Goal: Transaction & Acquisition: Purchase product/service

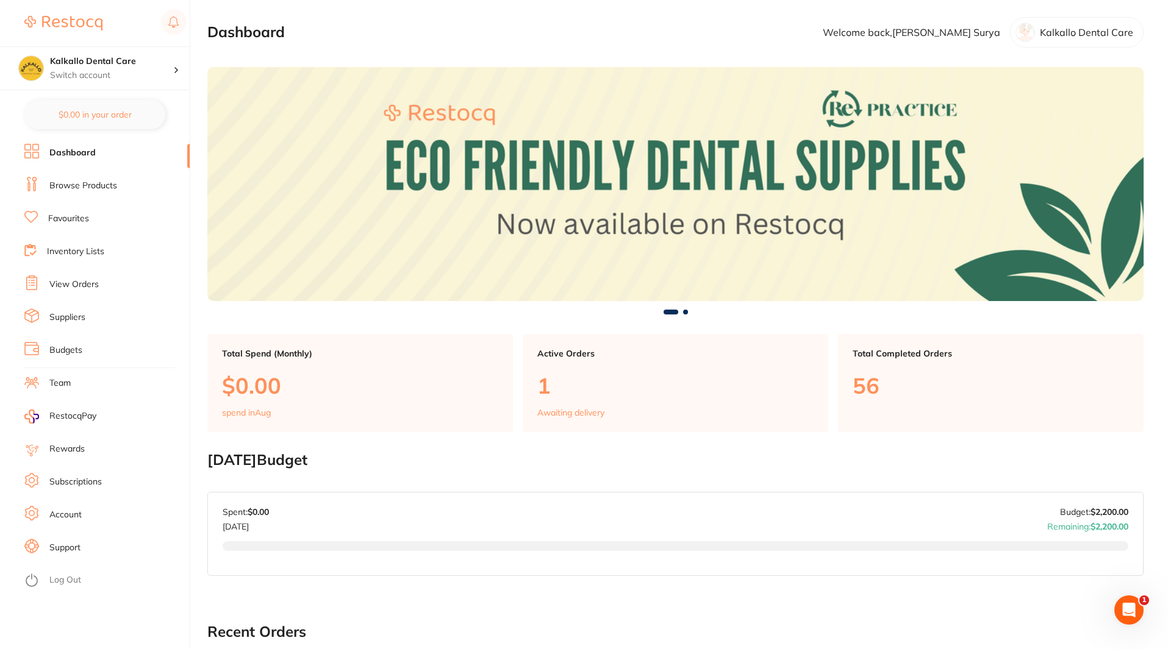
click at [601, 406] on div "Active Orders 1 Awaiting delivery" at bounding box center [674, 383] width 305 height 99
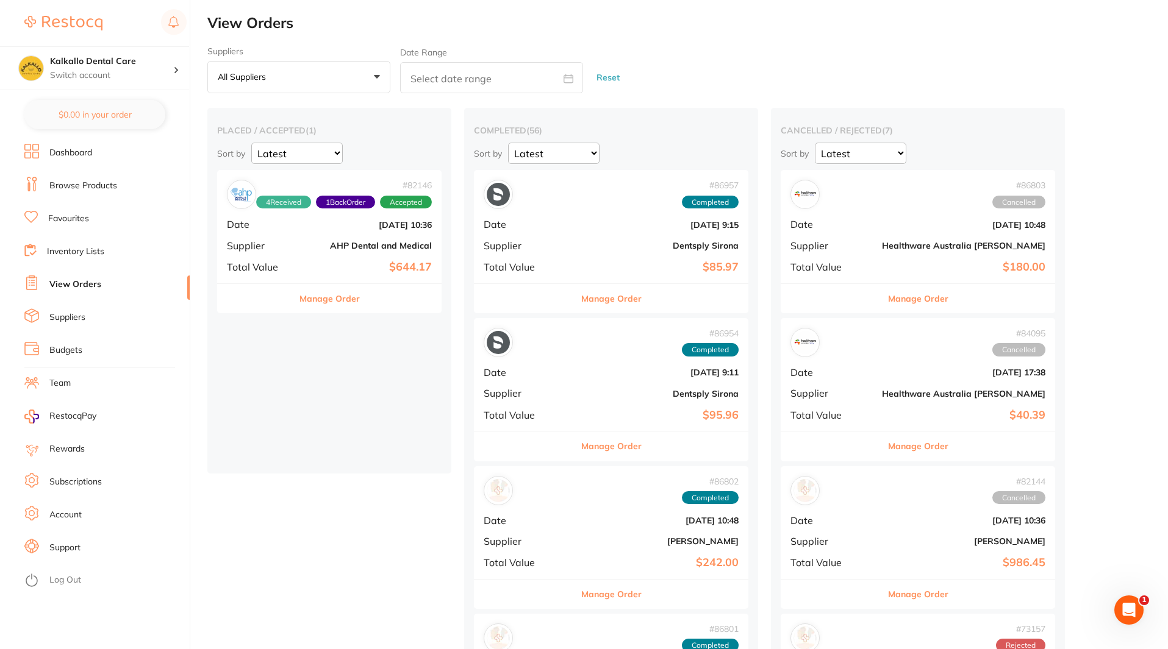
click at [354, 254] on div "# 82146 4 Received 1 Back Order Accepted Date Jun 4 2025, 10:36 Supplier AHP De…" at bounding box center [329, 226] width 224 height 113
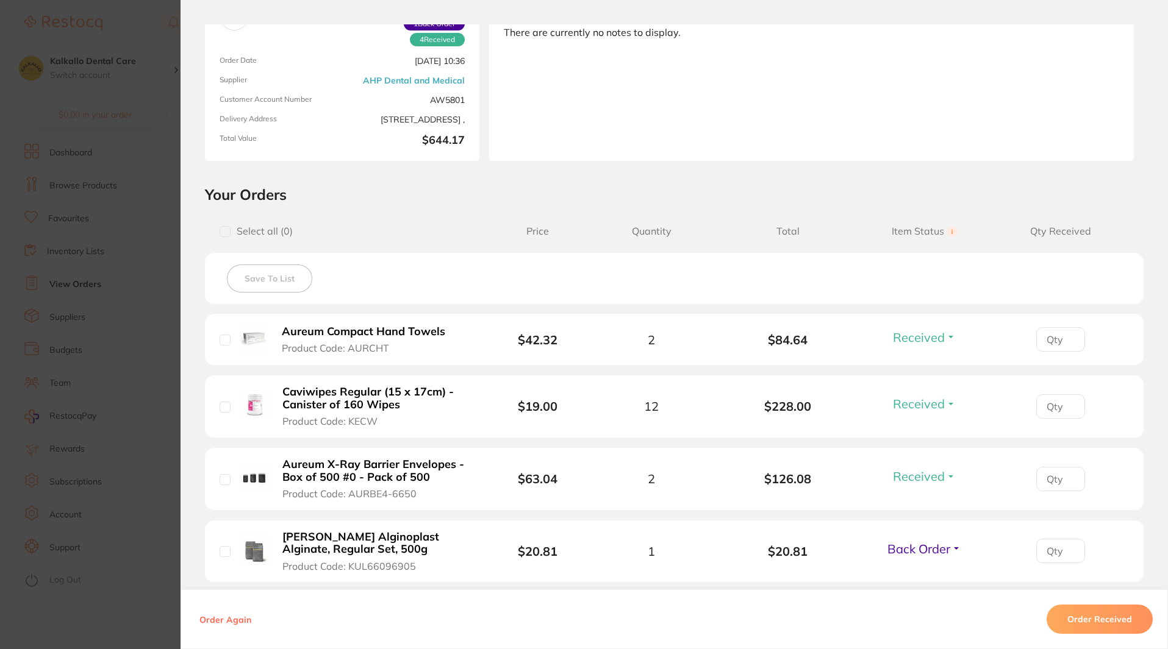
scroll to position [305, 0]
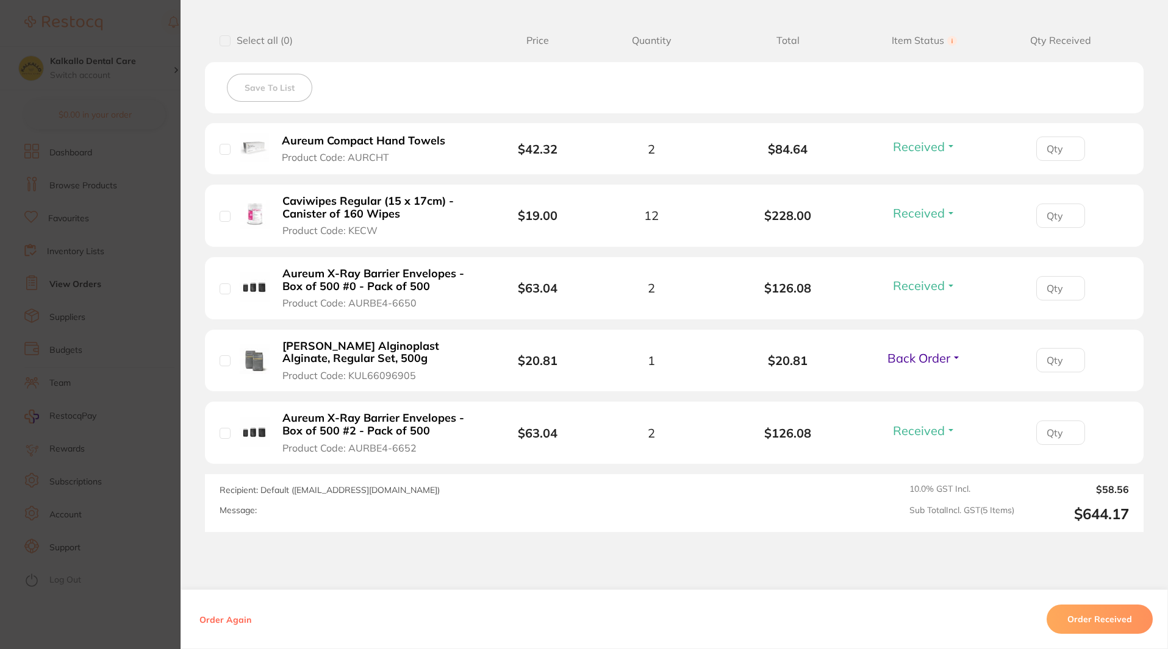
click at [99, 389] on section "Order ID: Restocq- 82146 Order Information 4 Received 1 Back Order Accepted Ord…" at bounding box center [584, 324] width 1168 height 649
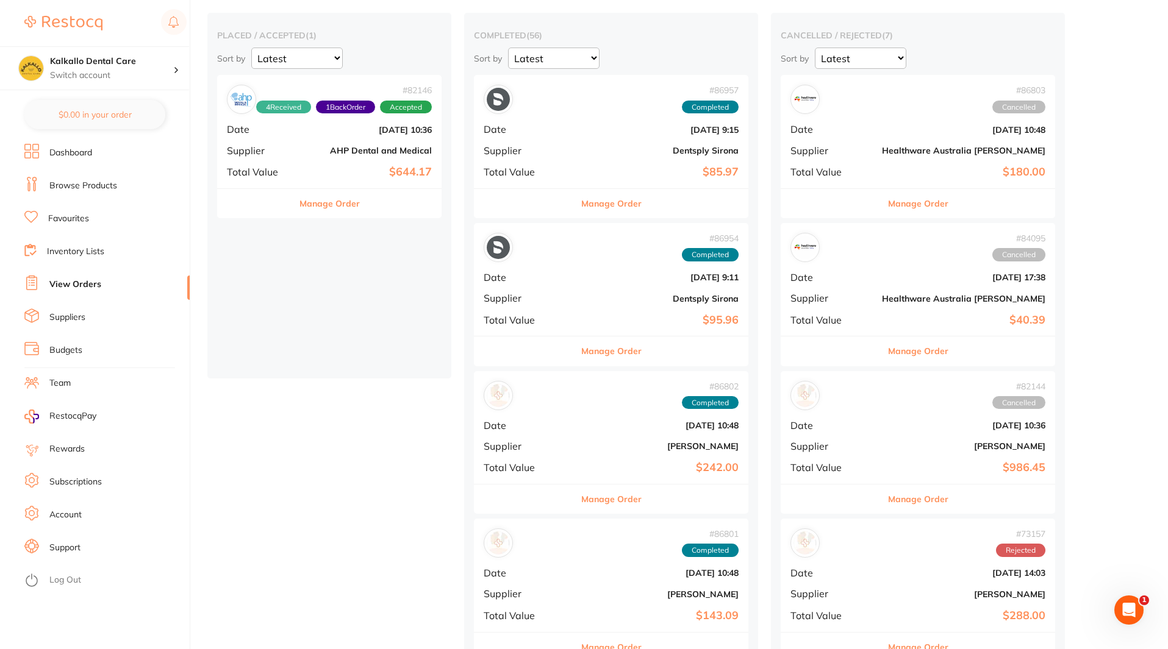
scroll to position [122, 0]
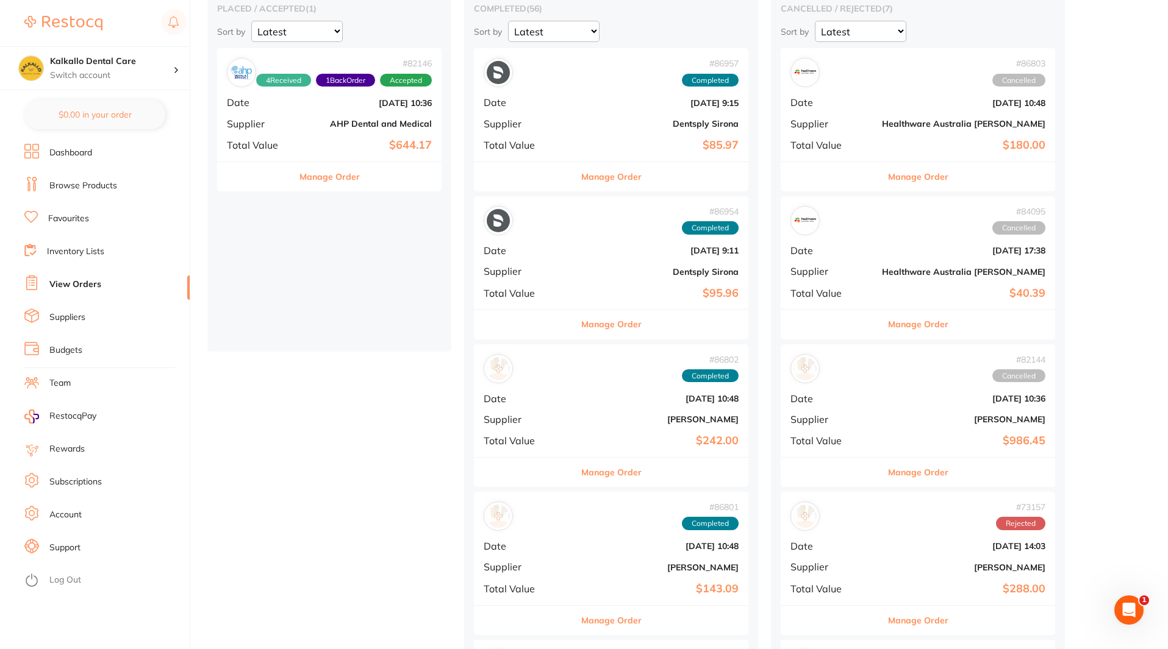
click at [606, 429] on div "# 86802 Completed Date Jul 17 2025, 10:48 Supplier Henry Schein Halas Total Val…" at bounding box center [611, 400] width 274 height 113
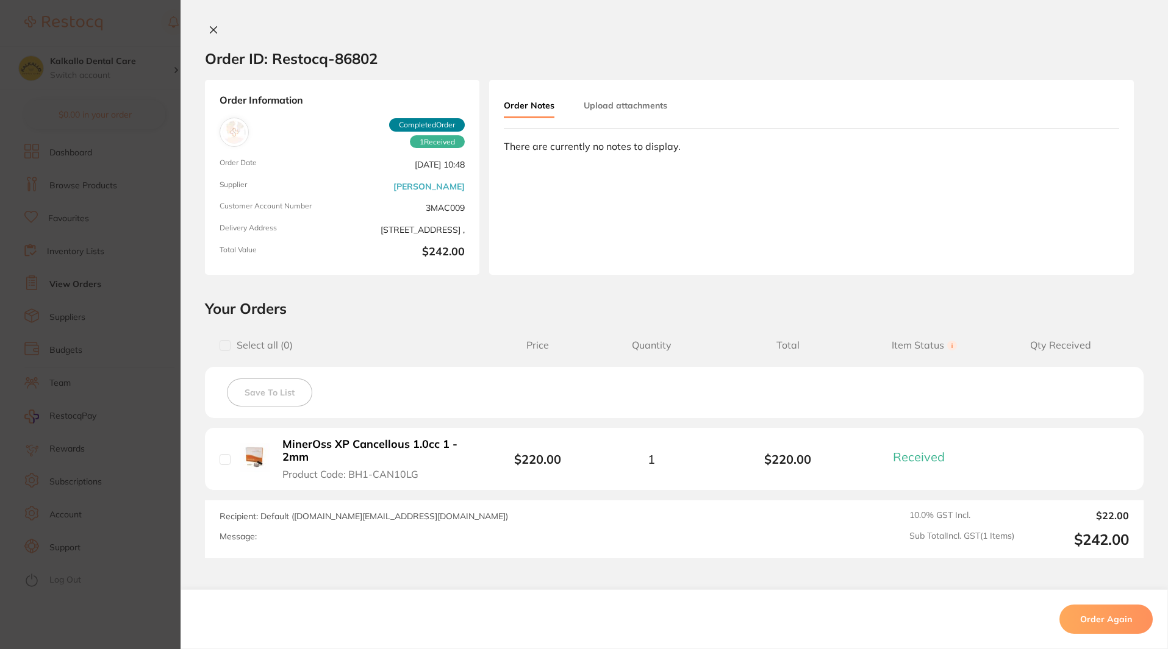
click at [82, 401] on section "Order ID: Restocq- 86802 Order Information 1 Received Completed Order Order Dat…" at bounding box center [584, 324] width 1168 height 649
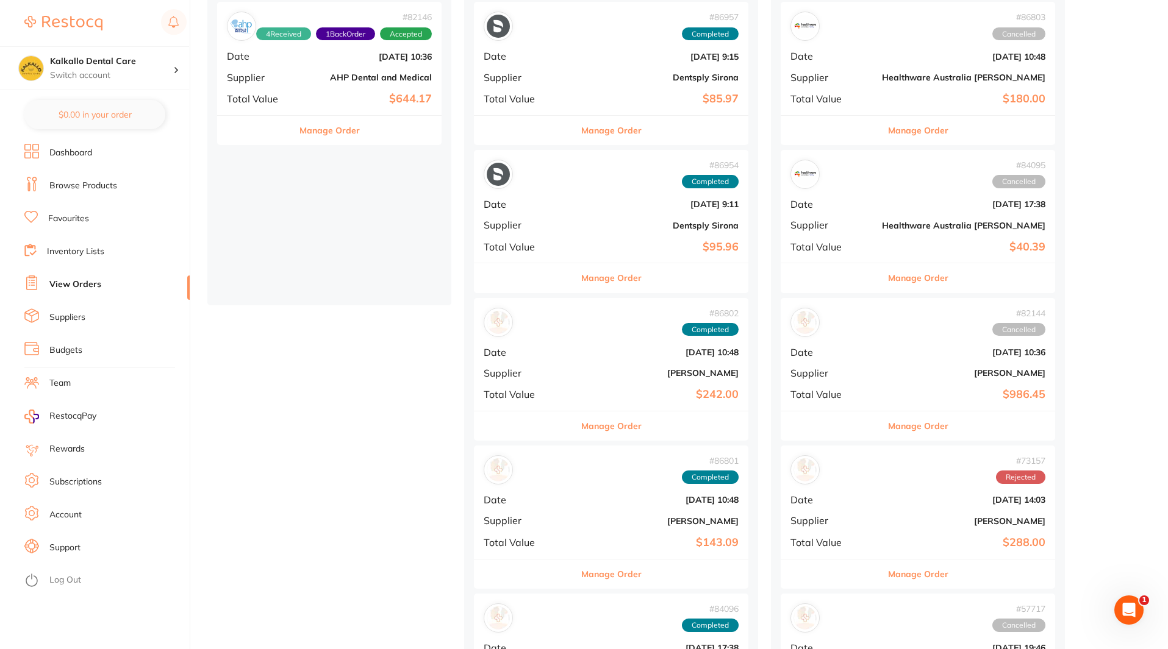
scroll to position [305, 0]
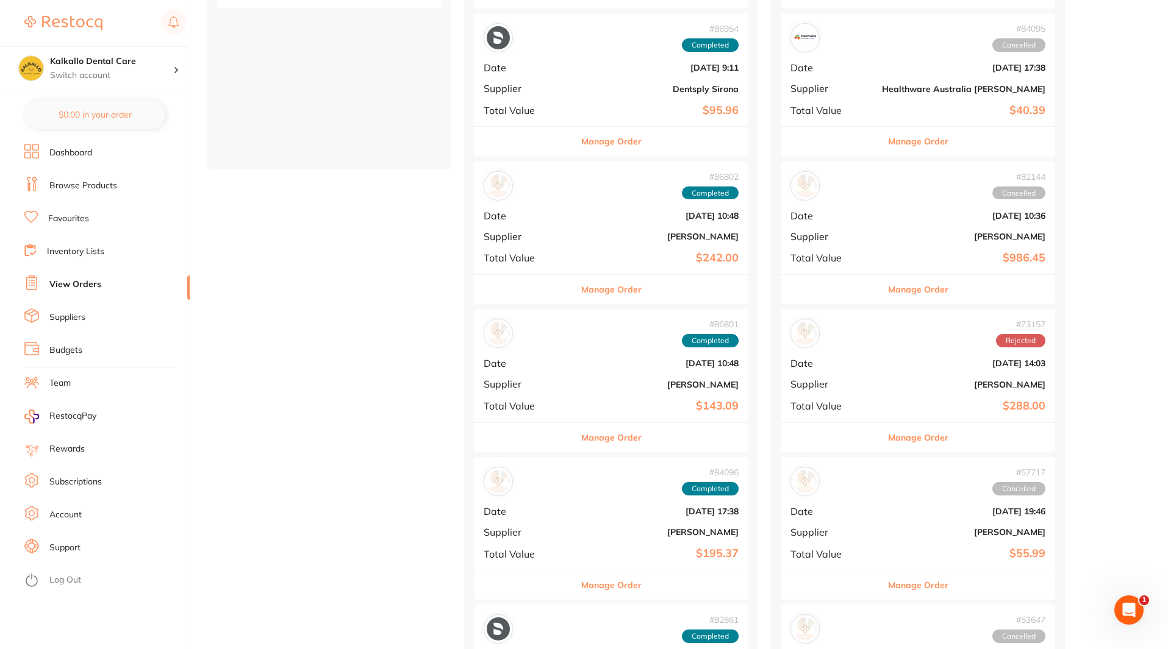
click at [619, 386] on b "[PERSON_NAME]" at bounding box center [656, 385] width 163 height 10
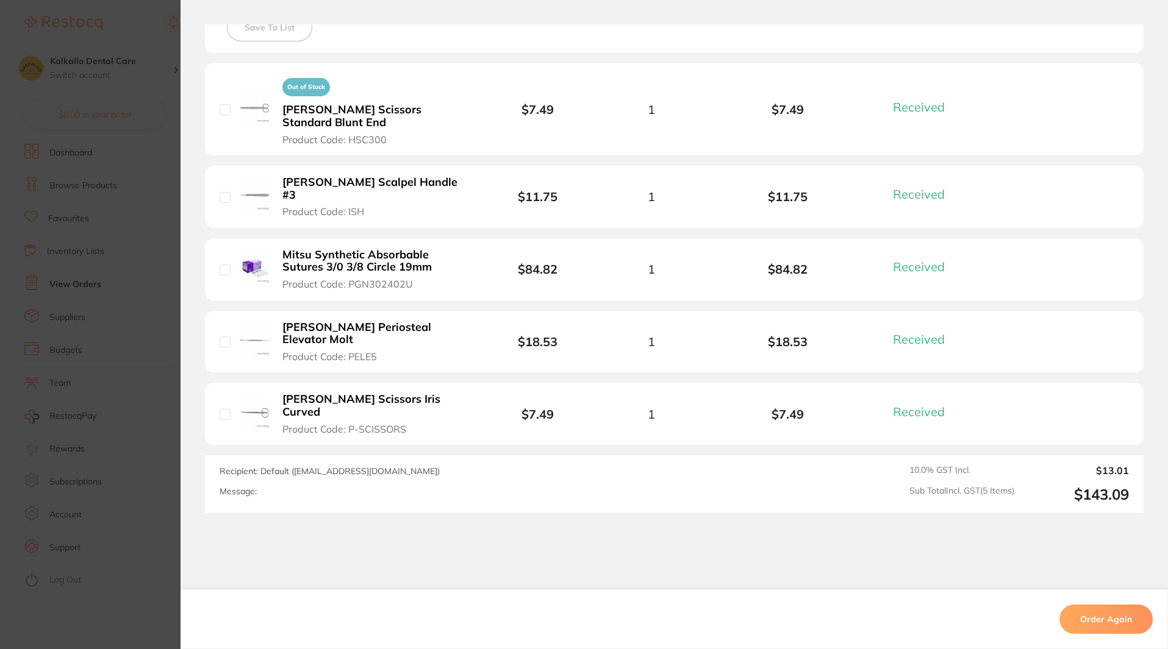
scroll to position [377, 0]
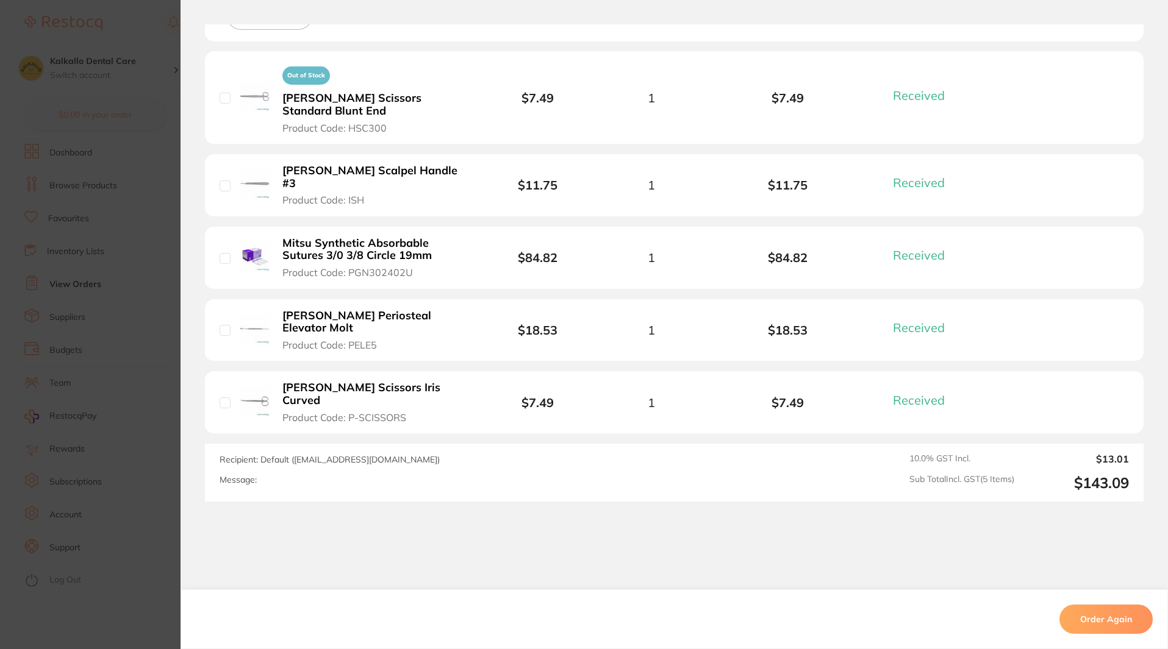
click at [103, 404] on section "Order ID: Restocq- 86801 Order Information 5 Received Completed Order Order Dat…" at bounding box center [584, 324] width 1168 height 649
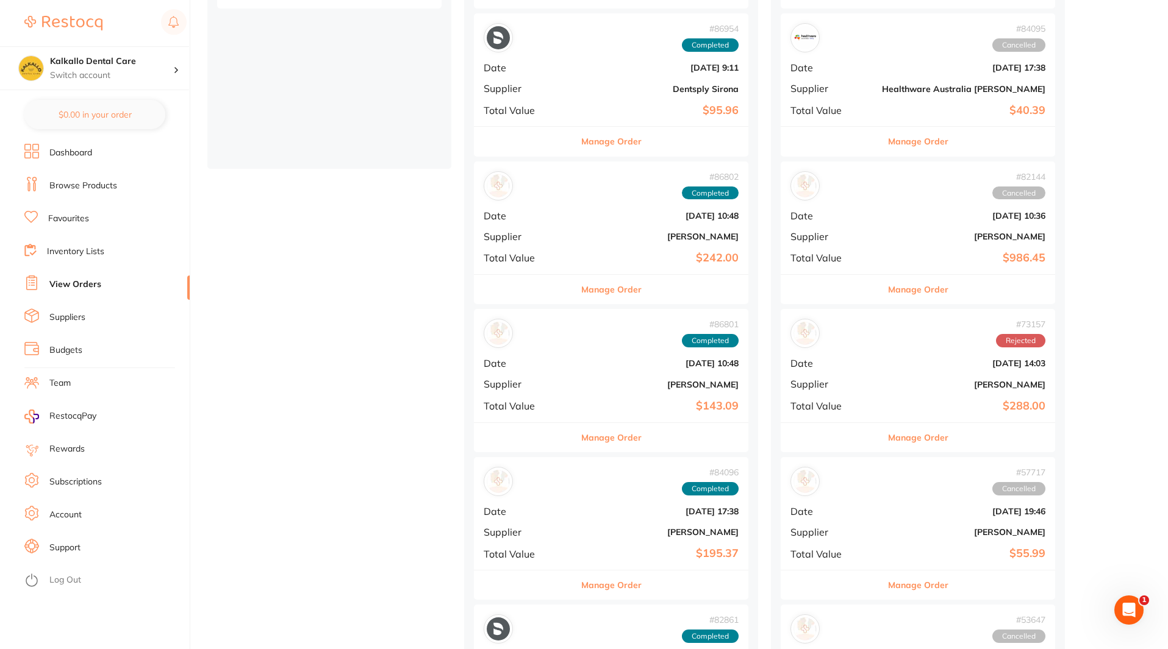
click at [96, 188] on link "Browse Products" at bounding box center [83, 186] width 68 height 12
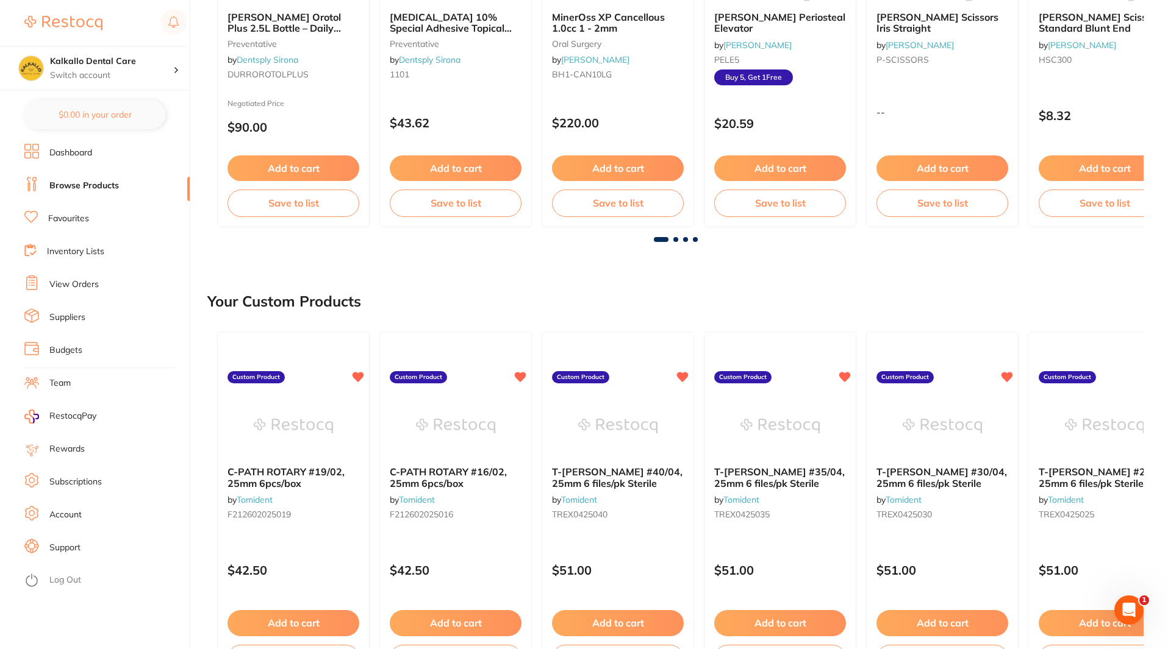
click at [72, 142] on section "Kalkallo Dental Care Switch account Kalkallo Dental Care $0.00 in your order Da…" at bounding box center [95, 324] width 190 height 649
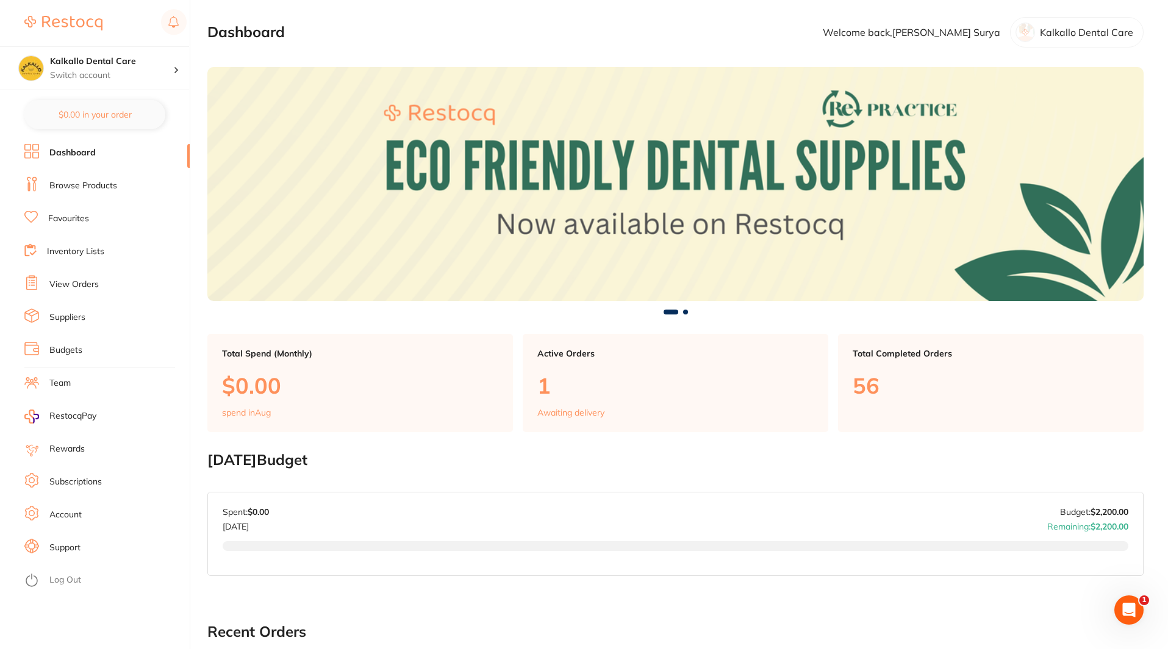
click at [79, 182] on link "Browse Products" at bounding box center [83, 186] width 68 height 12
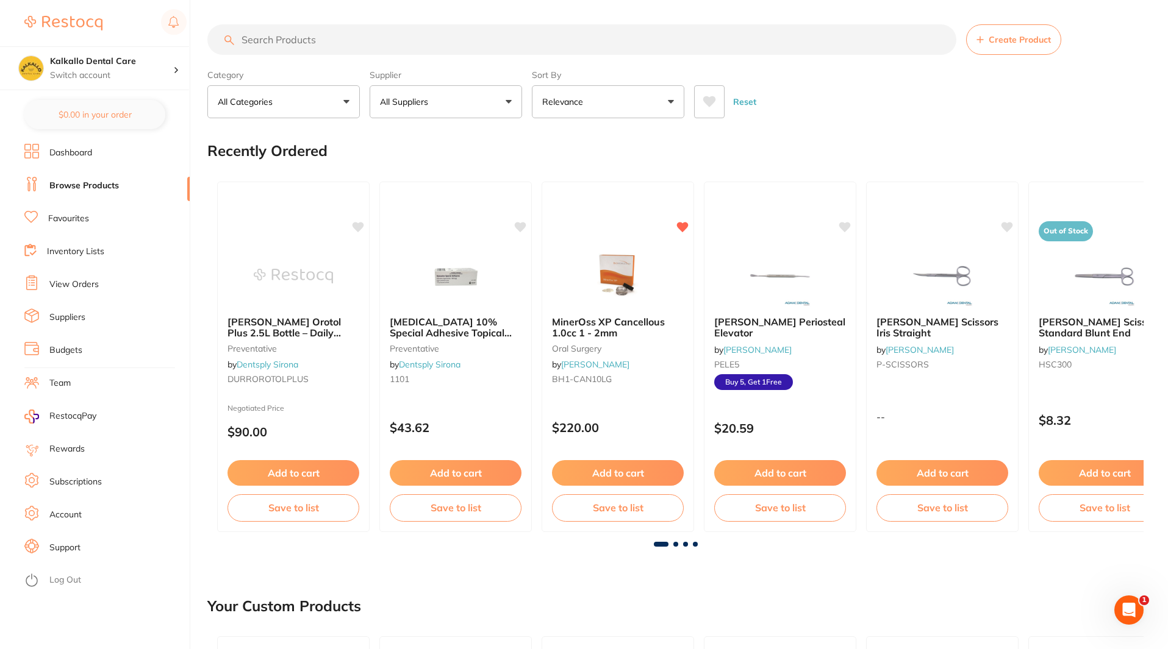
click at [367, 41] on input "search" at bounding box center [581, 39] width 749 height 30
type input "prophy"
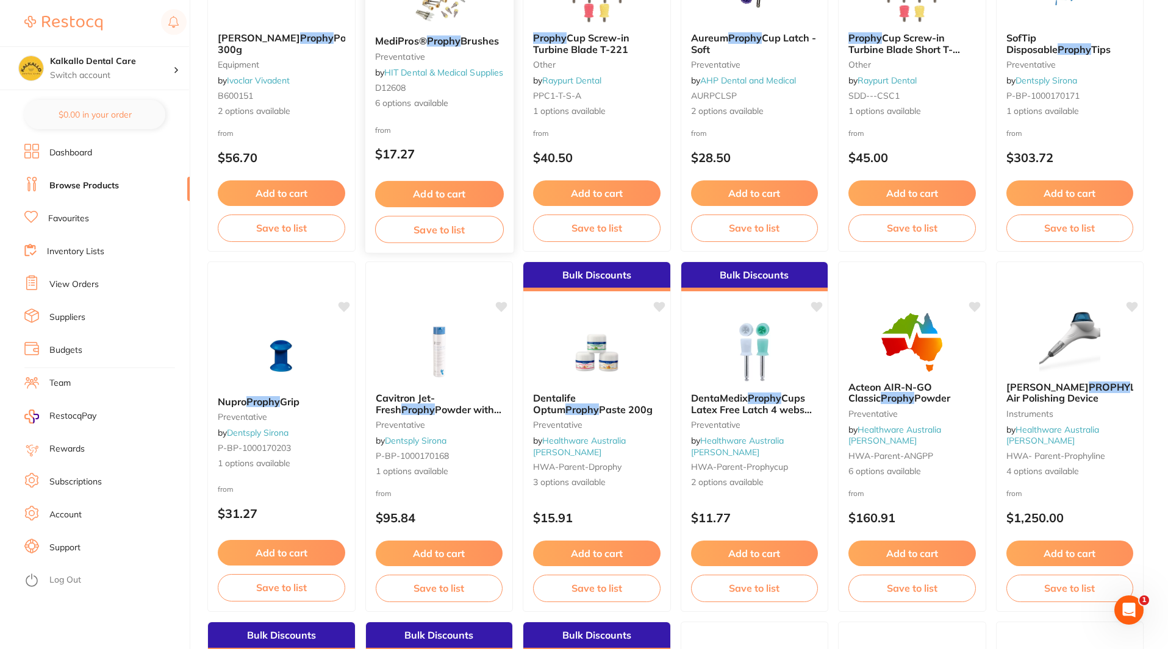
scroll to position [305, 0]
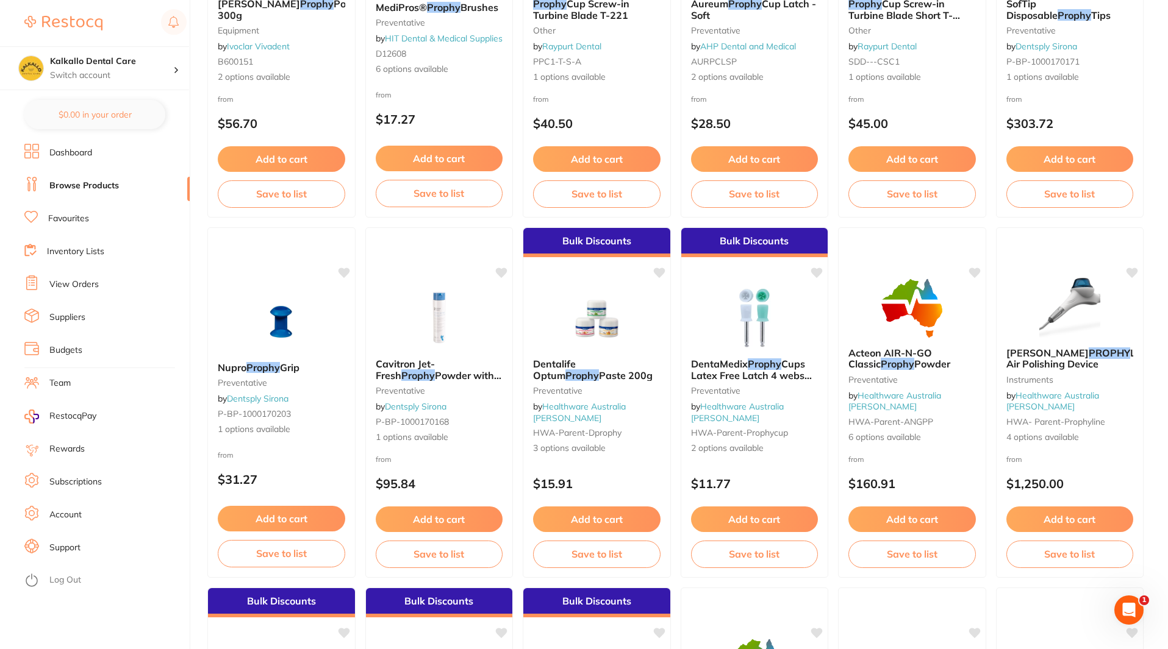
drag, startPoint x: 605, startPoint y: 366, endPoint x: 586, endPoint y: 440, distance: 75.6
click at [576, 371] on span "Dentalife Optum" at bounding box center [554, 369] width 43 height 23
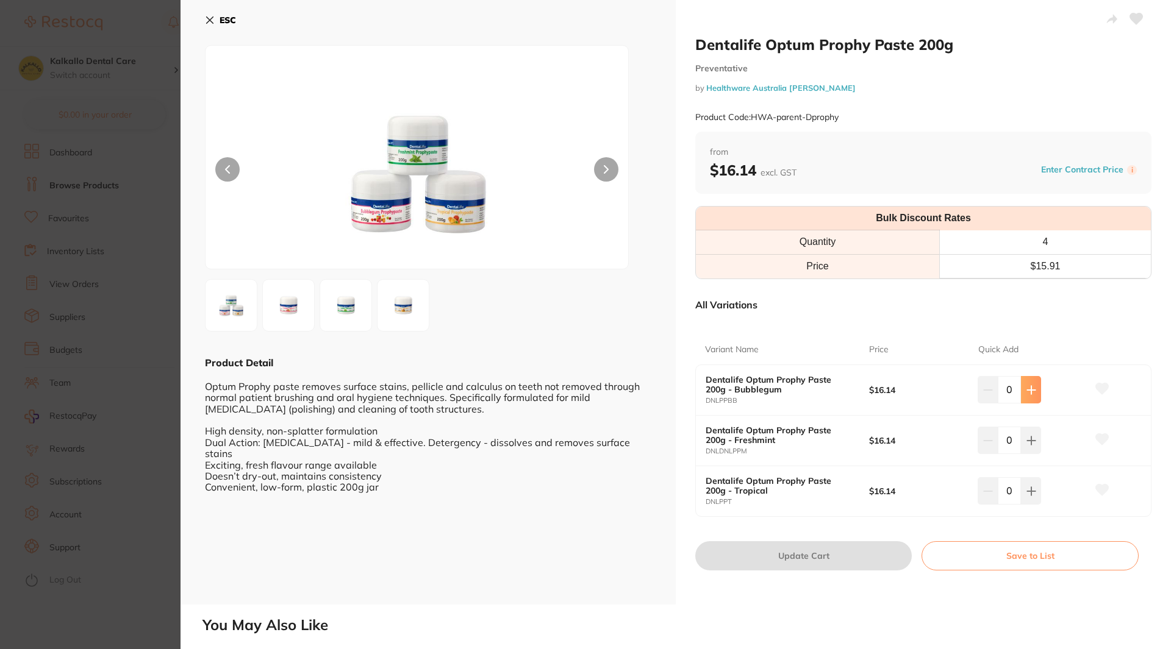
click at [1033, 394] on icon at bounding box center [1031, 390] width 10 height 10
type input "2"
click at [1034, 493] on button at bounding box center [1031, 490] width 20 height 27
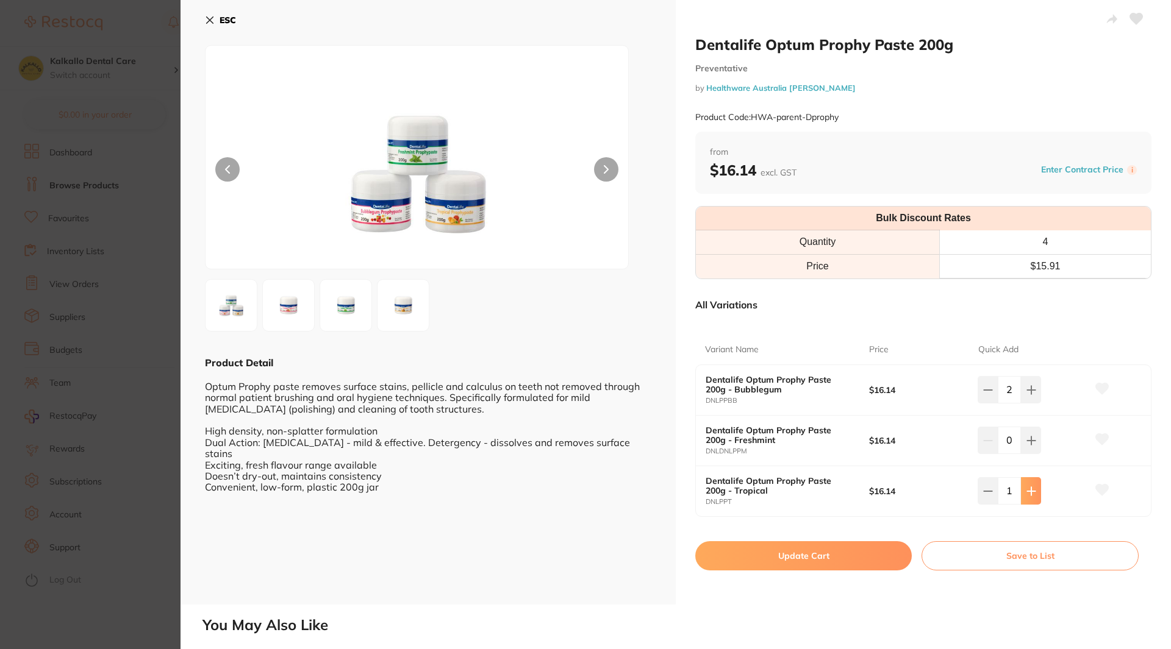
type input "2"
click at [874, 551] on button "Update Cart" at bounding box center [803, 555] width 216 height 29
checkbox input "false"
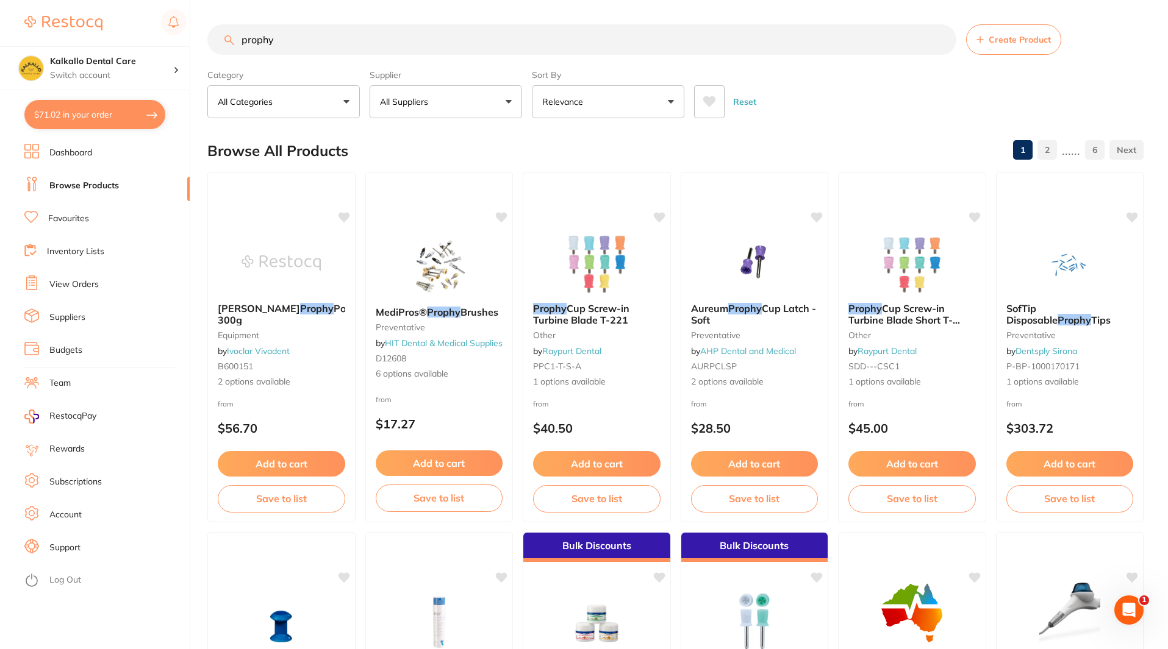
click at [419, 104] on p "All Suppliers" at bounding box center [406, 102] width 53 height 12
type input "a"
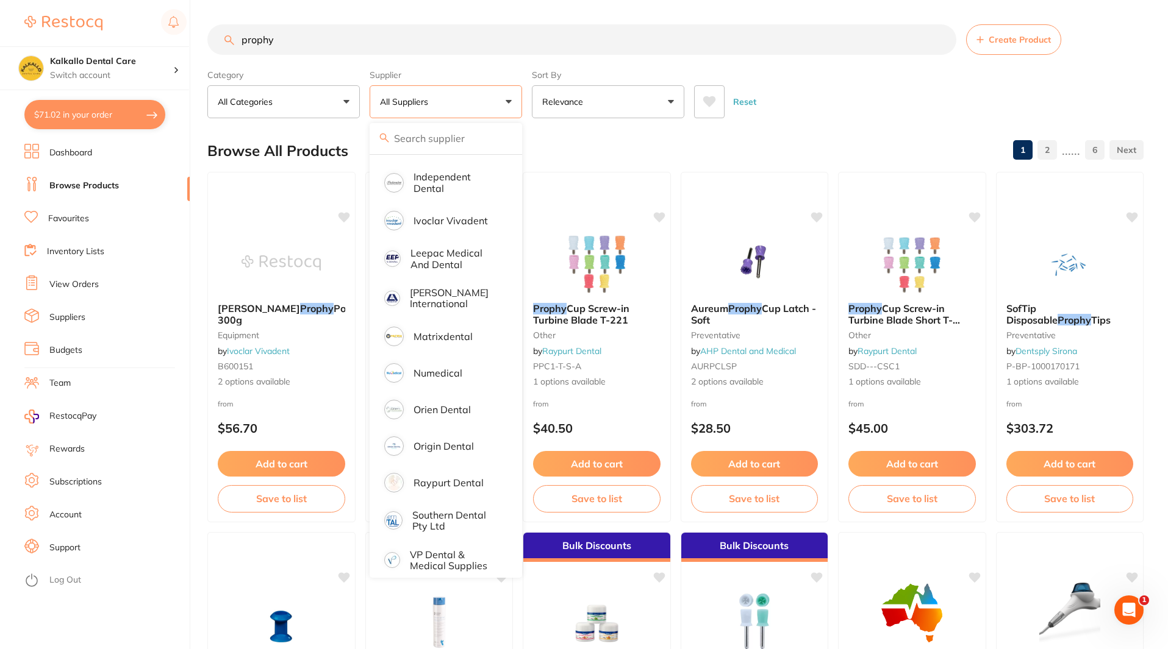
click at [419, 66] on div "Supplier All Suppliers All Suppliers Dentsply Sirona AB Orthodontics AHP Dental…" at bounding box center [445, 92] width 152 height 54
click at [796, 79] on div "Reset" at bounding box center [914, 97] width 440 height 43
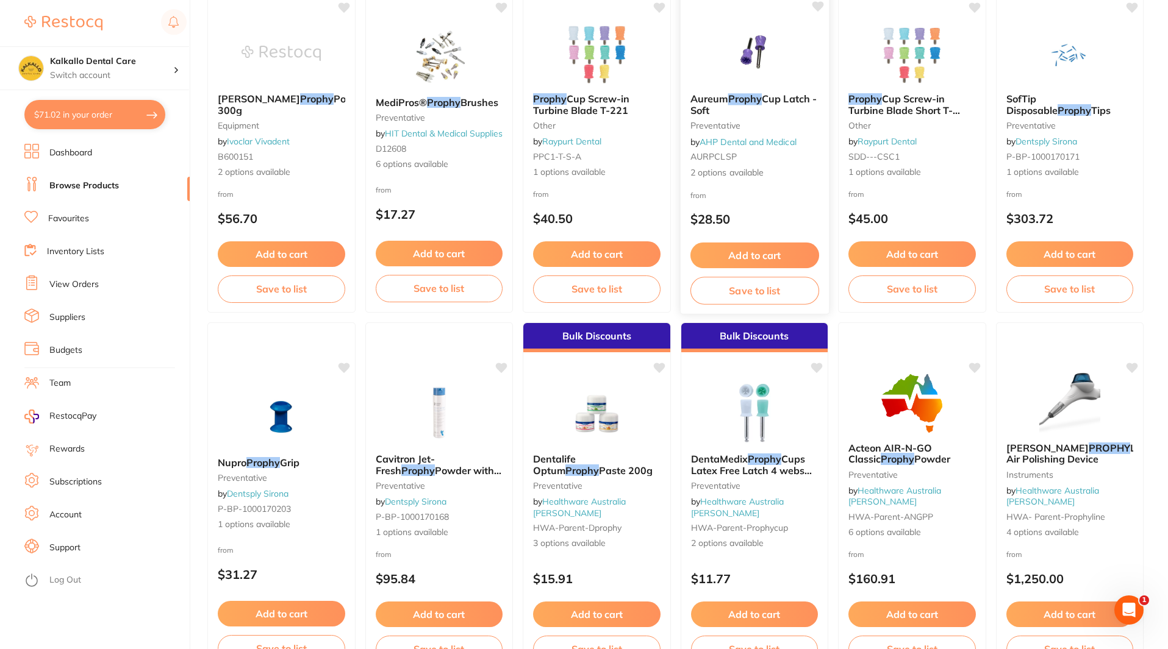
scroll to position [244, 0]
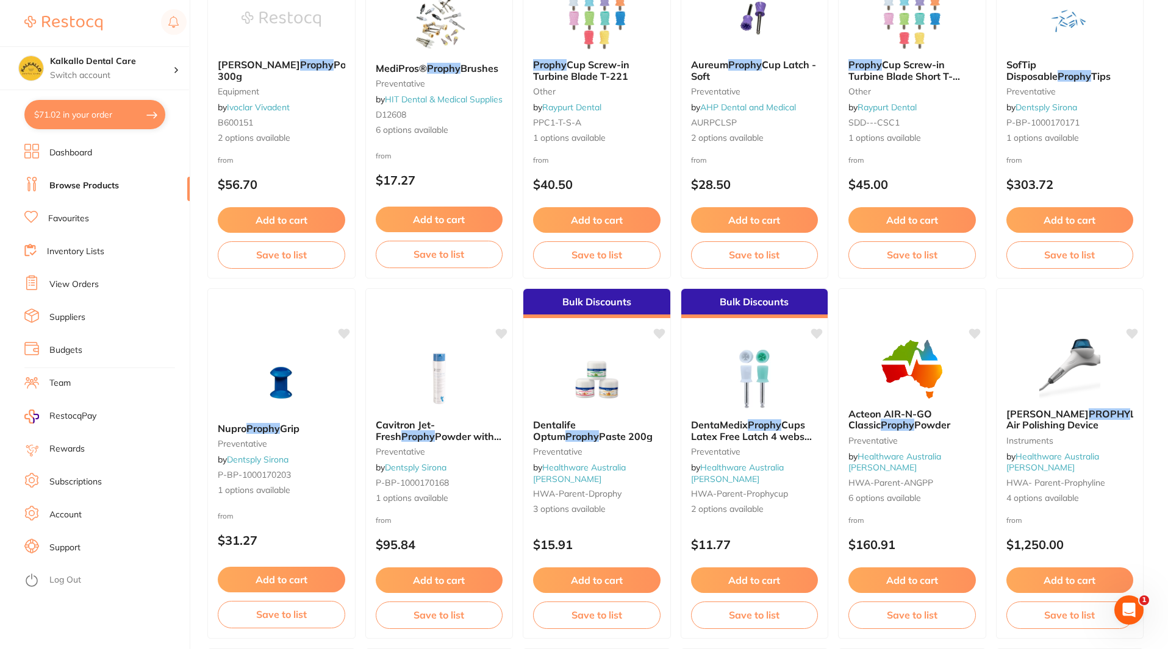
click at [85, 126] on button "$71.02 in your order" at bounding box center [94, 114] width 141 height 29
checkbox input "true"
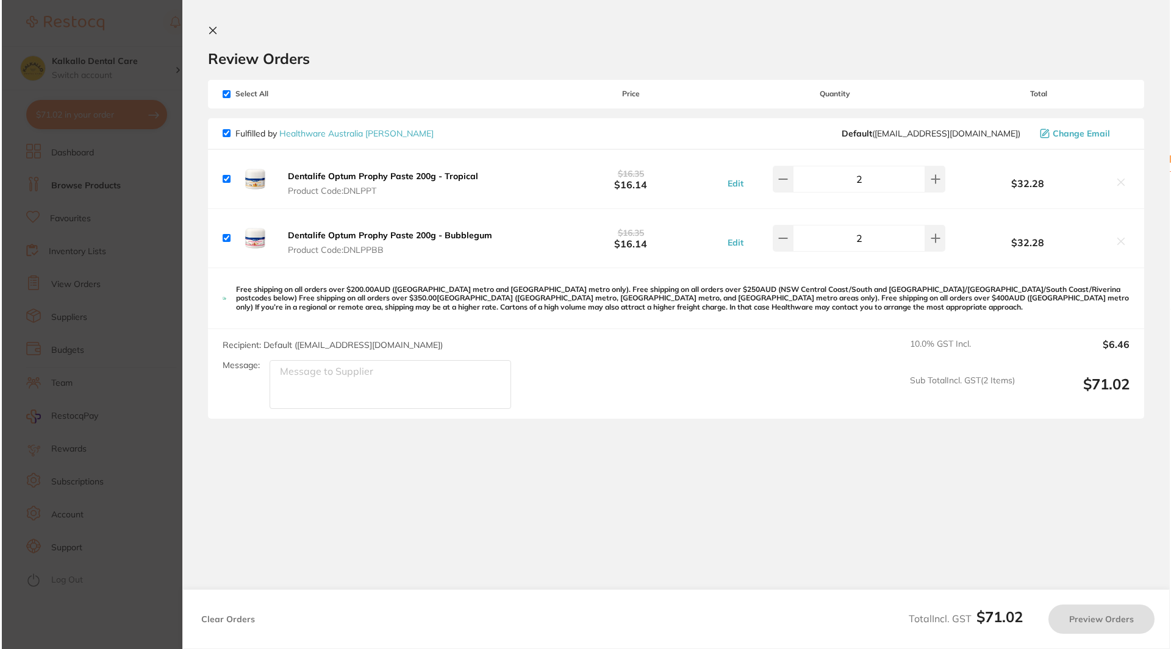
scroll to position [0, 0]
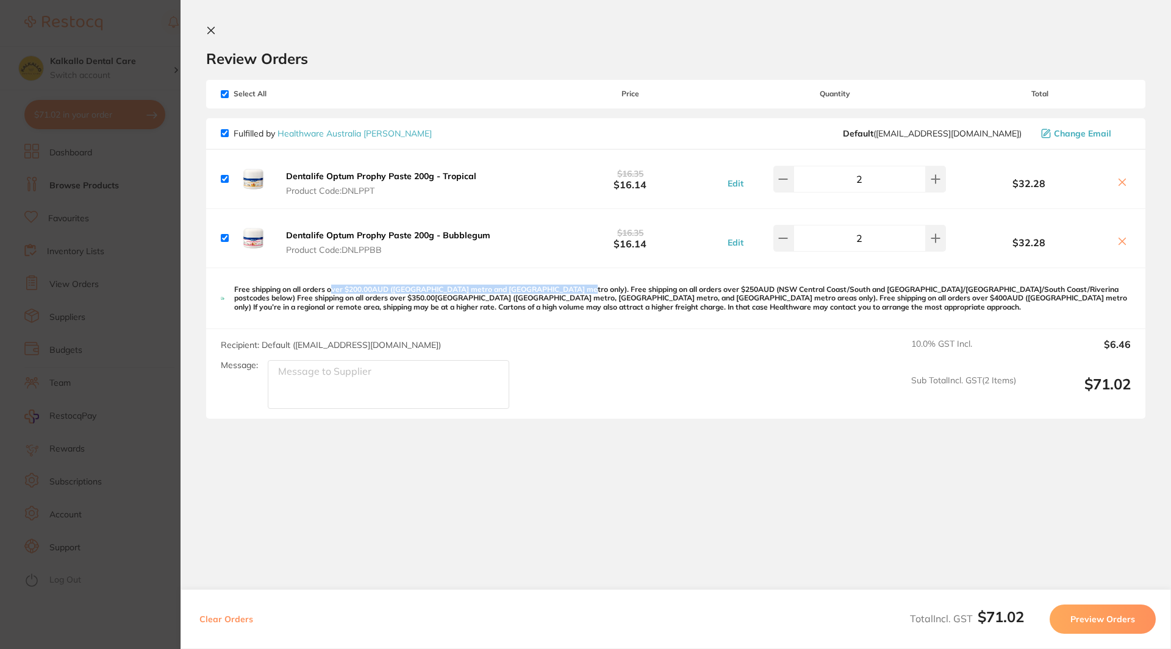
drag, startPoint x: 367, startPoint y: 284, endPoint x: 566, endPoint y: 277, distance: 199.5
click at [566, 277] on div "Free shipping on all orders over $200.00AUD ([GEOGRAPHIC_DATA] metro and [GEOGR…" at bounding box center [675, 298] width 939 height 61
drag, startPoint x: 238, startPoint y: 296, endPoint x: 304, endPoint y: 293, distance: 65.3
click at [304, 293] on p "Free shipping on all orders over $200.00AUD ([GEOGRAPHIC_DATA] metro and [GEOGR…" at bounding box center [682, 298] width 896 height 26
click at [171, 305] on section "Update RRP Set your pre negotiated price for this item. Item Agreed RRP (excl. …" at bounding box center [585, 324] width 1171 height 649
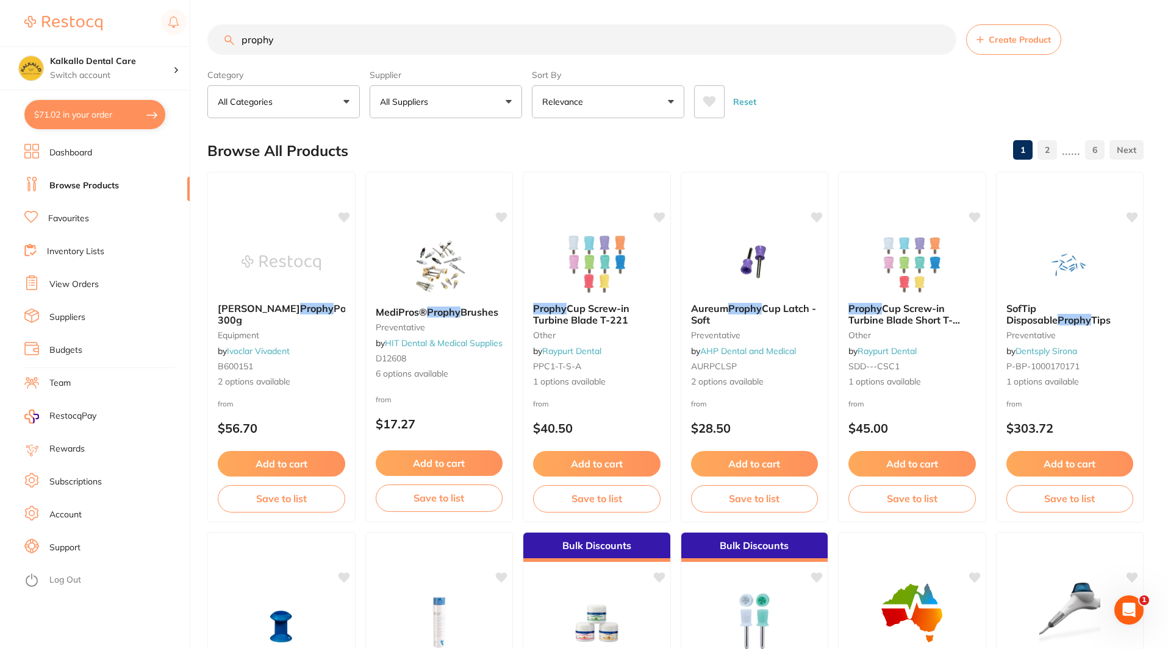
drag, startPoint x: 313, startPoint y: 34, endPoint x: 222, endPoint y: 27, distance: 91.1
click at [222, 27] on input "prophy" at bounding box center [581, 39] width 749 height 30
type input "flowable"
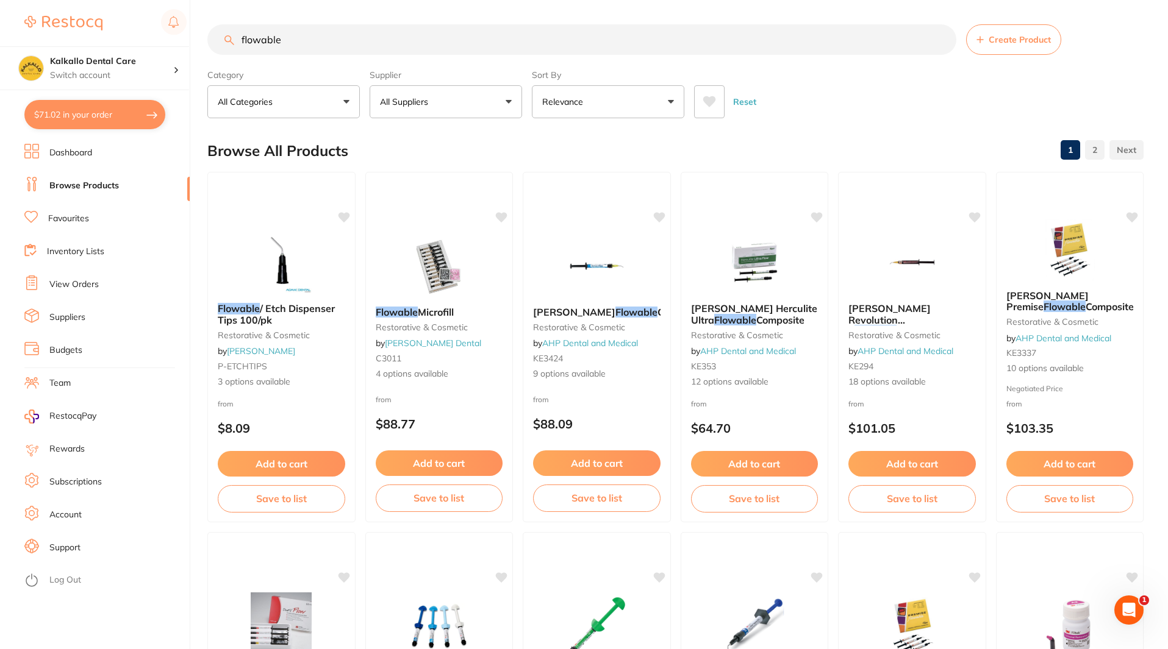
click at [68, 116] on button "$71.02 in your order" at bounding box center [94, 114] width 141 height 29
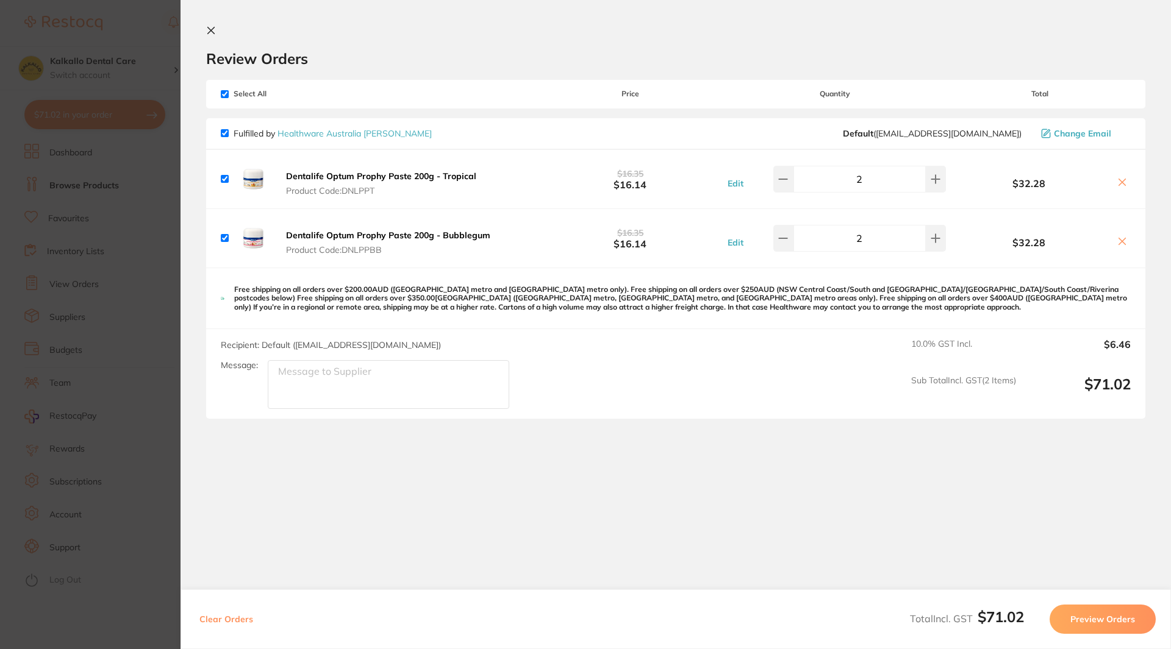
click at [68, 178] on section "Update RRP Set your pre negotiated price for this item. Item Agreed RRP (excl. …" at bounding box center [585, 324] width 1171 height 649
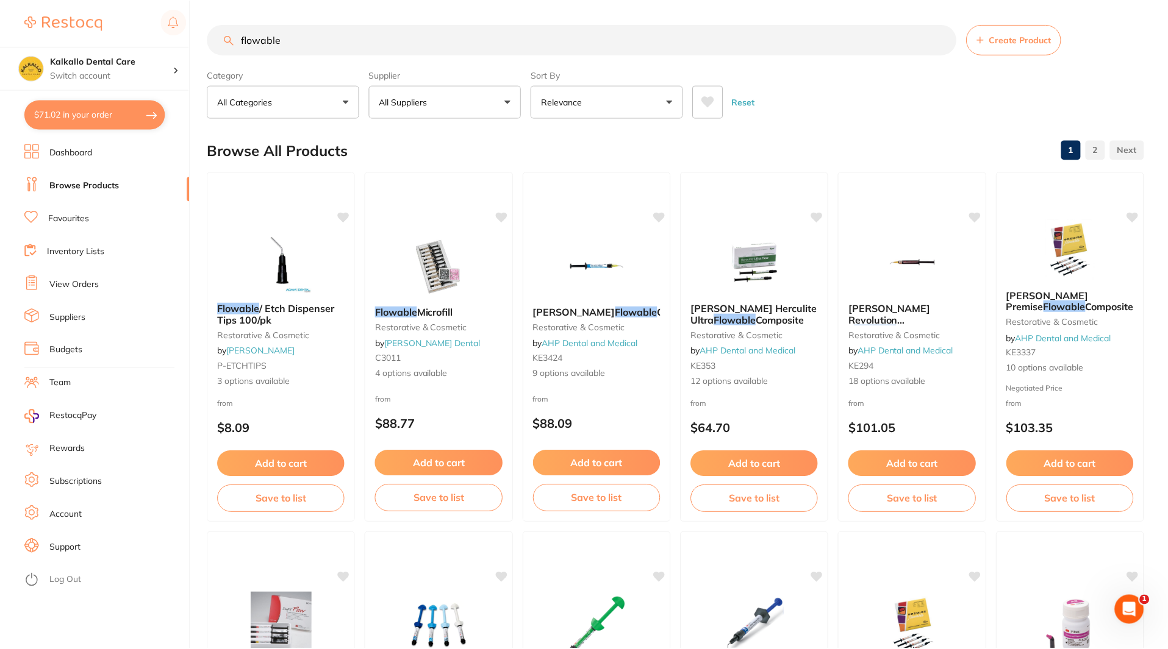
scroll to position [2, 0]
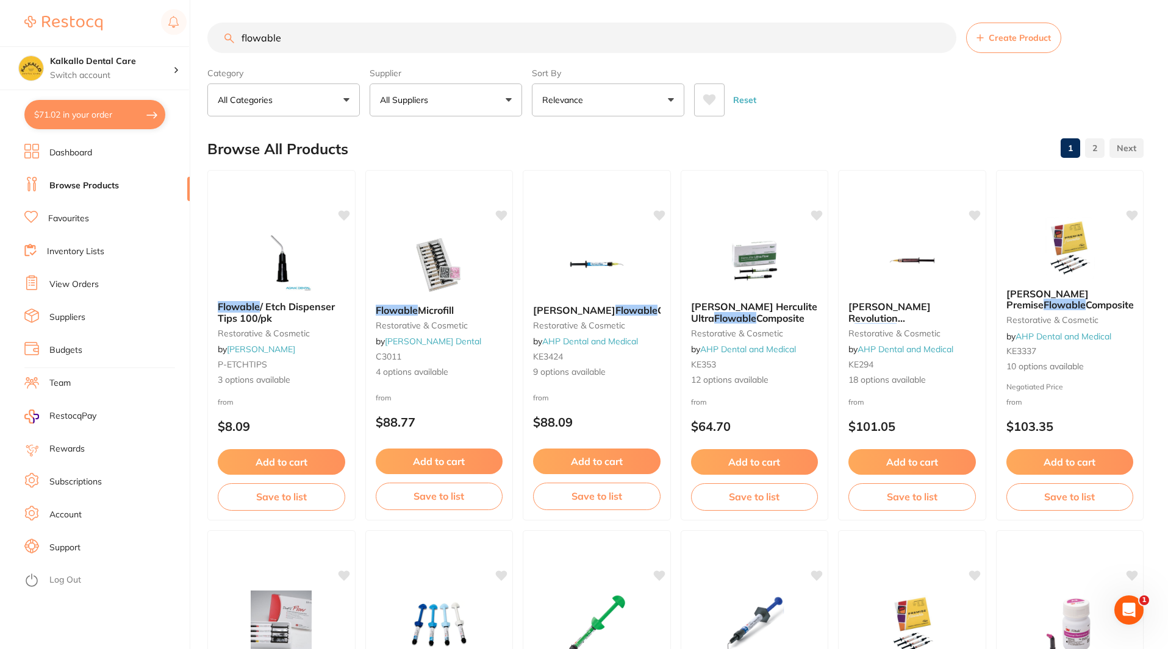
click at [435, 91] on button "All Suppliers" at bounding box center [445, 100] width 152 height 33
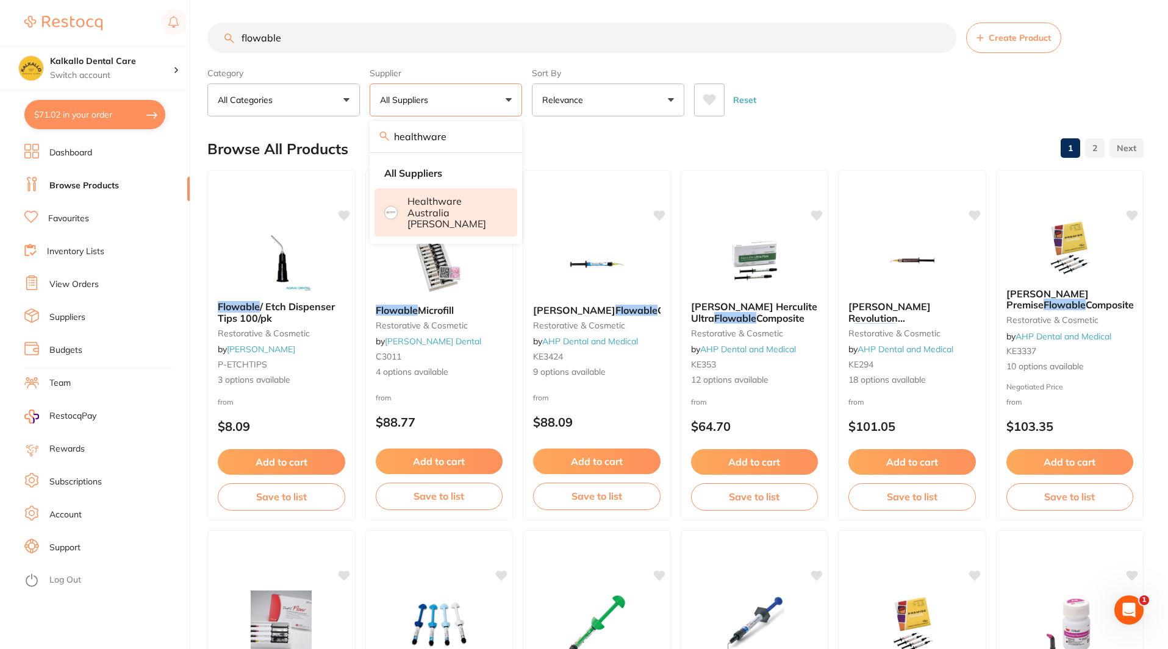
type input "healthware"
click at [442, 199] on p "Healthware Australia [PERSON_NAME]" at bounding box center [453, 213] width 93 height 34
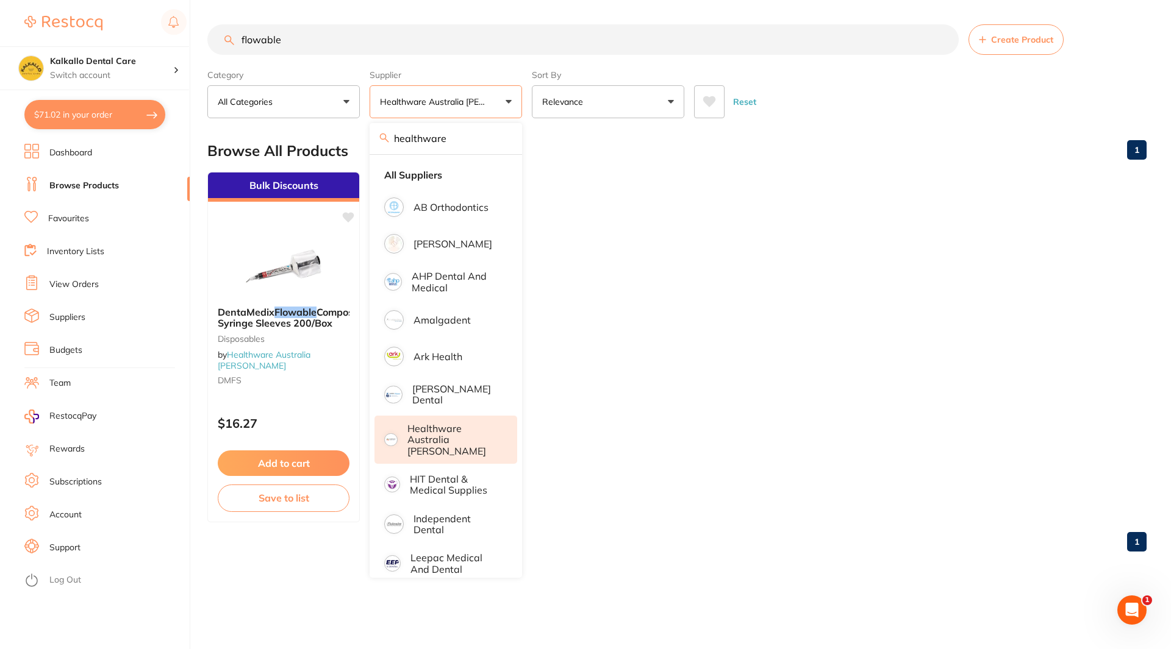
click at [805, 329] on ul "Bulk Discounts DentaMedix Flowable Composite Syringe Sleeves 200/Box Disposable…" at bounding box center [676, 347] width 939 height 351
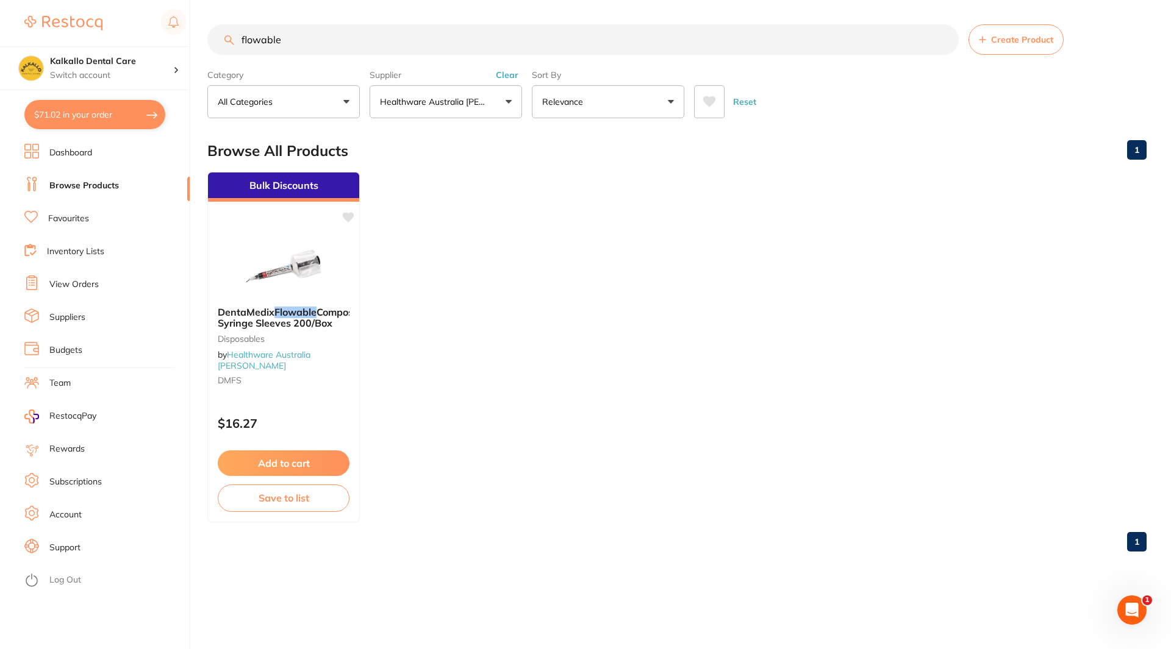
drag, startPoint x: 301, startPoint y: 48, endPoint x: 170, endPoint y: 43, distance: 131.2
click at [170, 43] on div "$71.02 Kalkallo Dental Care Switch account Kalkallo Dental Care $71.02 in your …" at bounding box center [585, 324] width 1171 height 649
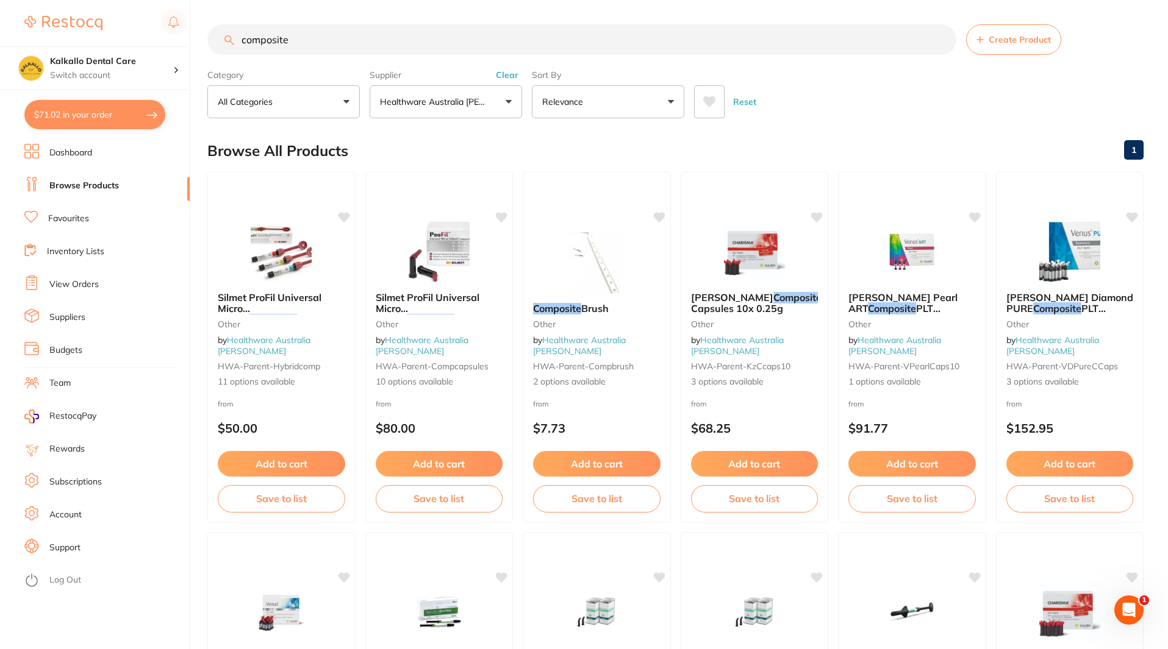
drag, startPoint x: 360, startPoint y: 43, endPoint x: 172, endPoint y: 45, distance: 187.8
click at [172, 45] on div "$71.02 Kalkallo Dental Care Switch account Kalkallo Dental Care $71.02 in your …" at bounding box center [584, 324] width 1168 height 649
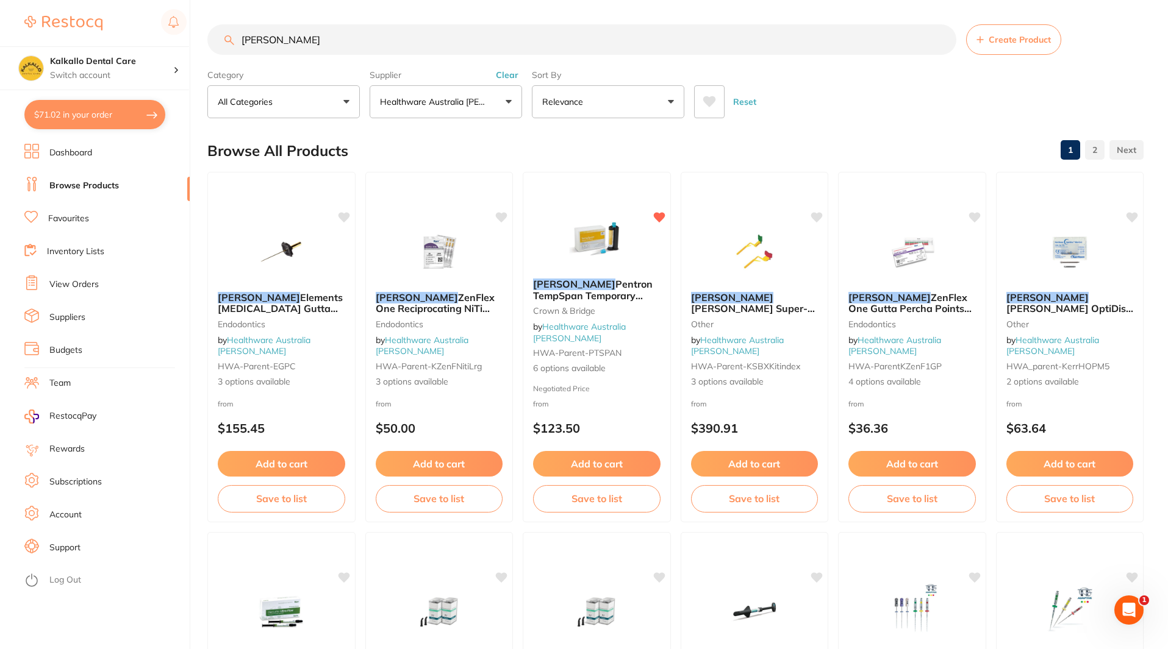
type input "kerr"
click at [412, 93] on button "Healthware Australia [PERSON_NAME]" at bounding box center [445, 101] width 152 height 33
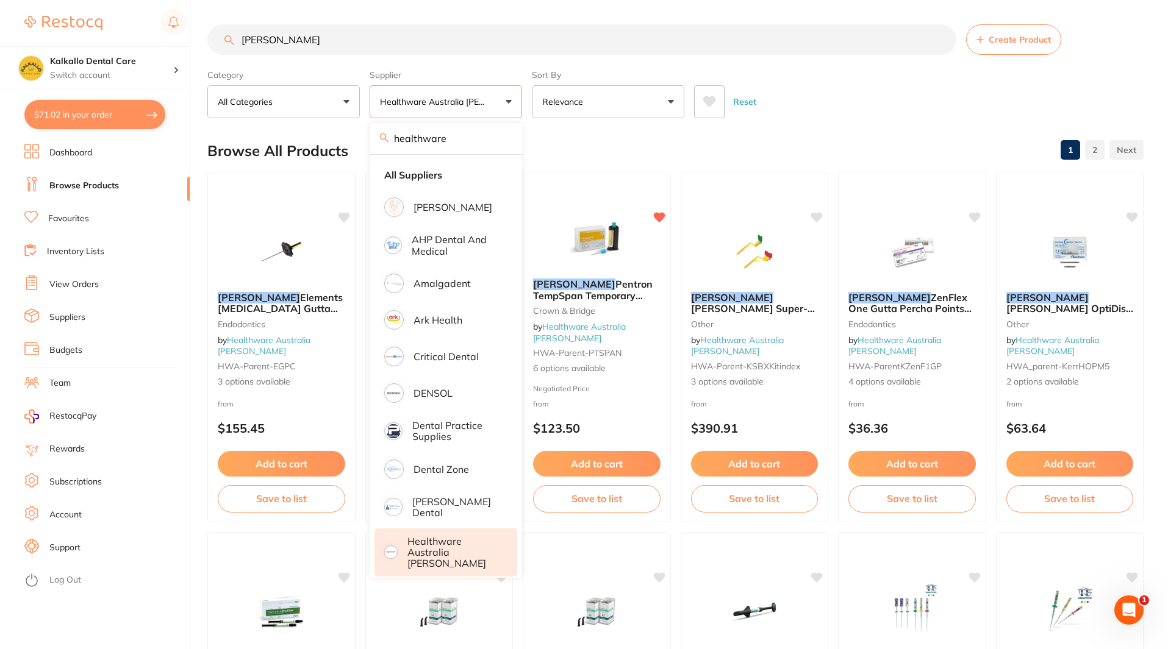
click at [504, 138] on input "healthware" at bounding box center [445, 138] width 152 height 30
click at [843, 90] on div "Reset" at bounding box center [914, 97] width 440 height 43
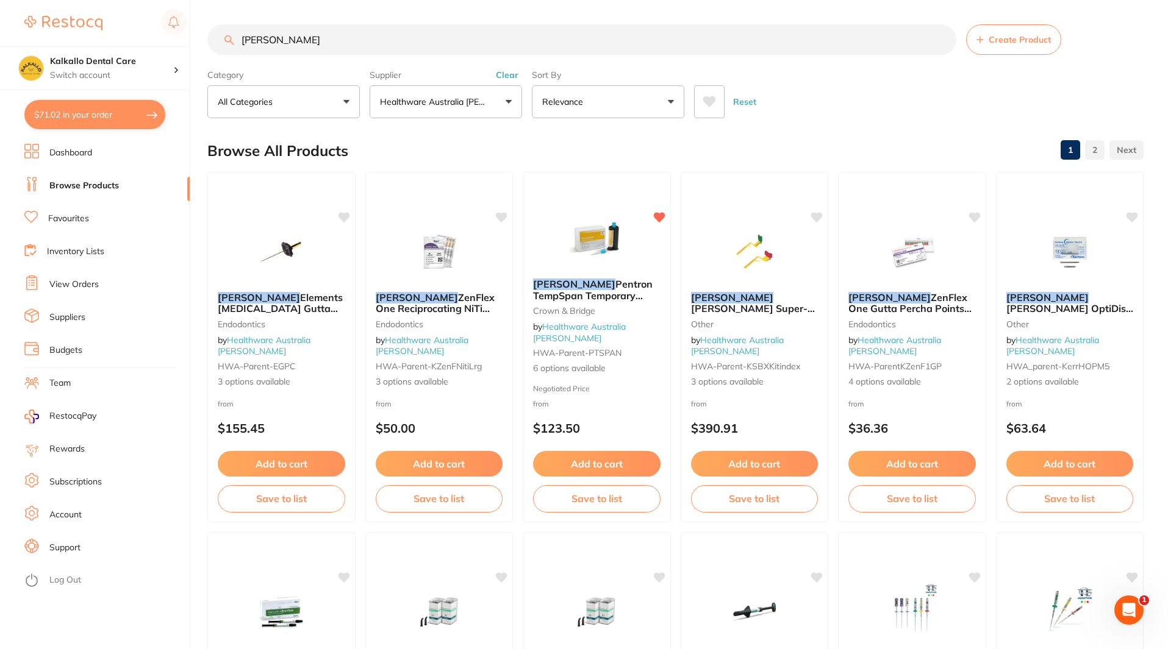
click at [323, 46] on input "kerr" at bounding box center [581, 39] width 749 height 30
drag, startPoint x: 310, startPoint y: 41, endPoint x: 169, endPoint y: 44, distance: 141.5
click at [169, 44] on div "$71.02 Kalkallo Dental Care Switch account Kalkallo Dental Care $71.02 in your …" at bounding box center [584, 324] width 1168 height 649
type input "premise"
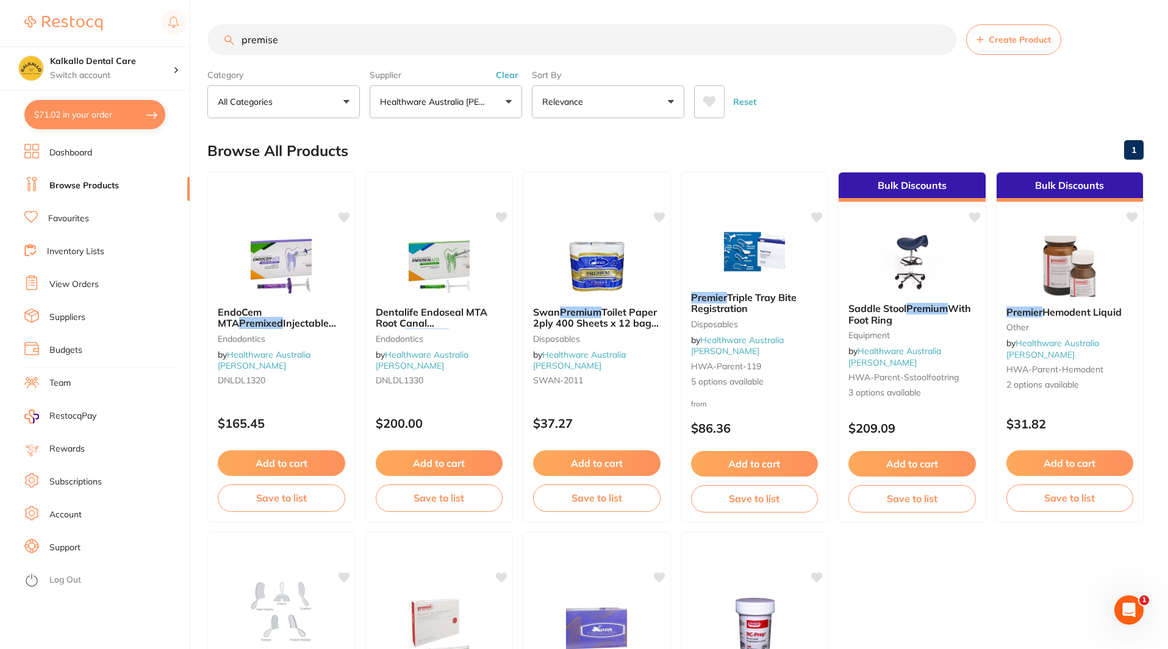
click at [462, 111] on button "Healthware Australia [PERSON_NAME]" at bounding box center [445, 101] width 152 height 33
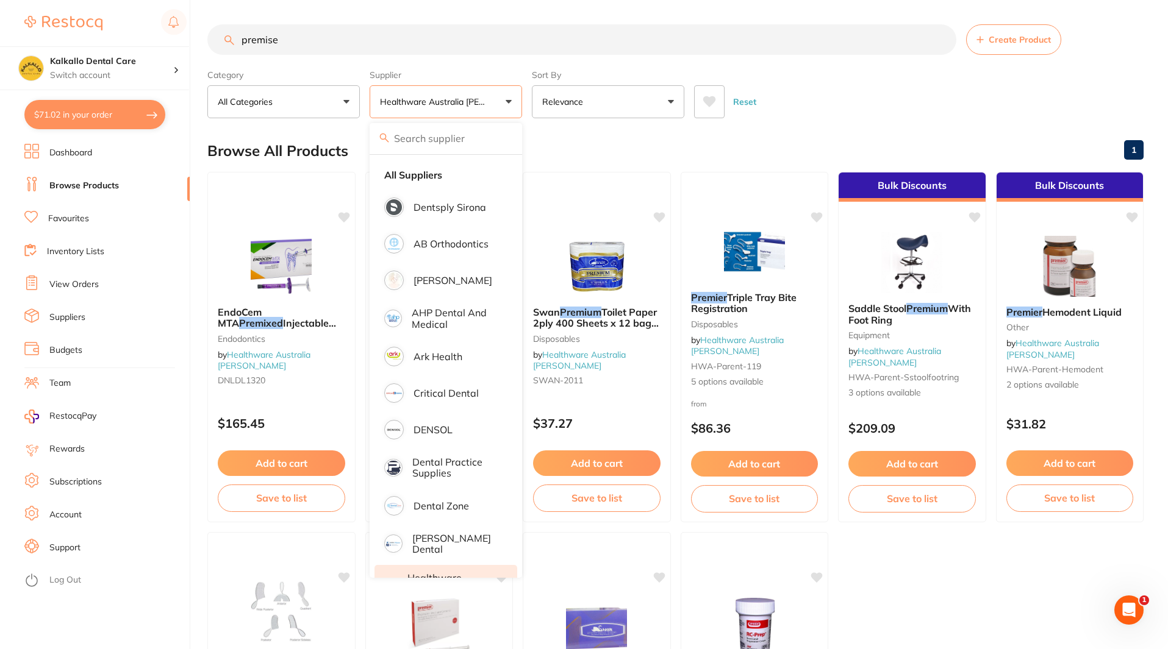
click at [497, 77] on label "Supplier" at bounding box center [445, 75] width 152 height 11
click at [626, 173] on div at bounding box center [596, 186] width 148 height 31
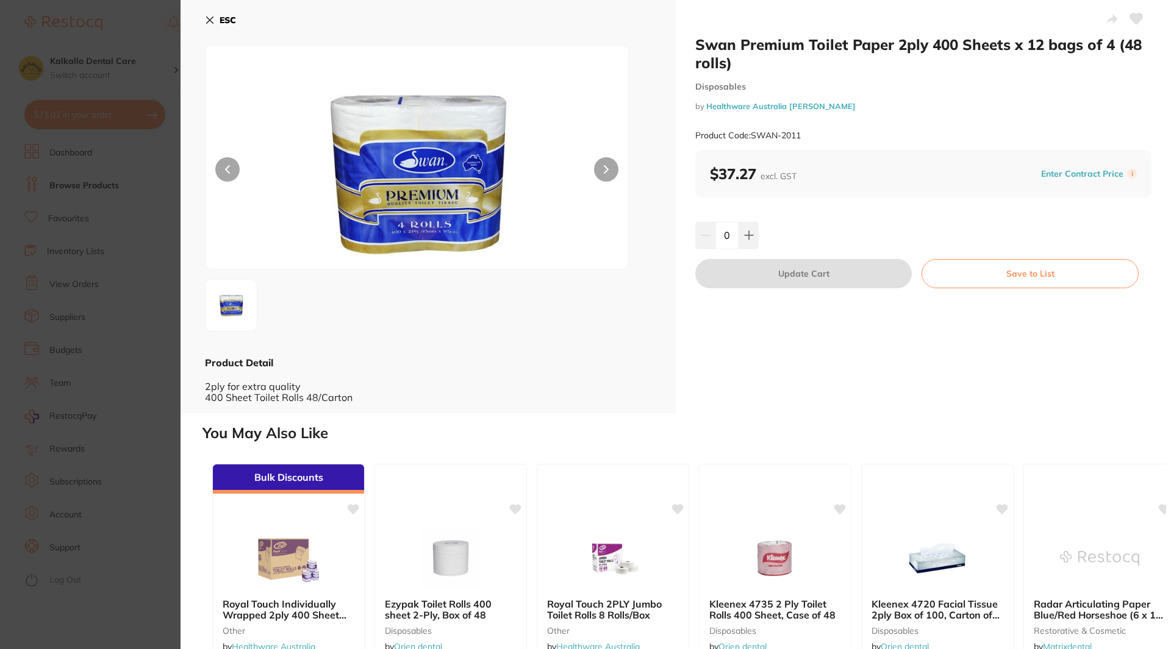
click at [26, 124] on section "Swan Premium Toilet Paper 2ply 400 Sheets x 12 bags of 4 (48 rolls) Disposables…" at bounding box center [585, 324] width 1171 height 649
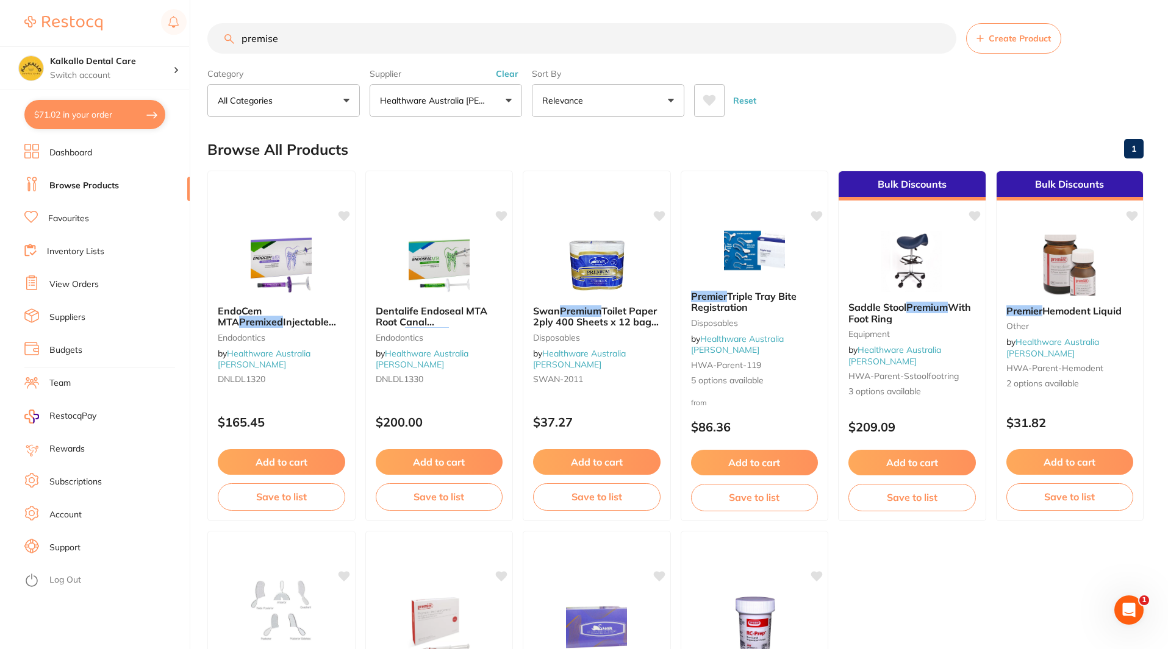
click at [512, 73] on button "Clear" at bounding box center [507, 73] width 30 height 11
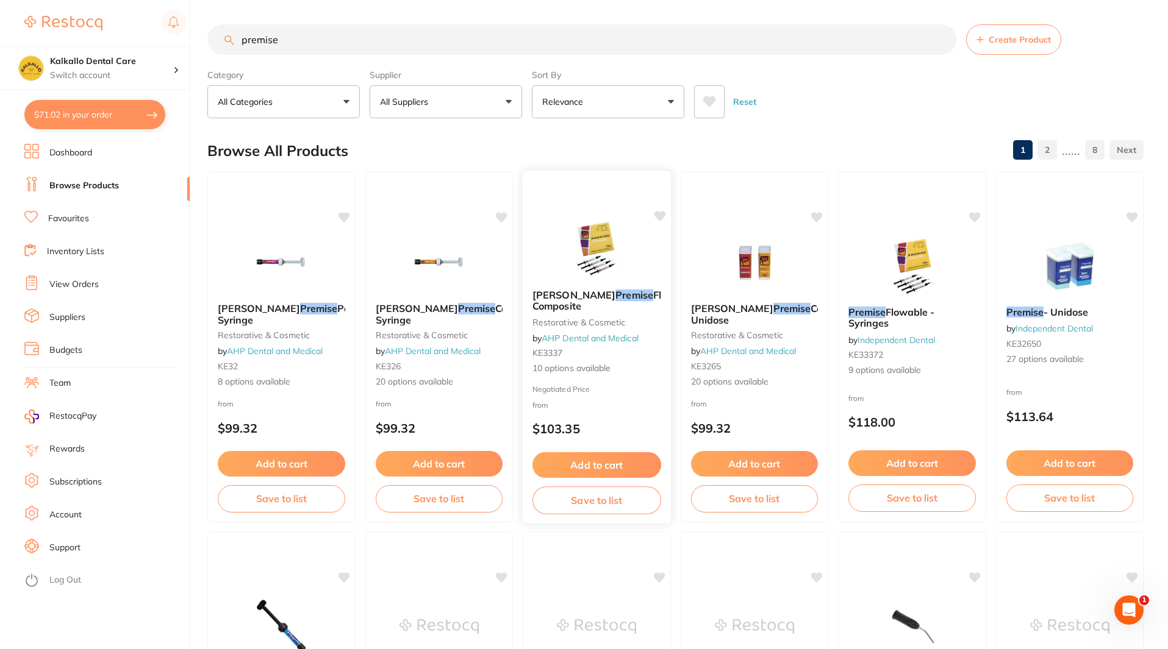
click at [600, 266] on img at bounding box center [597, 249] width 80 height 62
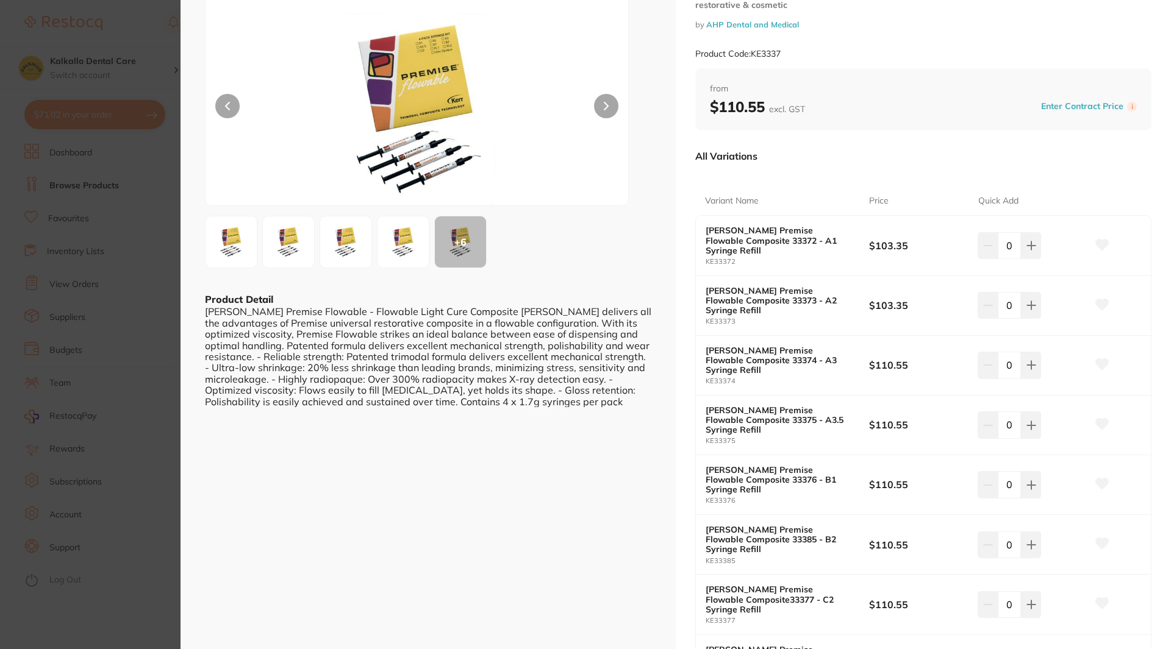
scroll to position [61, 0]
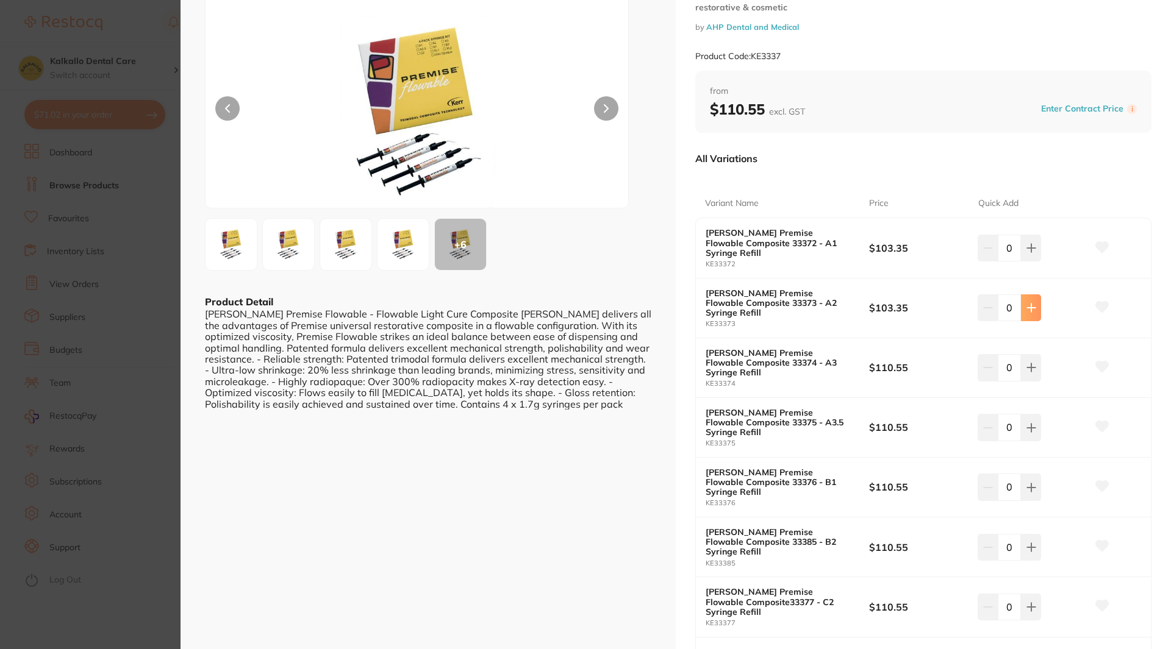
click at [1026, 303] on icon at bounding box center [1031, 308] width 10 height 10
type input "3"
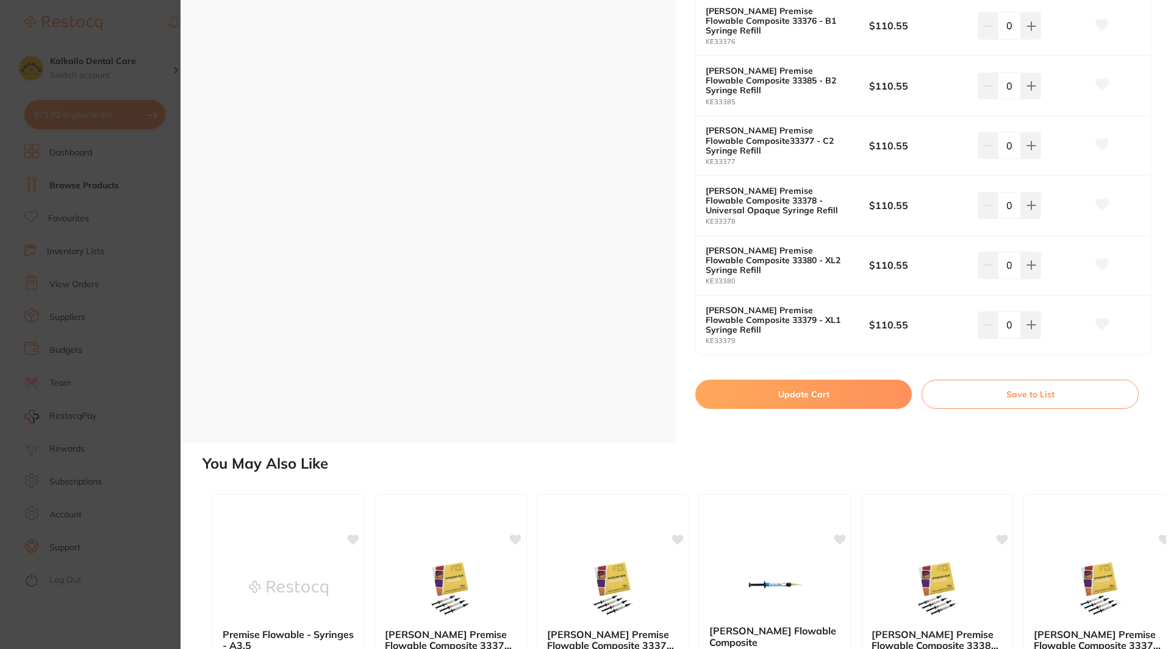
scroll to position [649, 0]
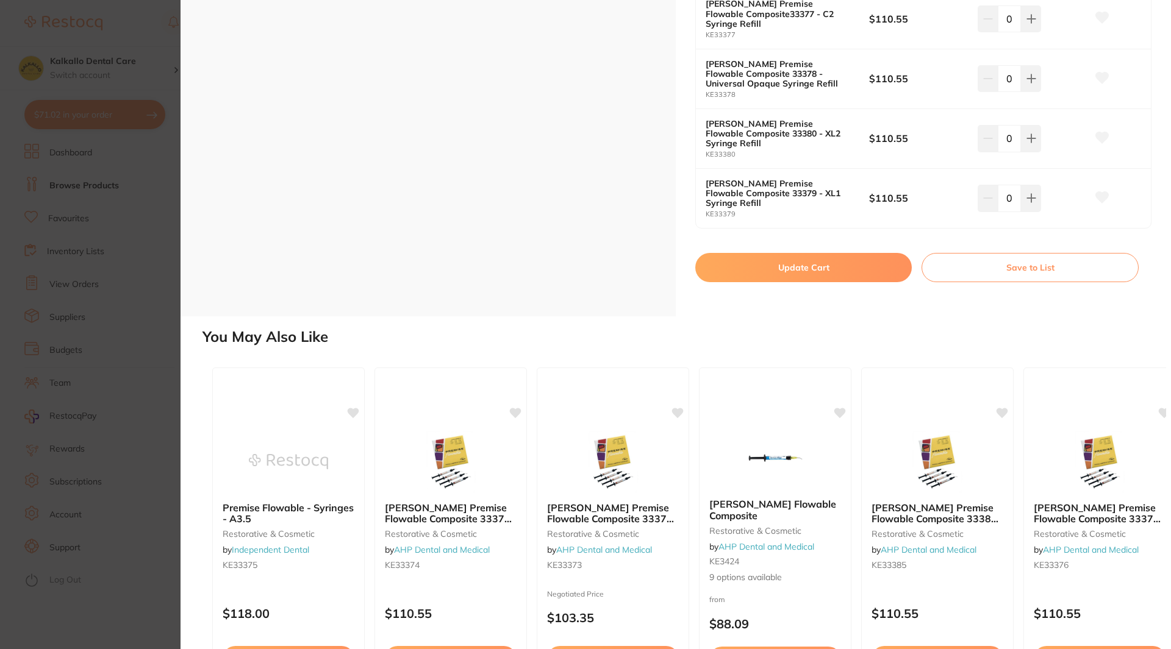
click at [793, 253] on button "Update Cart" at bounding box center [803, 267] width 216 height 29
checkbox input "false"
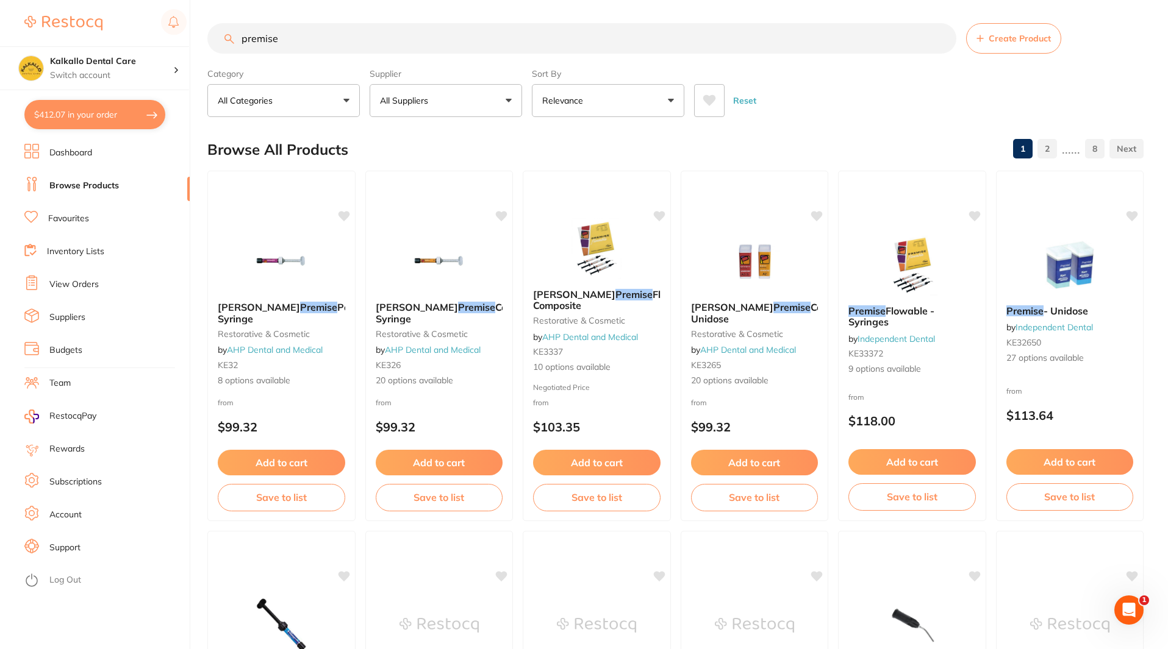
scroll to position [1, 0]
drag, startPoint x: 308, startPoint y: 45, endPoint x: 213, endPoint y: 46, distance: 95.1
click at [213, 46] on input "premise" at bounding box center [581, 38] width 749 height 30
type input "prophy"
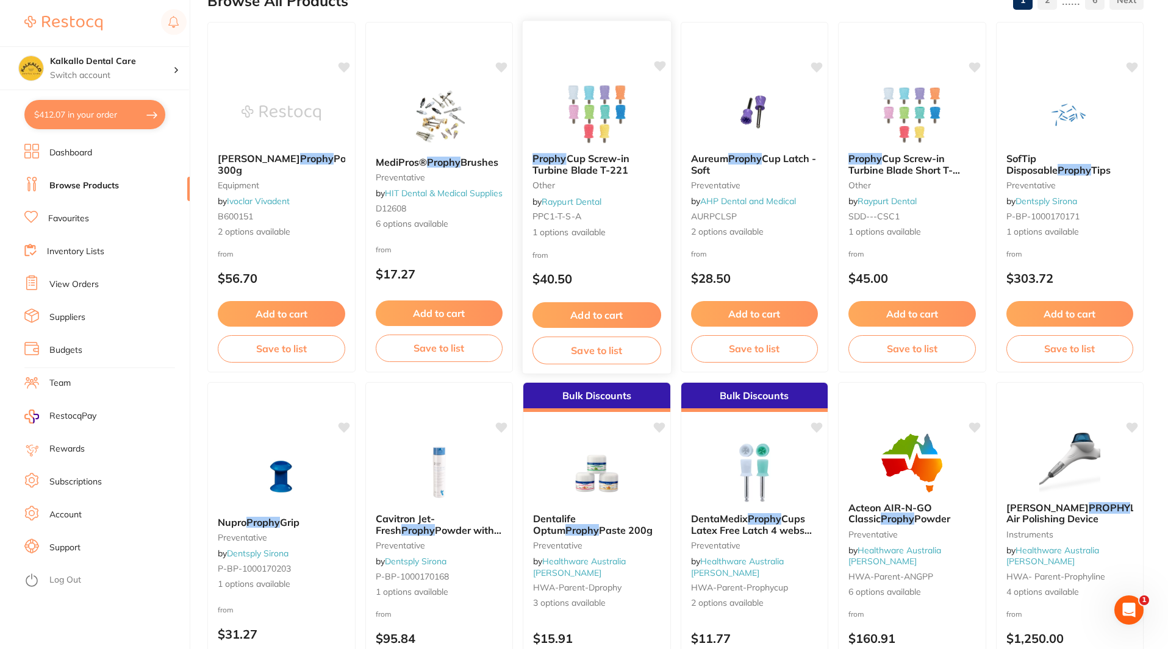
scroll to position [0, 0]
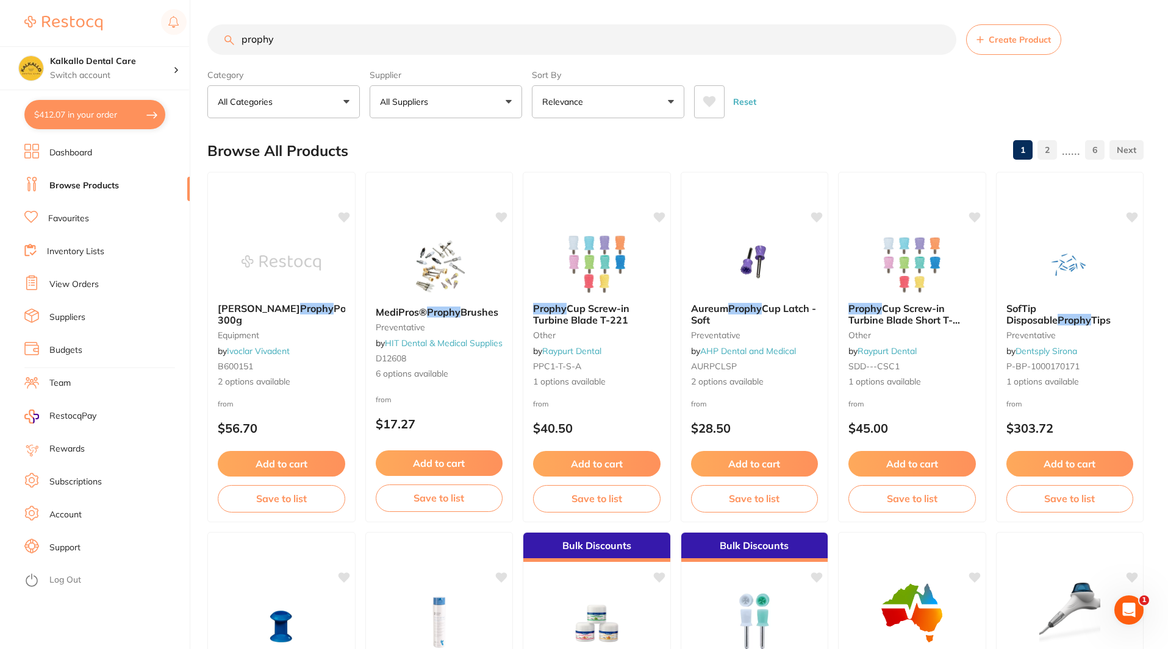
click at [476, 108] on button "All Suppliers" at bounding box center [445, 101] width 152 height 33
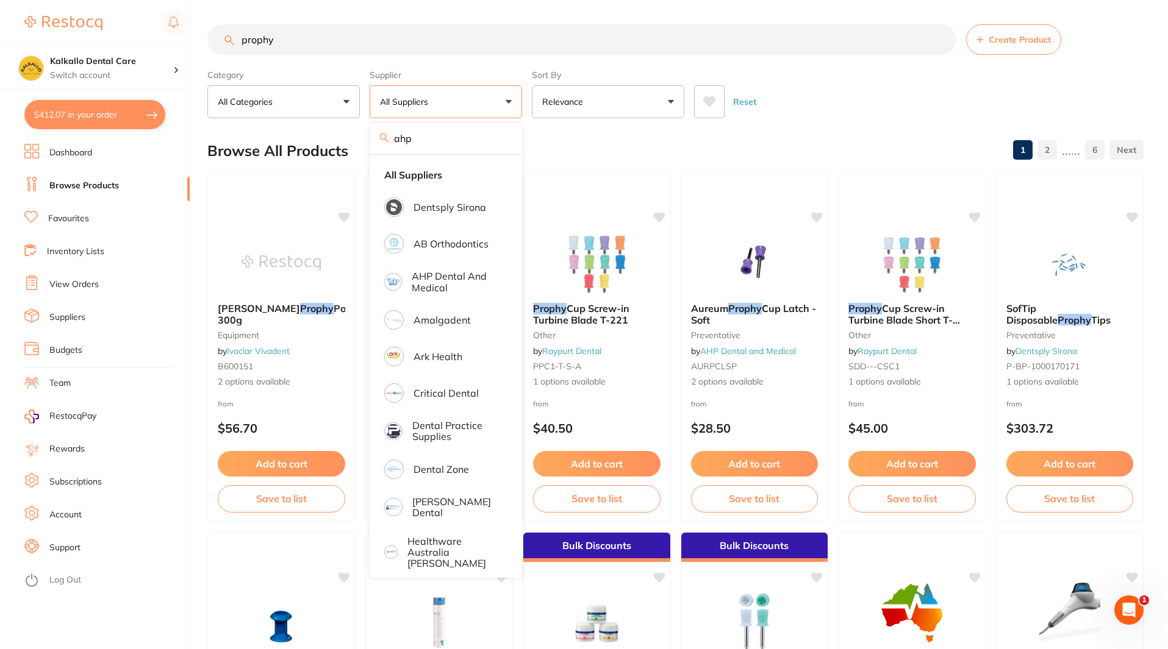
type input "ahp"
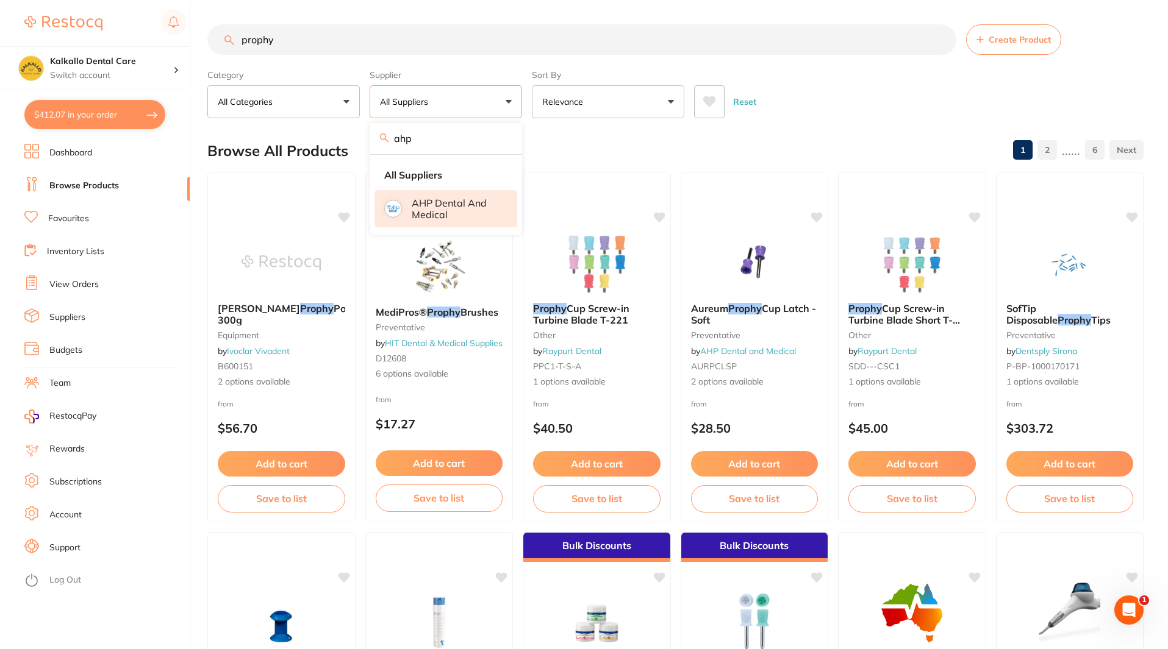
click at [481, 205] on p "AHP Dental and Medical" at bounding box center [456, 209] width 88 height 23
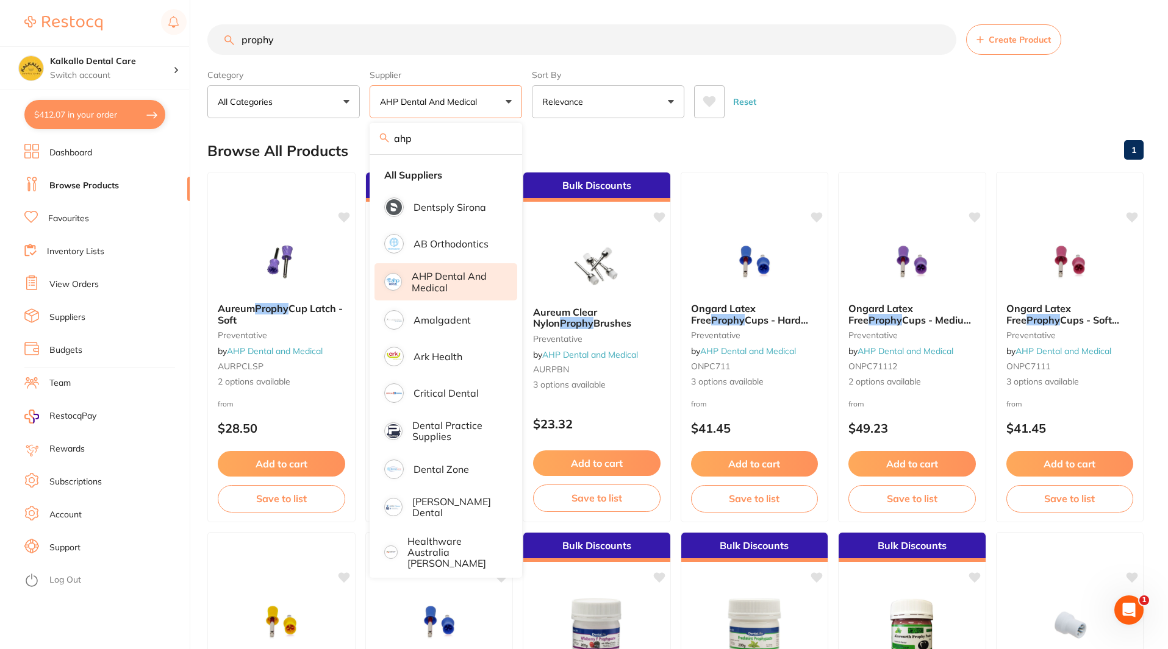
click at [778, 132] on div "Browse All Products 1" at bounding box center [675, 150] width 936 height 41
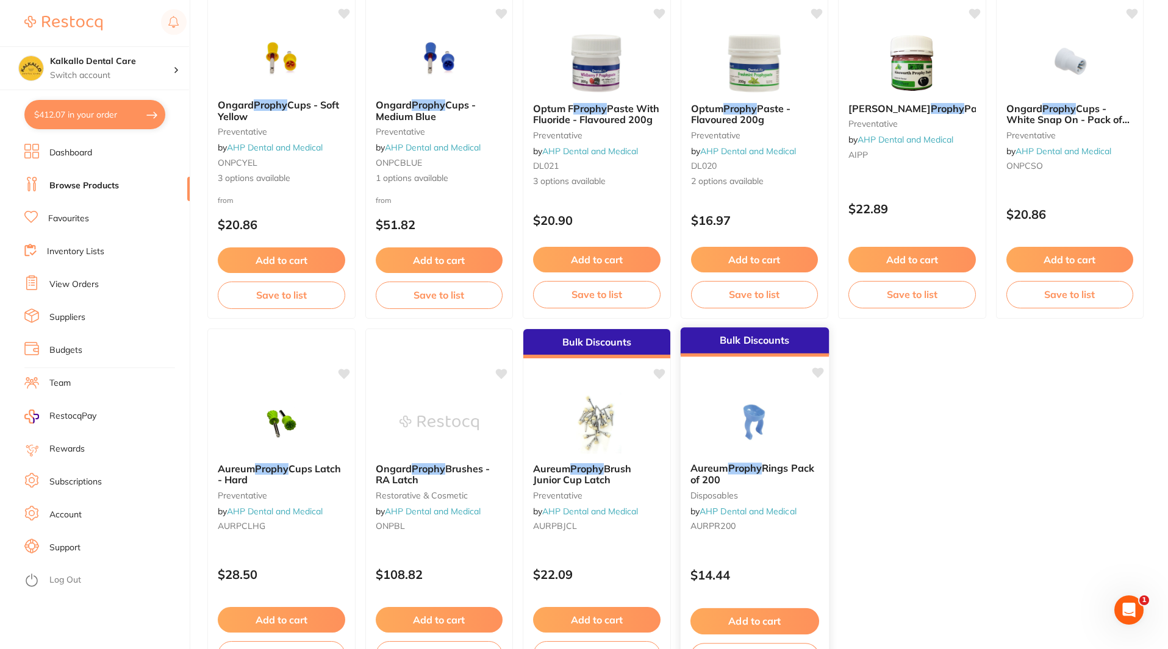
scroll to position [474, 0]
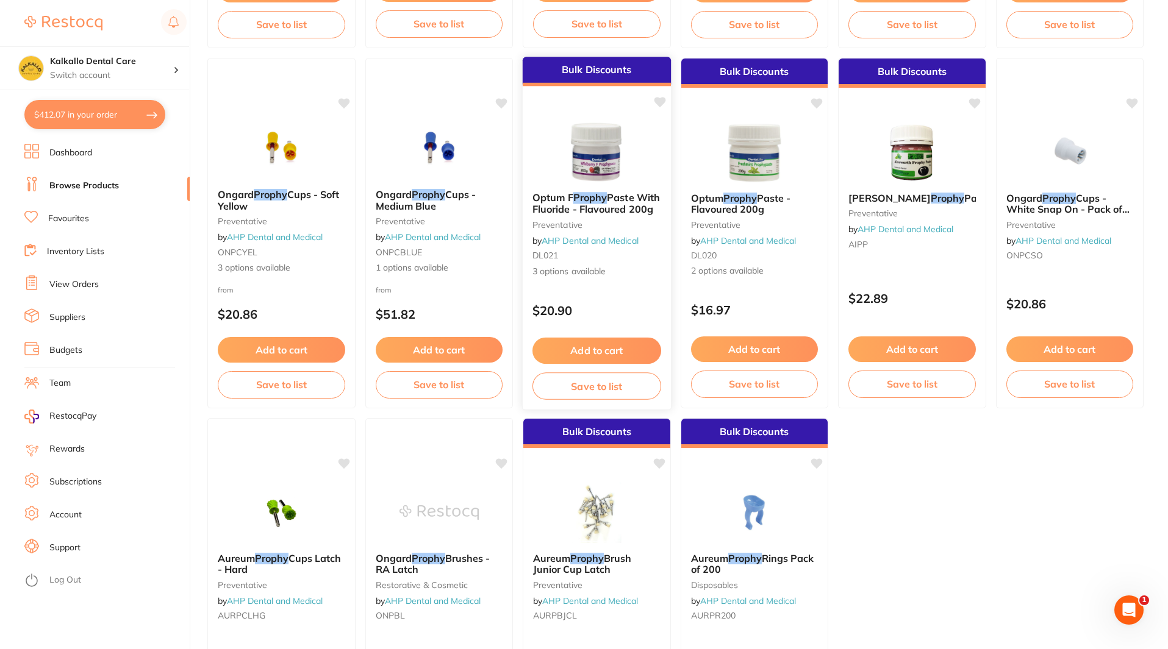
click at [639, 202] on b "Optum F Prophy Paste With Fluoride - Flavoured 200g" at bounding box center [596, 203] width 129 height 23
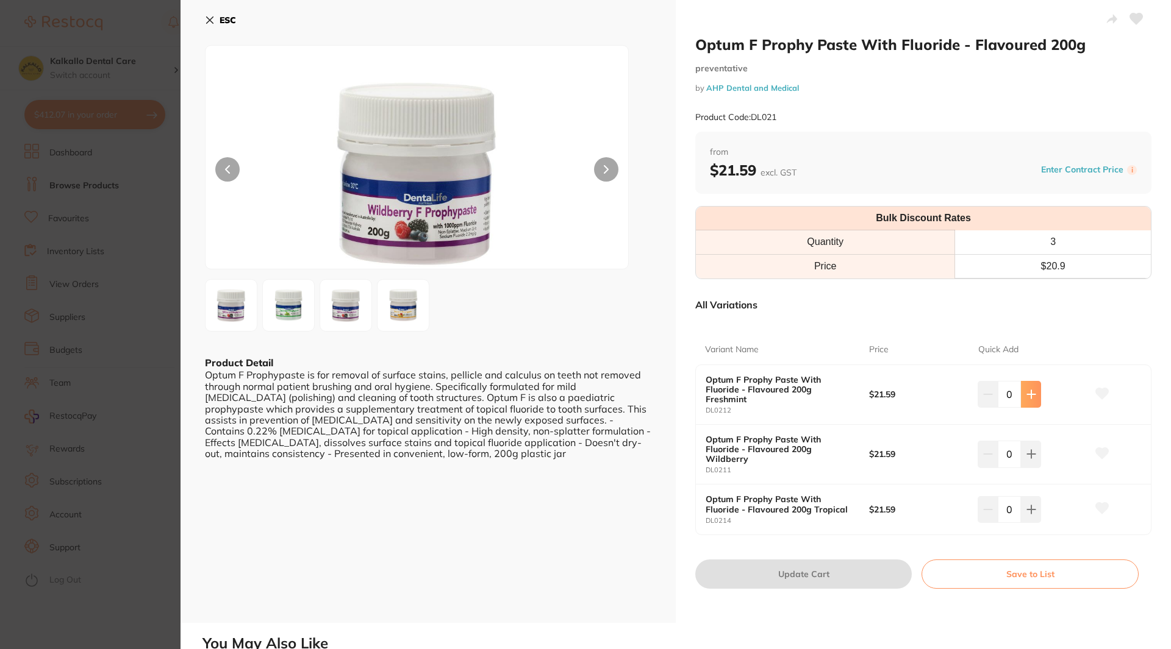
click at [1026, 393] on icon at bounding box center [1031, 395] width 10 height 10
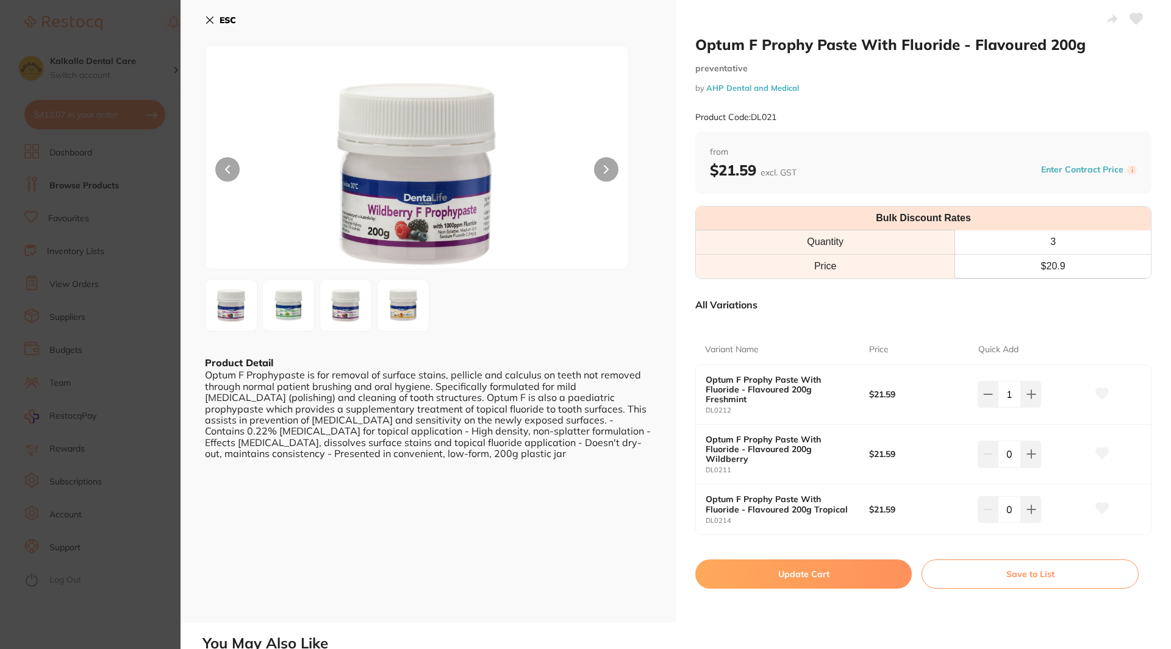
click at [989, 412] on div "Optum F Prophy Paste With Fluoride - Flavoured 200g Freshmint DL0212 $21.59 1" at bounding box center [923, 395] width 455 height 60
click at [989, 391] on icon at bounding box center [988, 395] width 10 height 10
type input "0"
click at [1037, 457] on button at bounding box center [1031, 454] width 20 height 27
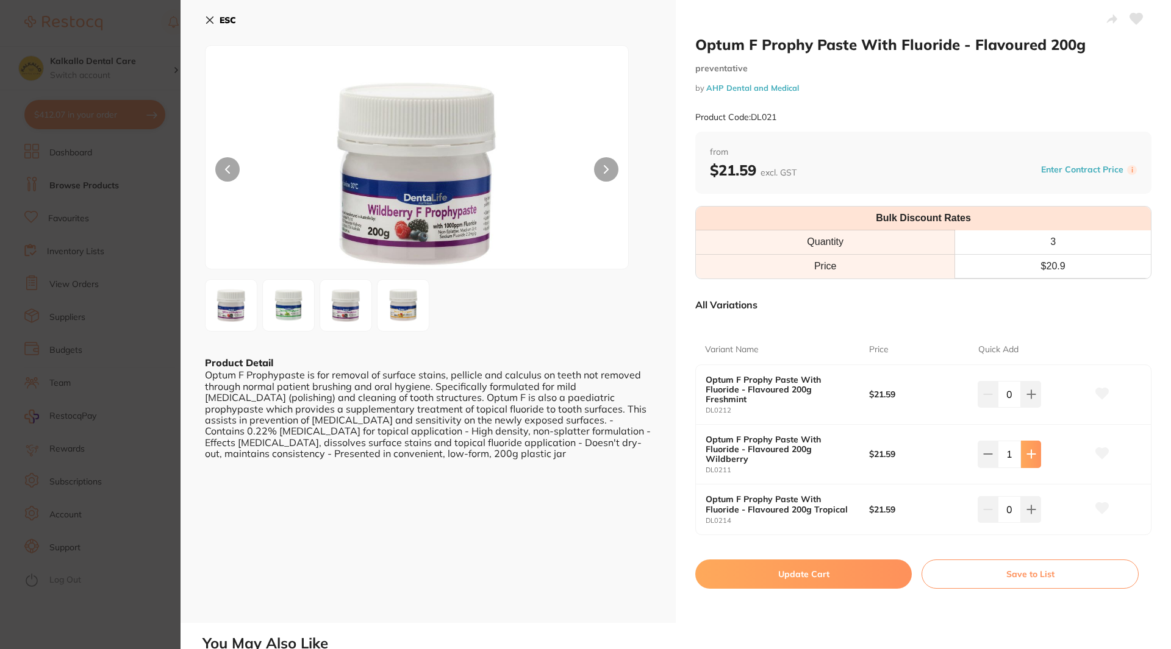
click at [1037, 457] on button at bounding box center [1031, 454] width 20 height 27
type input "2"
click at [1027, 505] on icon at bounding box center [1031, 510] width 10 height 10
type input "1"
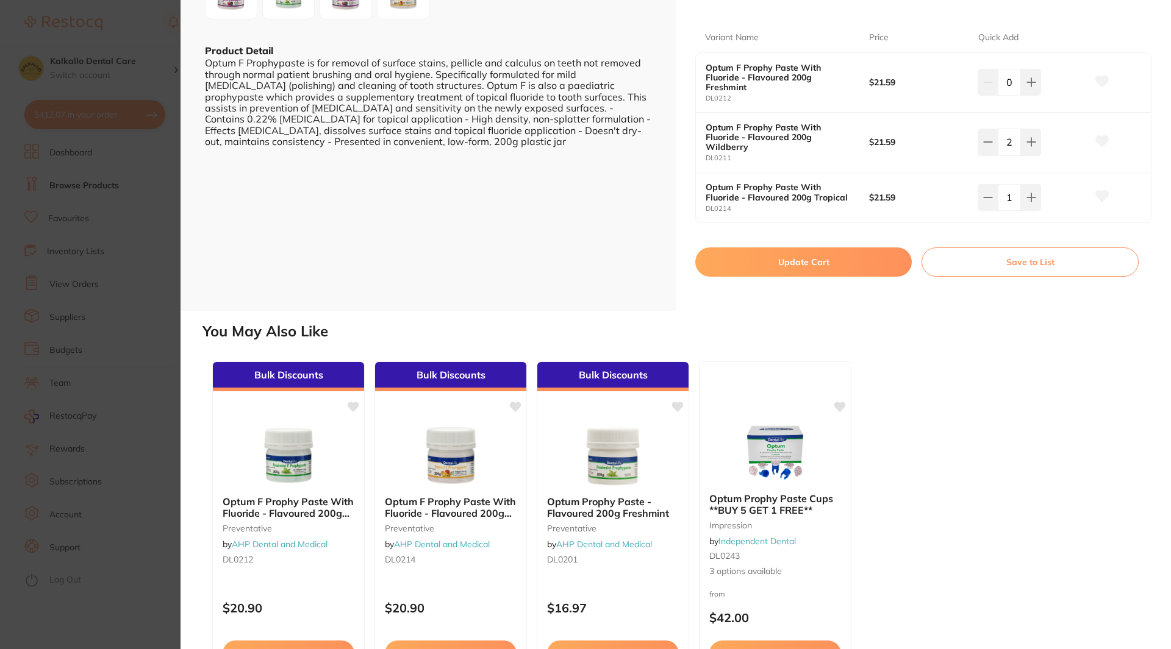
scroll to position [390, 0]
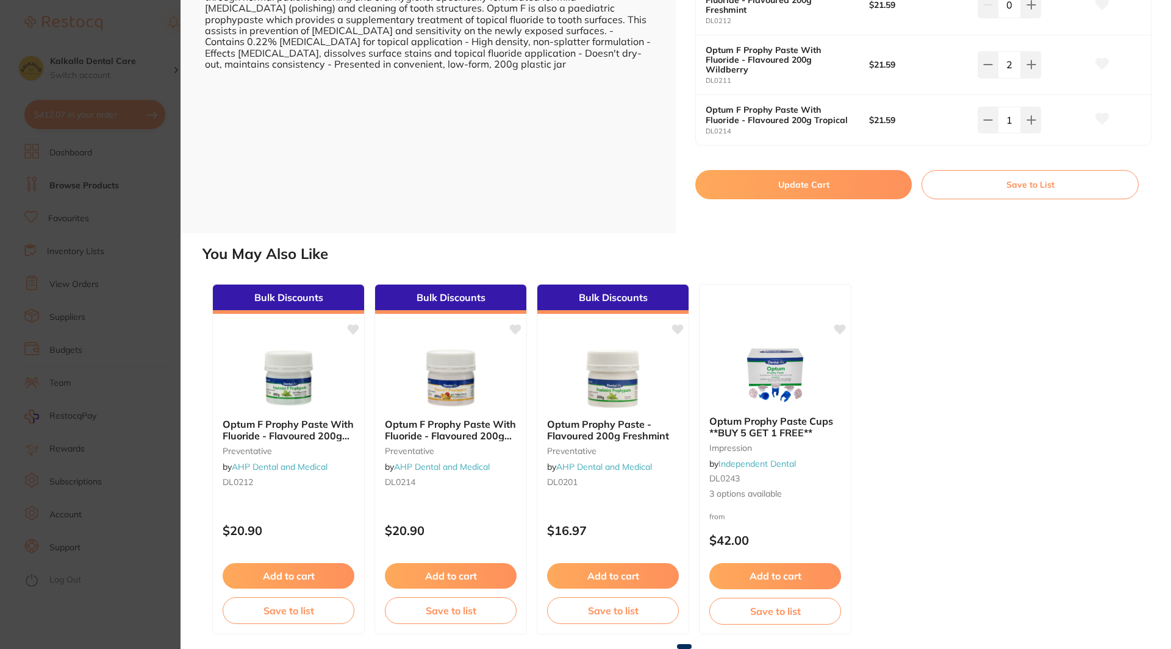
click at [835, 192] on button "Update Cart" at bounding box center [803, 184] width 216 height 29
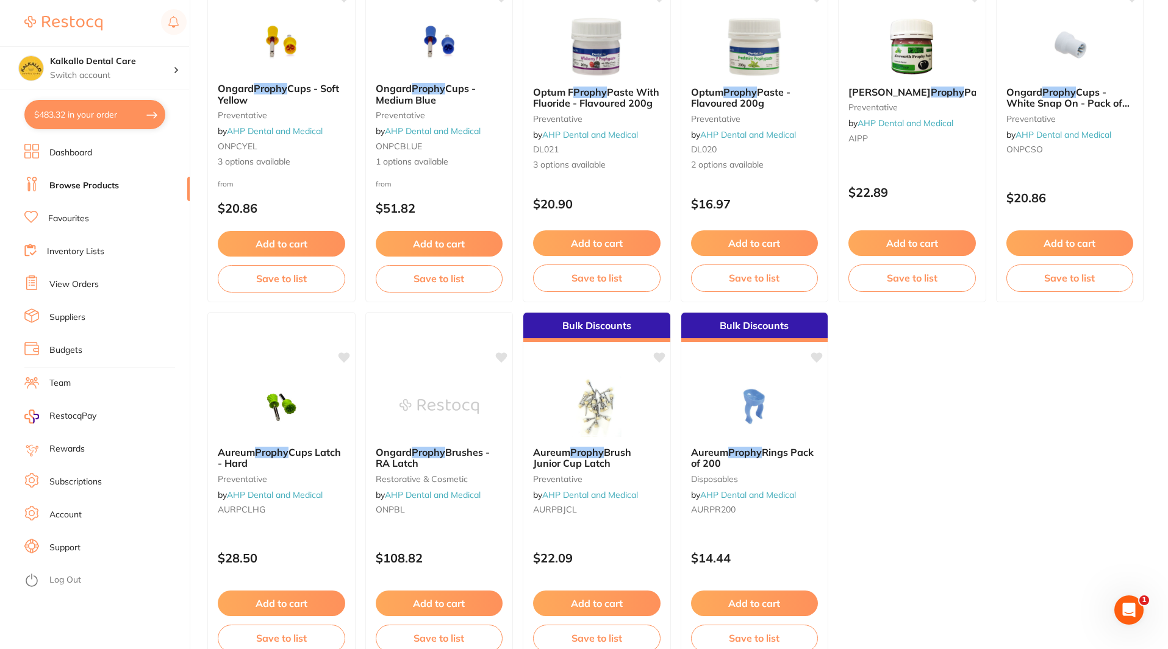
scroll to position [535, 0]
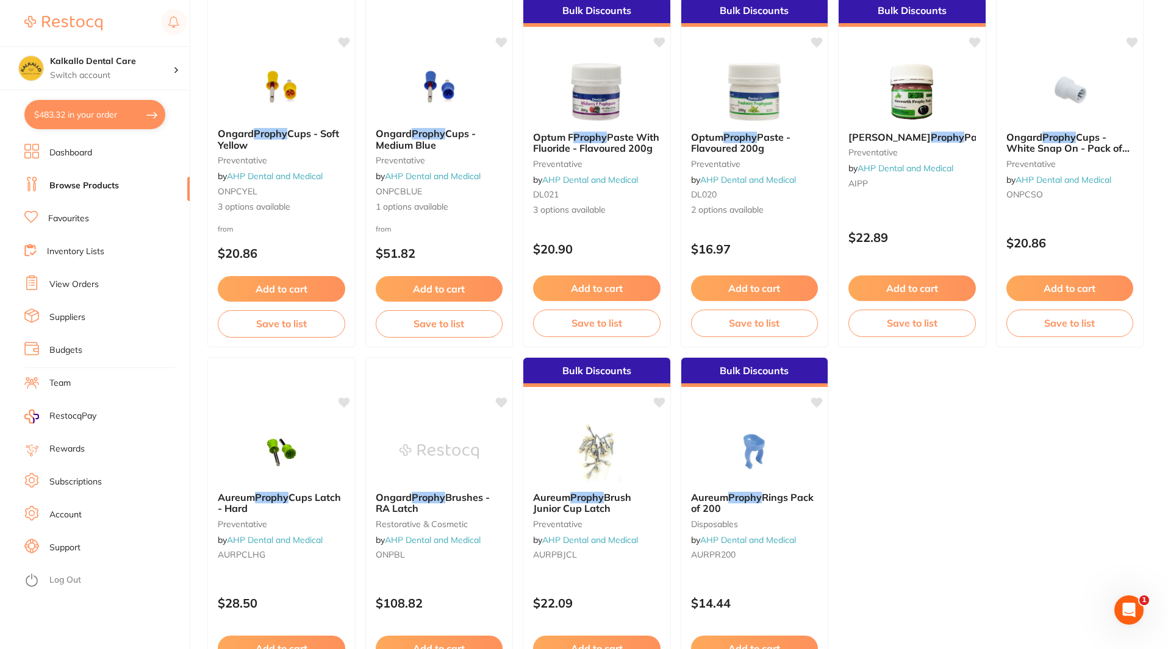
click at [60, 118] on button "$483.32 in your order" at bounding box center [94, 114] width 141 height 29
checkbox input "true"
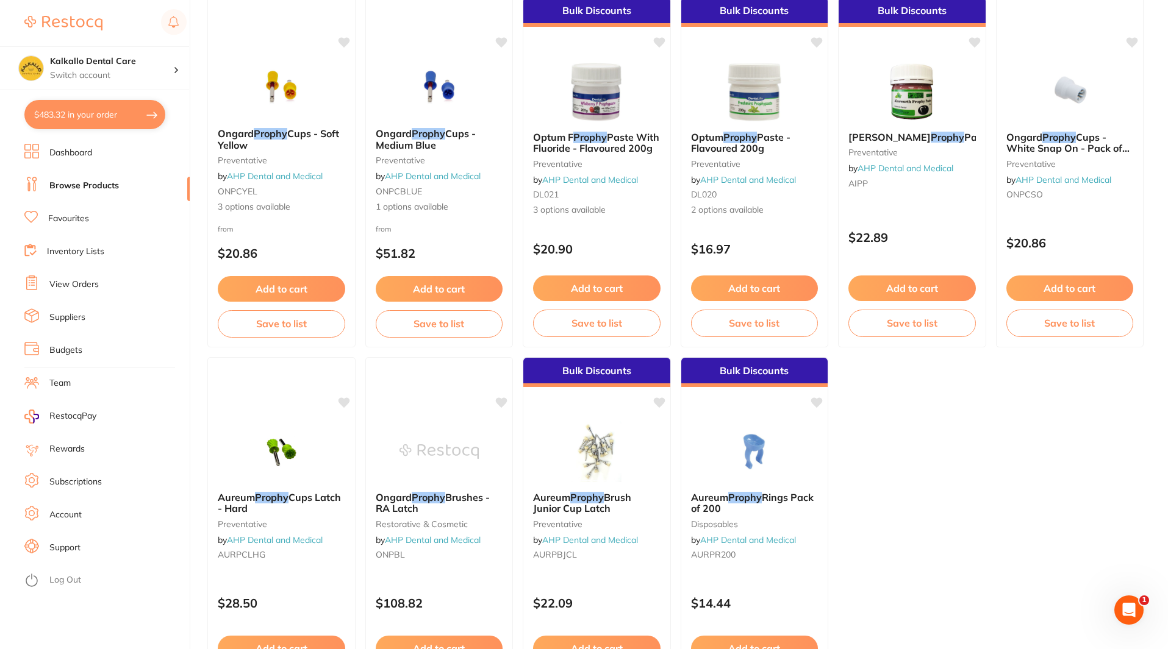
checkbox input "true"
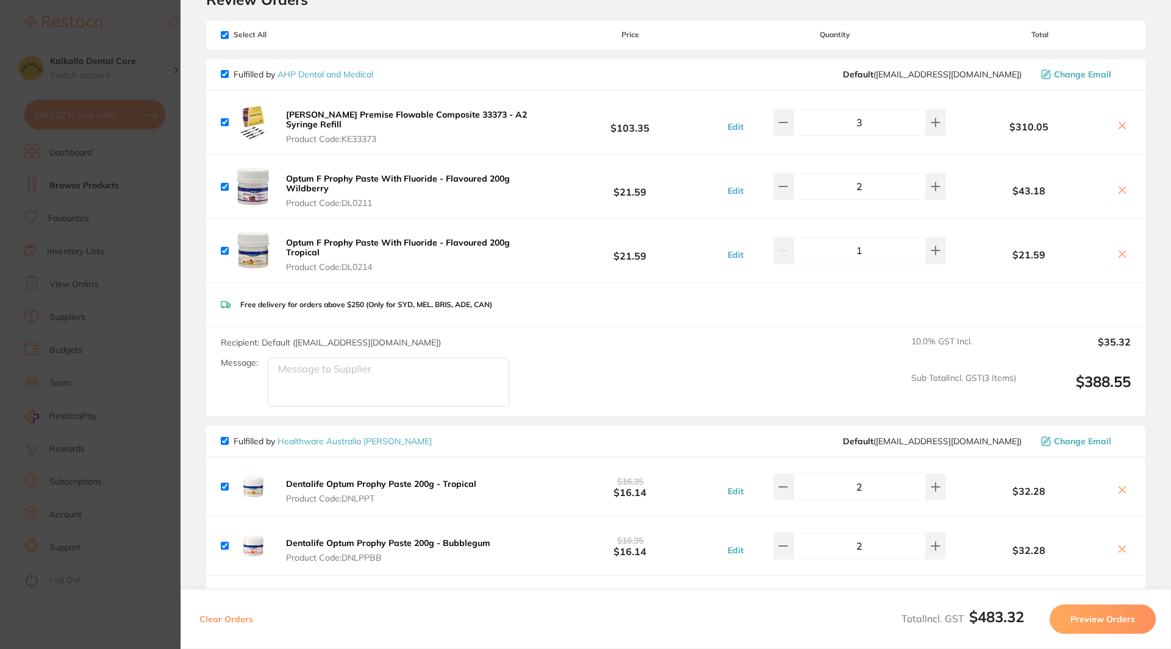
scroll to position [0, 0]
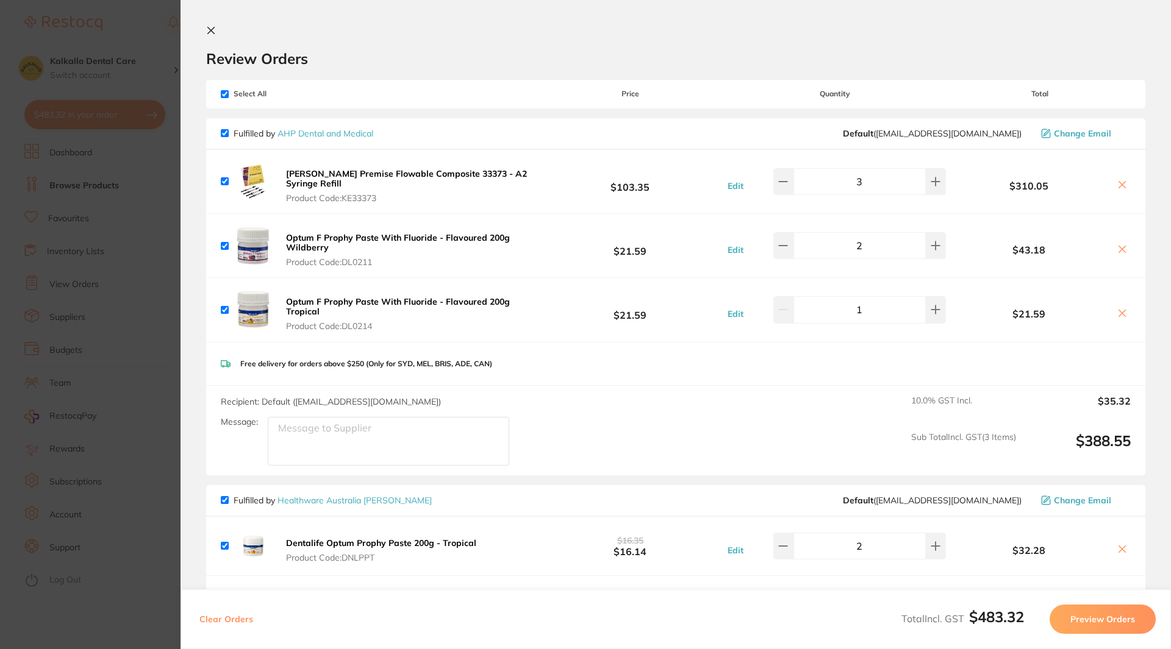
click at [154, 233] on section "Update RRP Set your pre negotiated price for this item. Item Agreed RRP (excl. …" at bounding box center [585, 324] width 1171 height 649
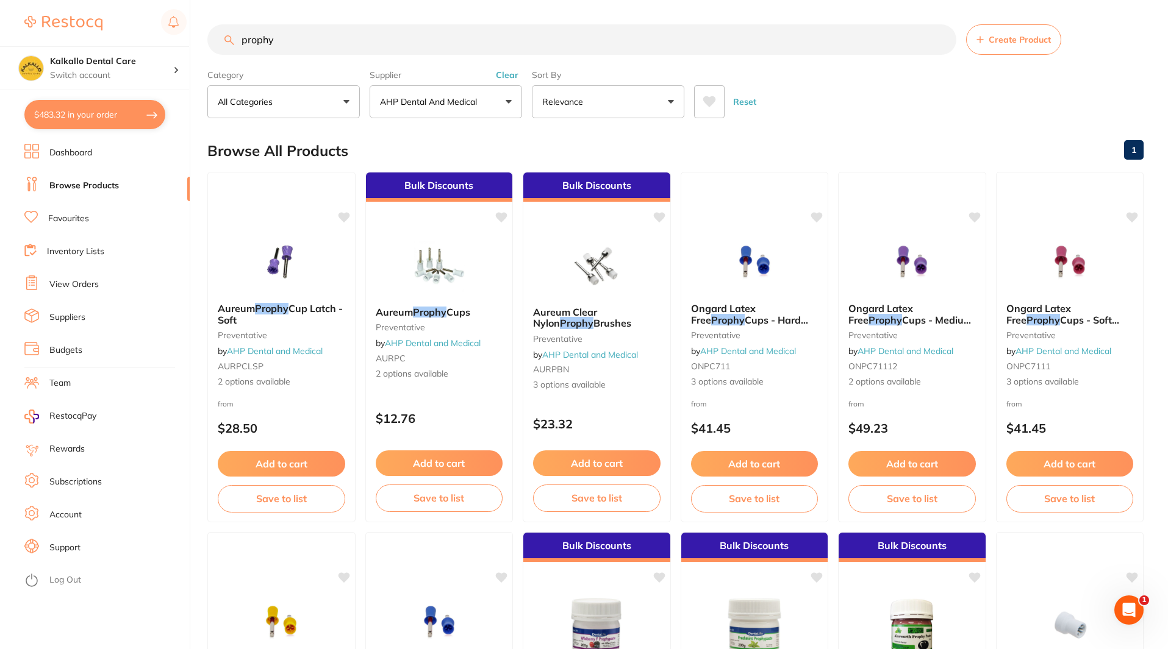
drag, startPoint x: 348, startPoint y: 41, endPoint x: 62, endPoint y: 38, distance: 285.3
click at [62, 38] on div "$483.32 Kalkallo Dental Care Switch account Kalkallo Dental Care $483.32 in you…" at bounding box center [584, 324] width 1168 height 649
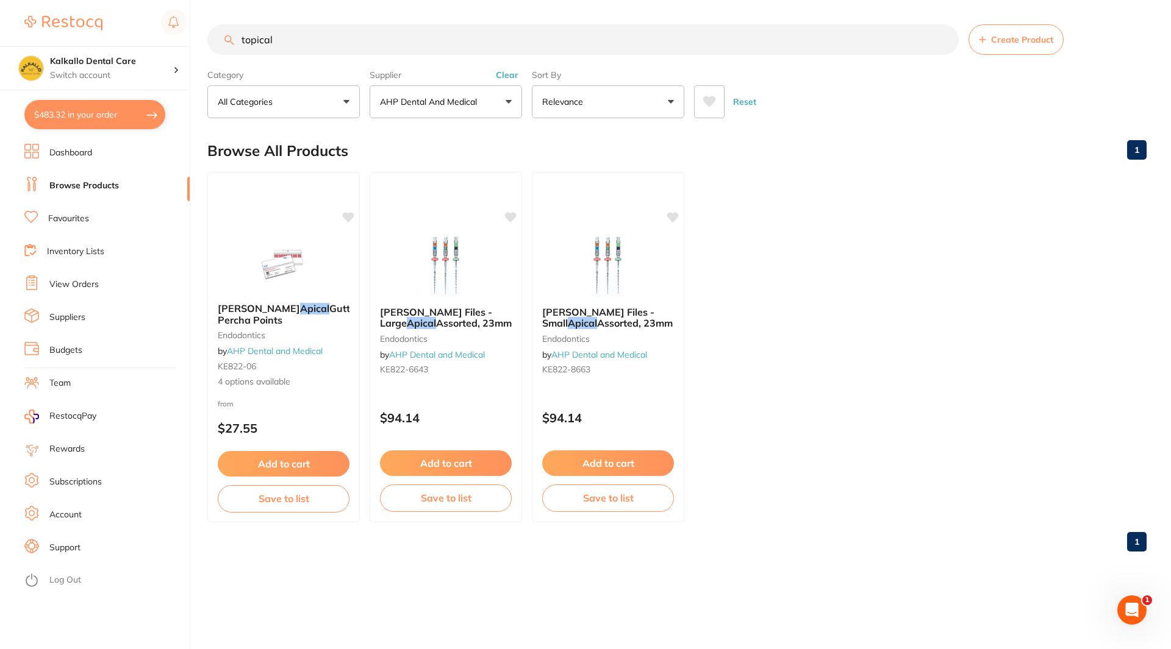
click at [482, 115] on button "AHP Dental and Medical" at bounding box center [445, 101] width 152 height 33
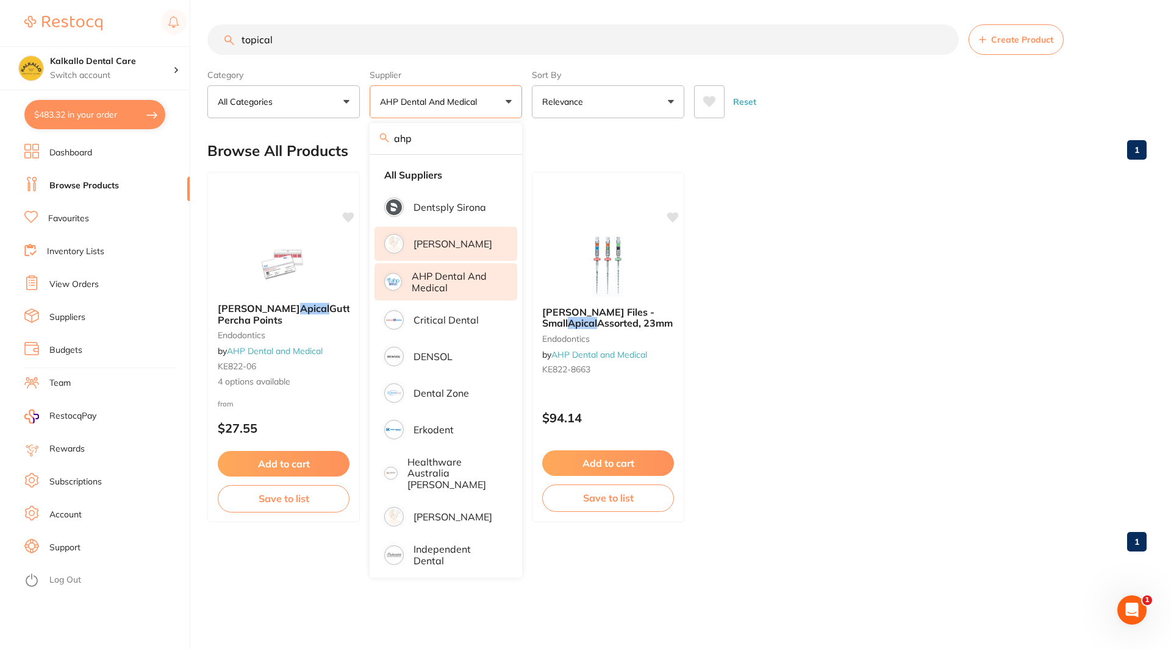
click at [456, 229] on li "[PERSON_NAME]" at bounding box center [445, 244] width 143 height 34
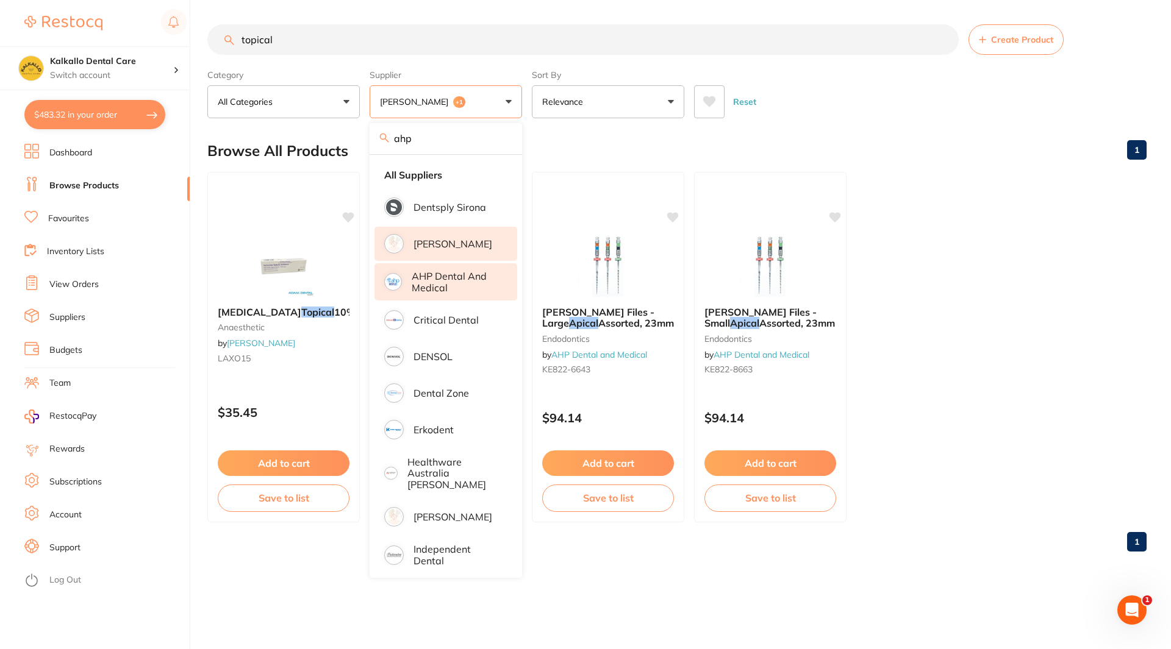
click at [1002, 233] on ul "[MEDICAL_DATA] Topical 10% anaesthetic by [PERSON_NAME] LAXO15 $35.45 Add to ca…" at bounding box center [676, 347] width 939 height 351
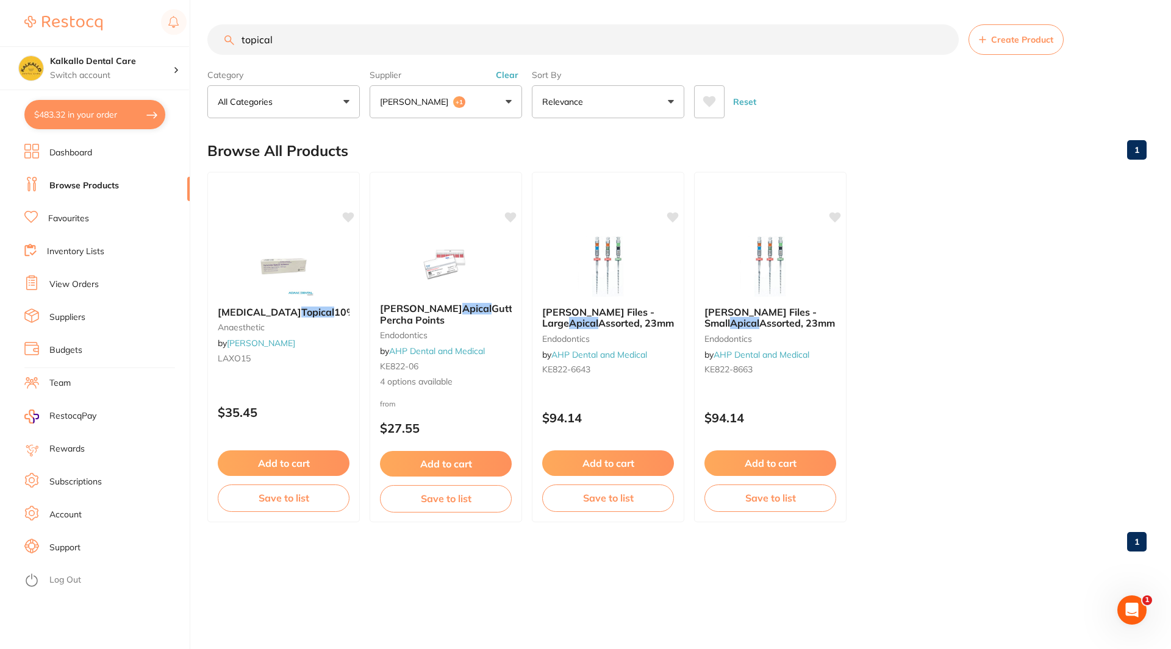
click at [419, 102] on p "[PERSON_NAME]" at bounding box center [416, 102] width 73 height 12
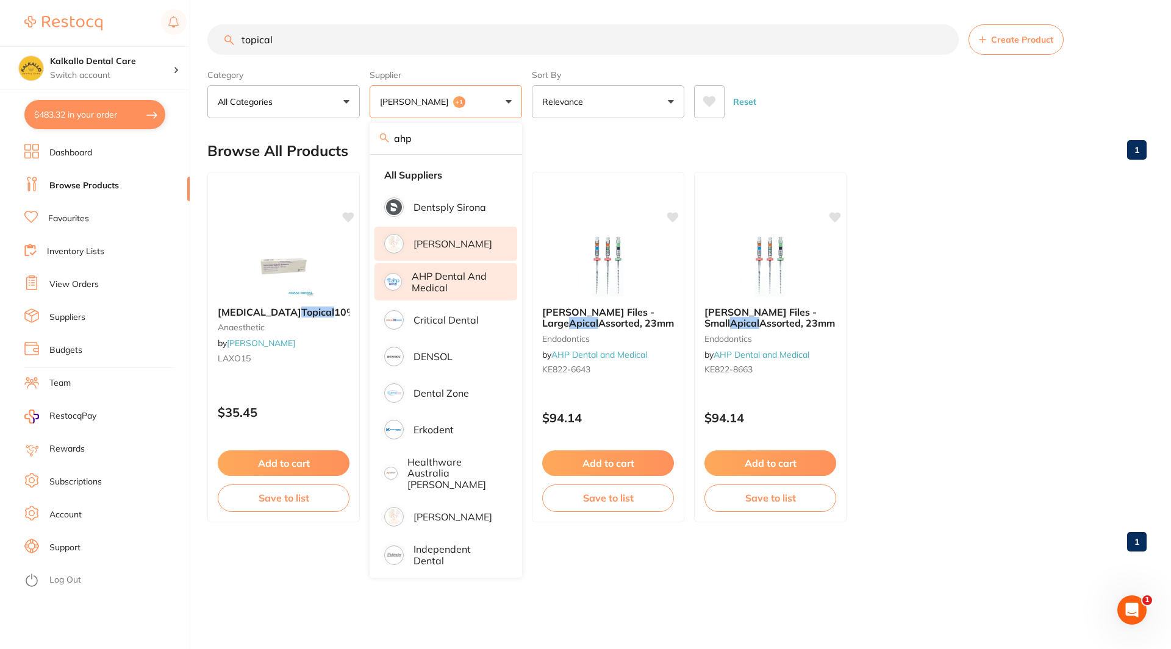
click at [436, 290] on p "AHP Dental and Medical" at bounding box center [456, 282] width 88 height 23
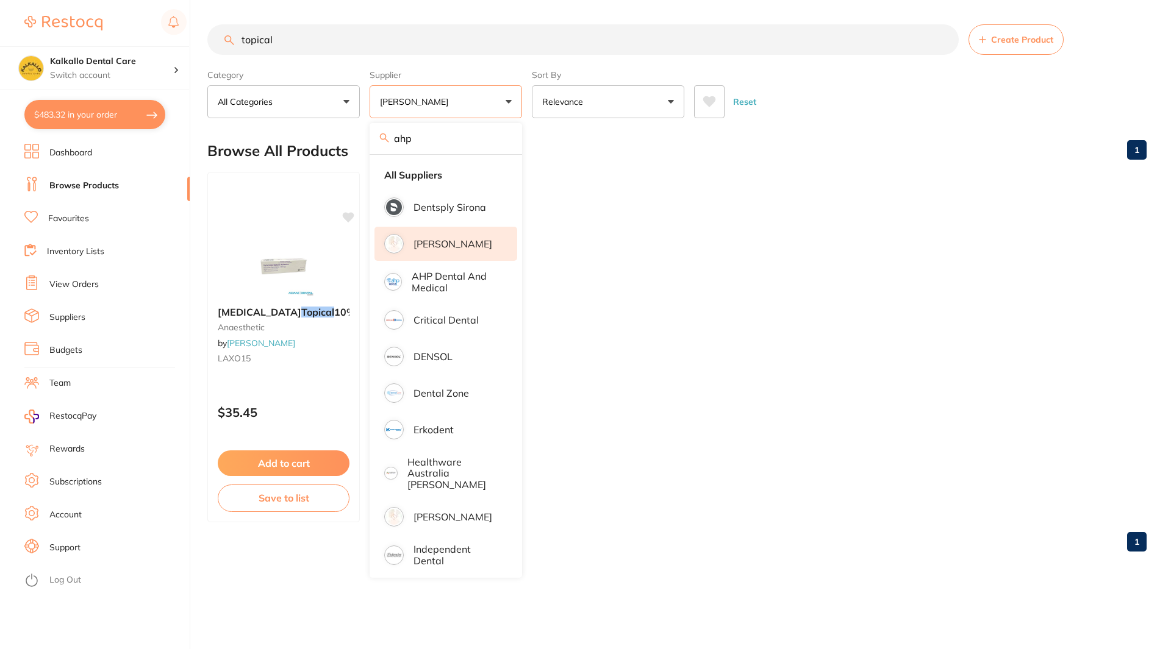
click at [447, 243] on p "[PERSON_NAME]" at bounding box center [452, 243] width 79 height 11
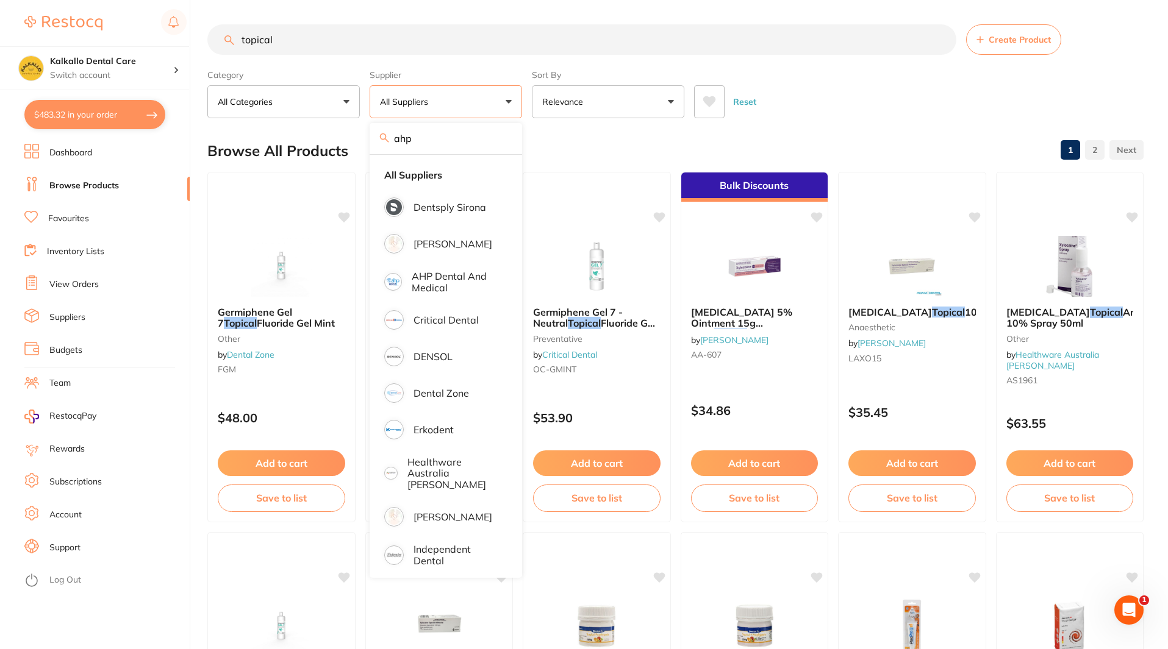
click at [866, 77] on div "Reset" at bounding box center [914, 97] width 440 height 43
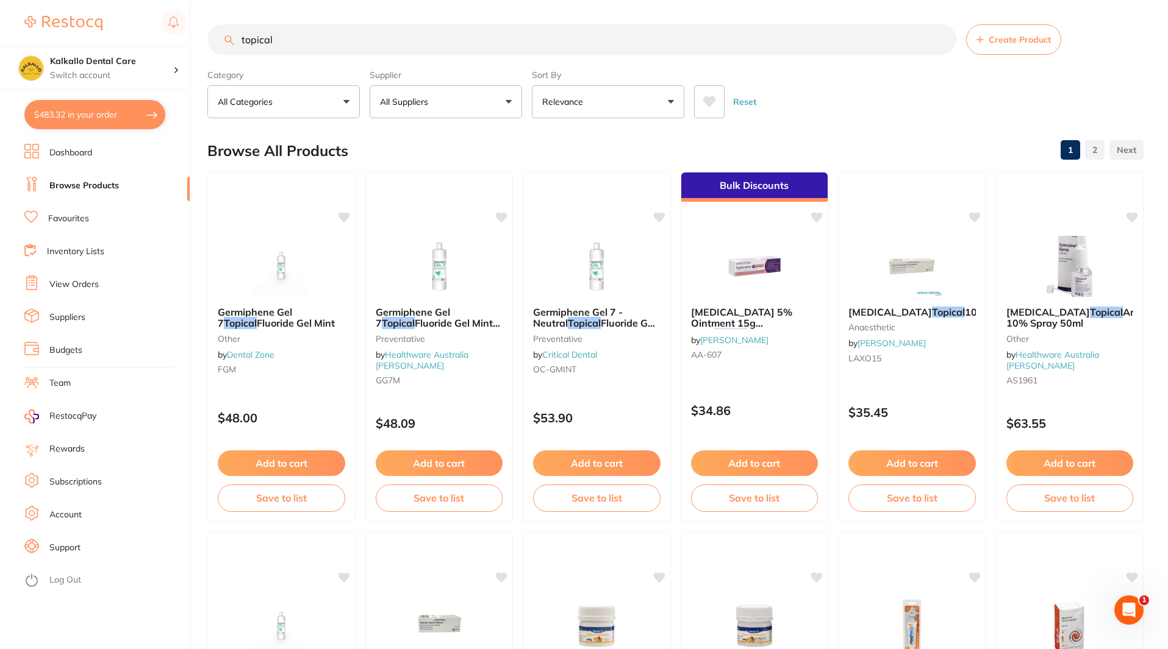
click at [410, 101] on p "All Suppliers" at bounding box center [406, 102] width 53 height 12
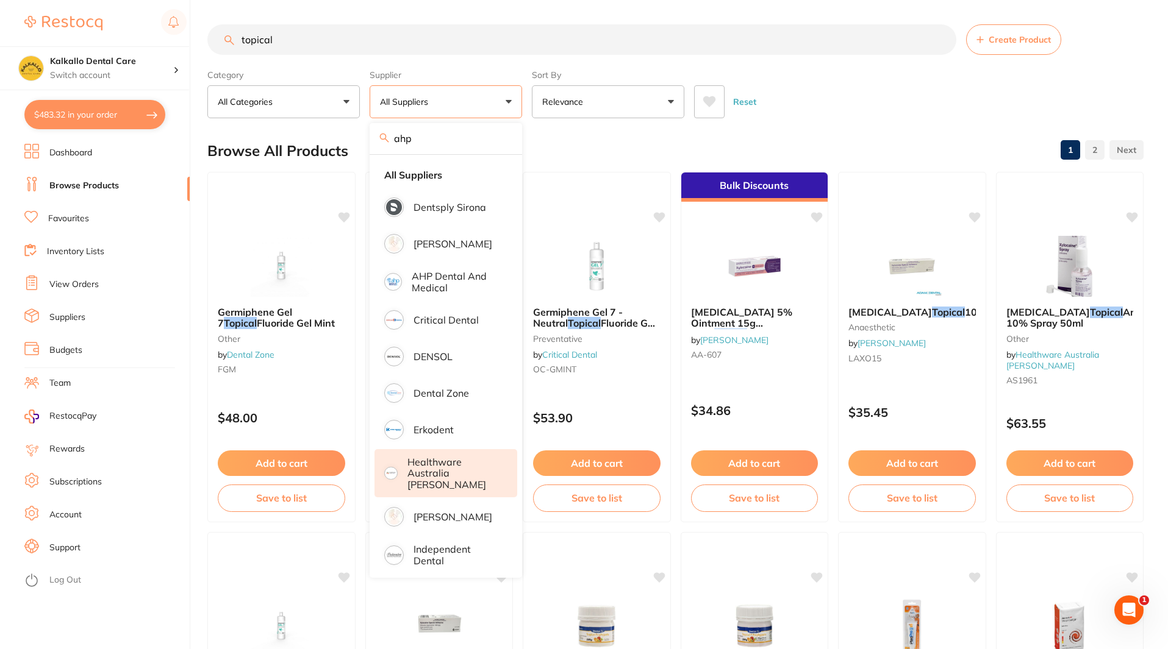
click at [444, 479] on li "Healthware Australia [PERSON_NAME]" at bounding box center [445, 473] width 143 height 48
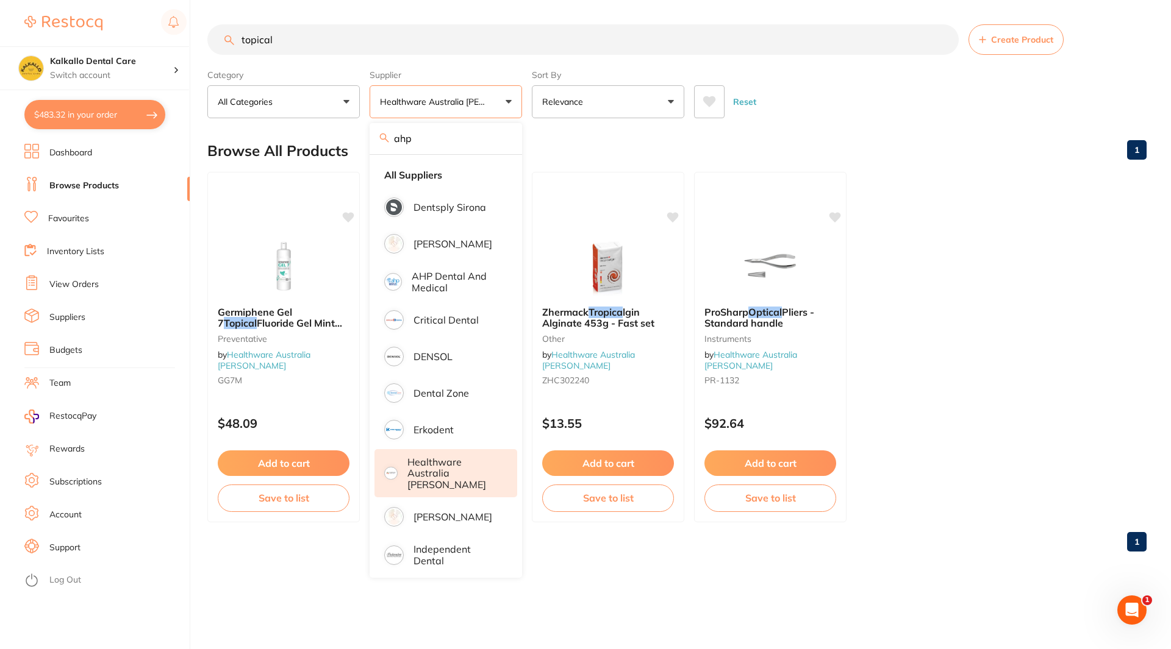
click at [1004, 308] on ul "Germiphene Gel 7 Topical Fluoride Gel Mint 450ml Preventative by Healthware Aus…" at bounding box center [676, 347] width 939 height 351
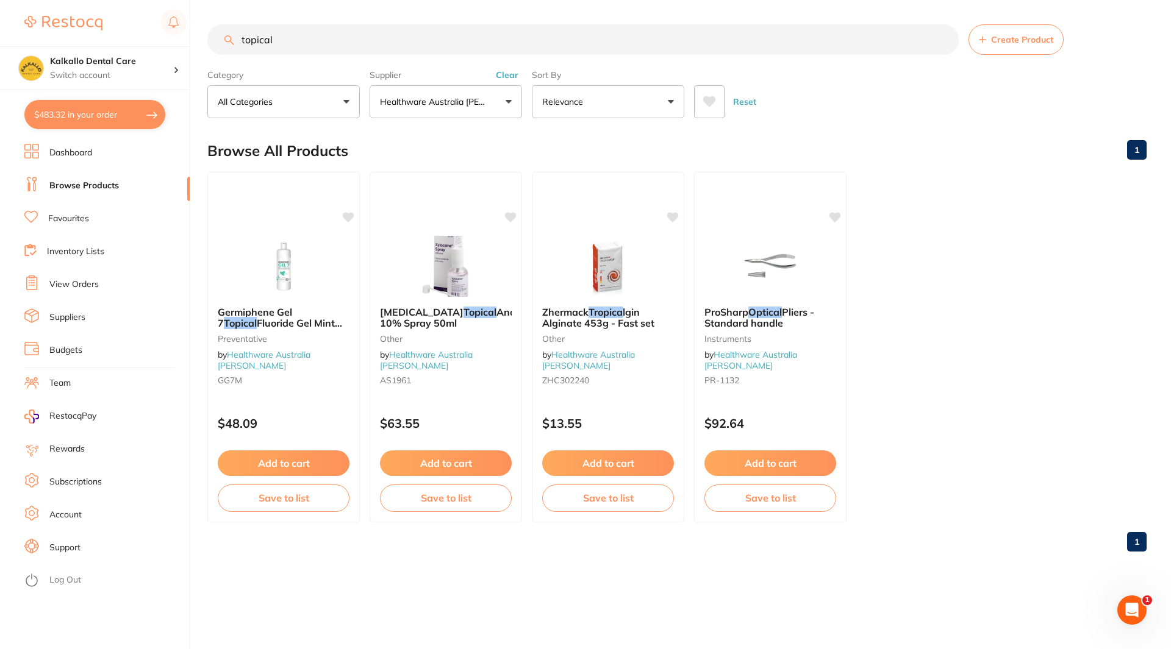
click at [485, 100] on p "Healthware Australia [PERSON_NAME]" at bounding box center [435, 102] width 111 height 12
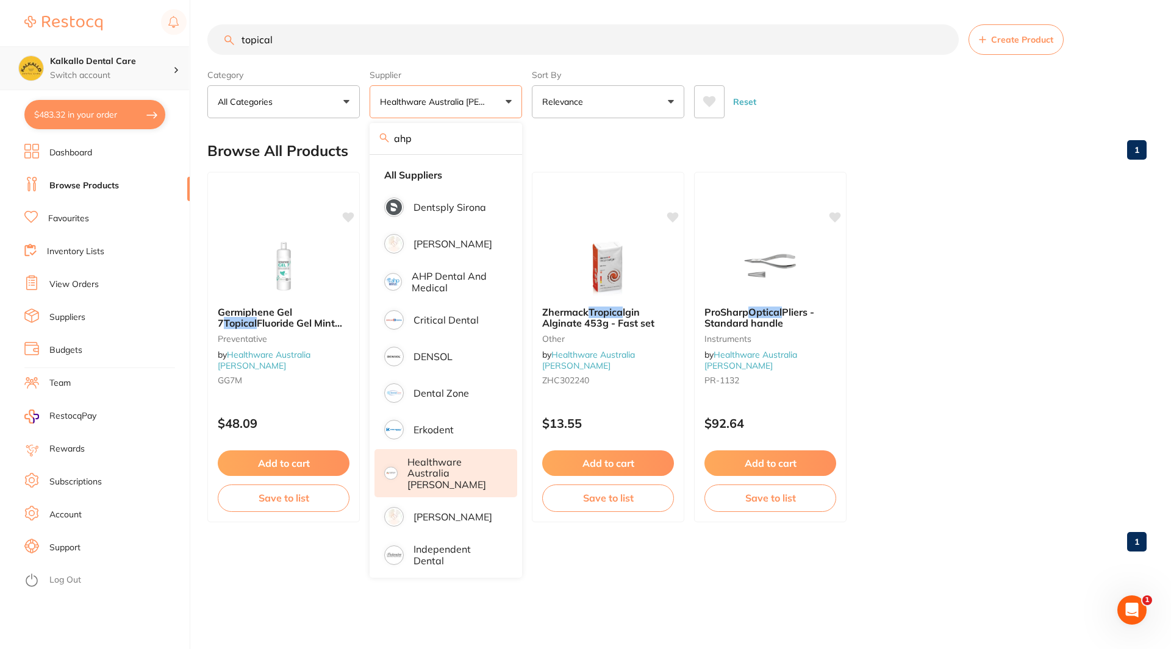
drag, startPoint x: 285, startPoint y: 36, endPoint x: 84, endPoint y: 50, distance: 202.3
click at [84, 50] on div "$483.32 Kalkallo Dental Care Switch account Kalkallo Dental Care $483.32 in you…" at bounding box center [585, 324] width 1171 height 649
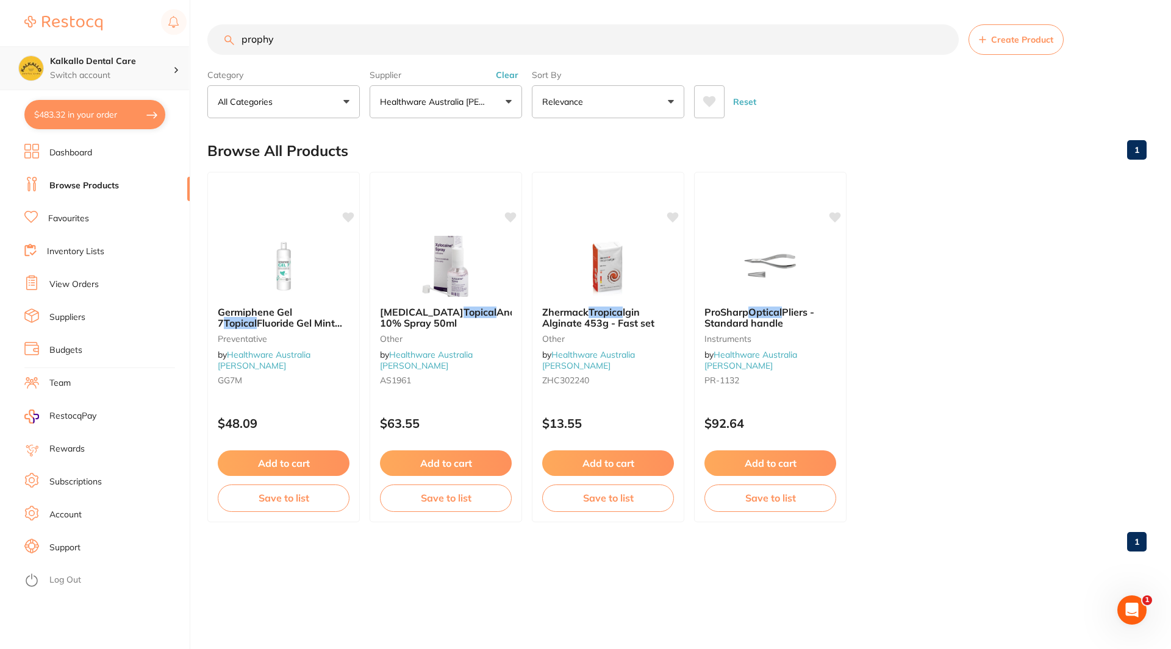
type input "prophy"
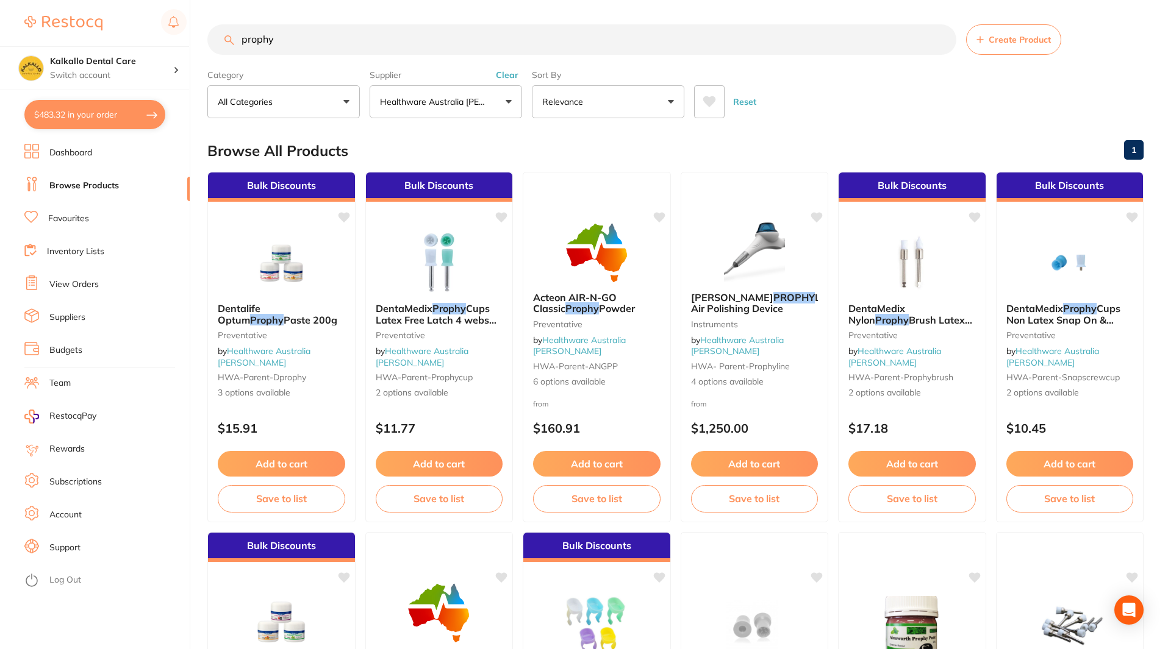
click at [451, 105] on p "Healthware Australia [PERSON_NAME]" at bounding box center [435, 102] width 111 height 12
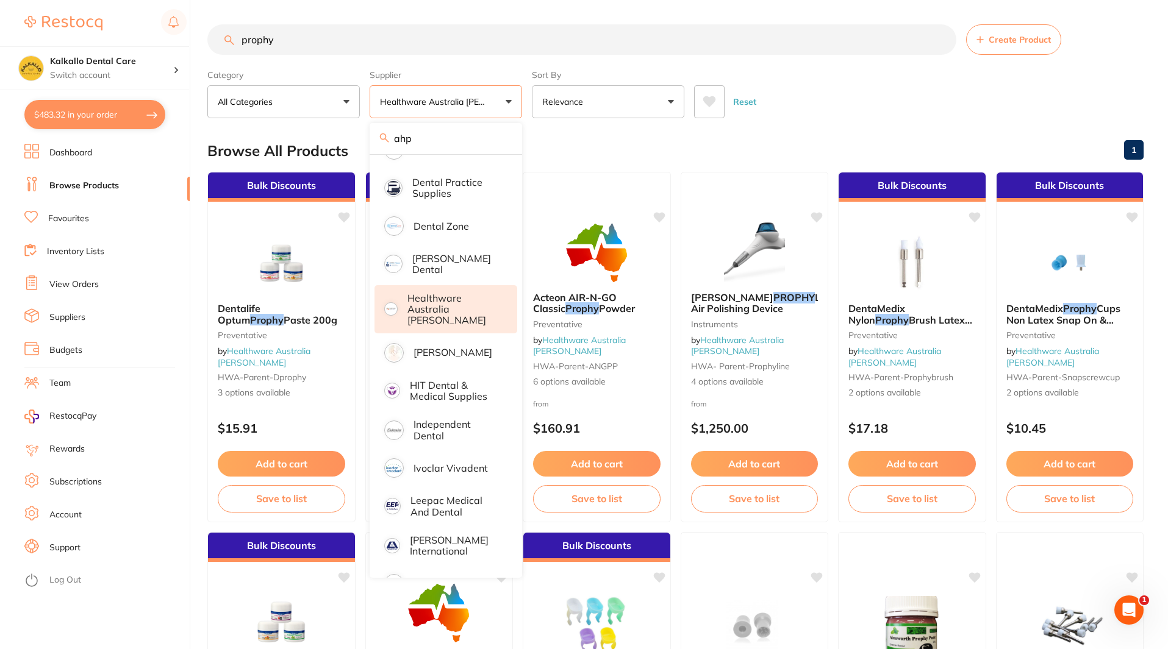
scroll to position [244, 0]
click at [463, 301] on p "Healthware Australia [PERSON_NAME]" at bounding box center [453, 309] width 93 height 34
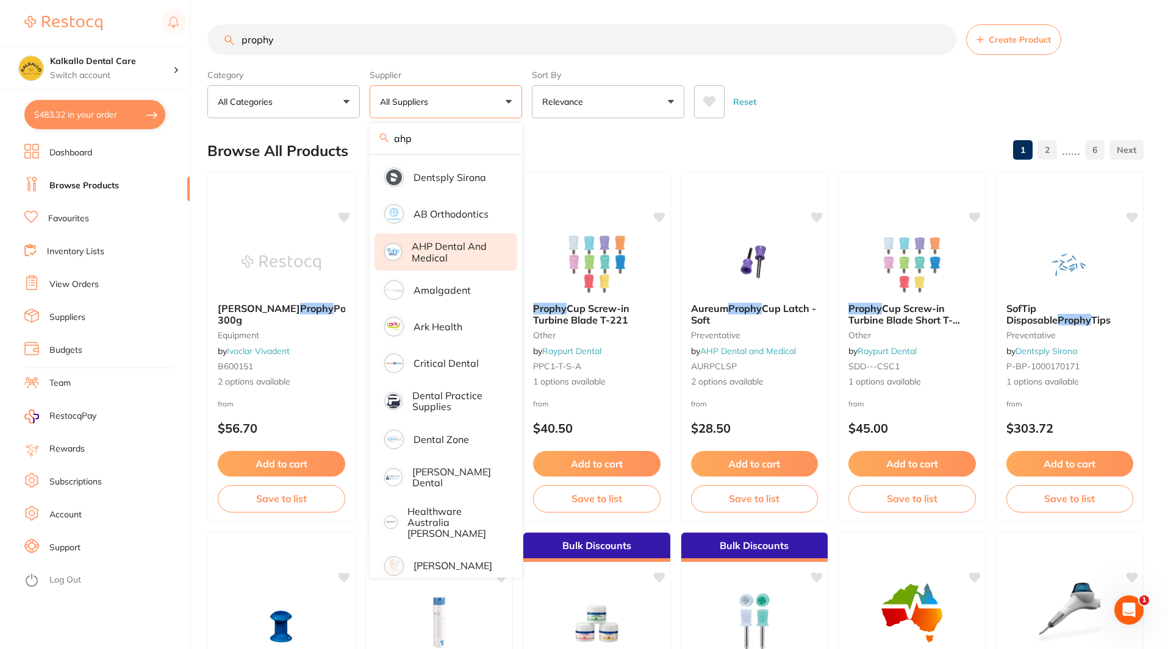
scroll to position [0, 0]
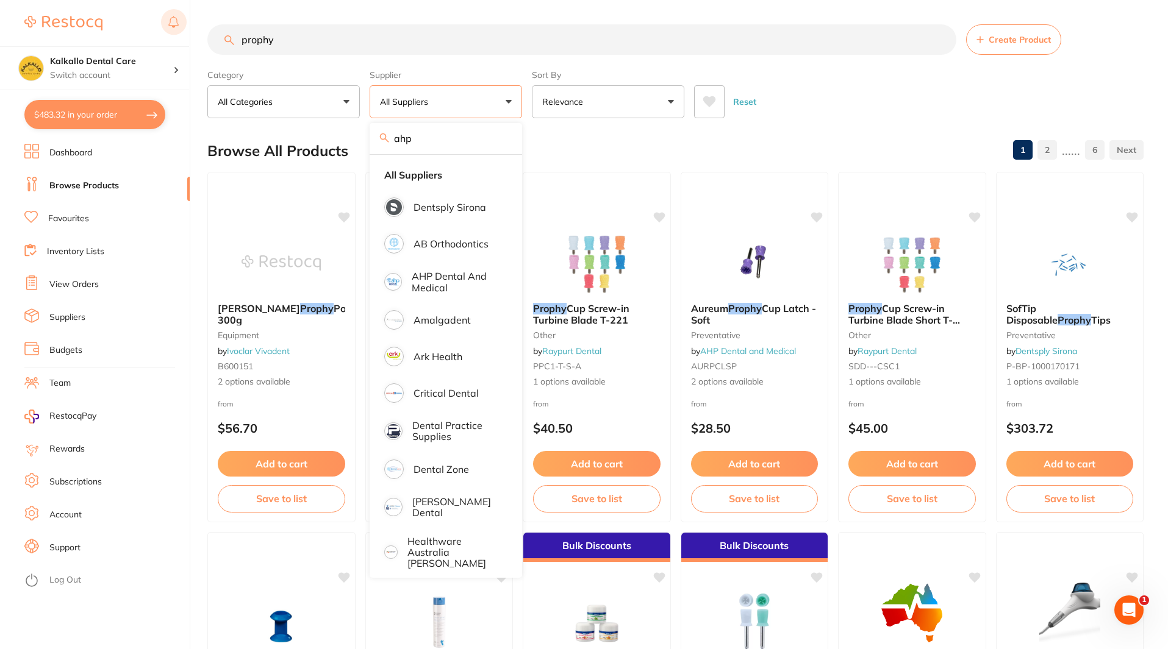
drag, startPoint x: 333, startPoint y: 38, endPoint x: 178, endPoint y: 35, distance: 154.9
click at [178, 35] on div "$483.32 Kalkallo Dental Care Switch account Kalkallo Dental Care $483.32 in you…" at bounding box center [584, 324] width 1168 height 649
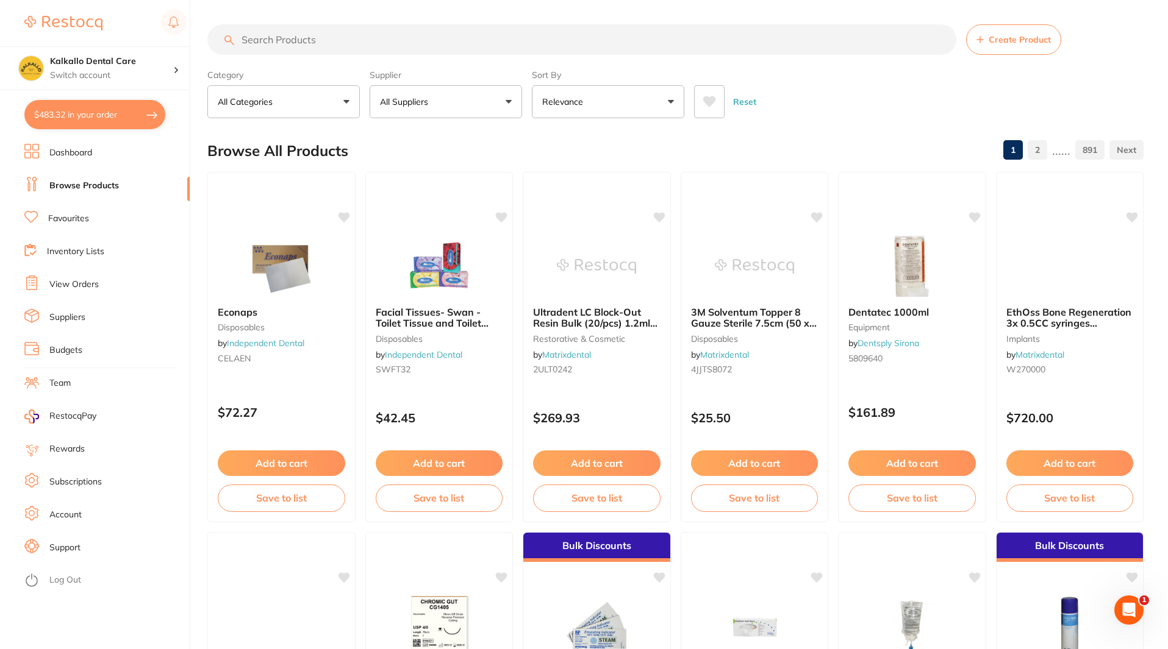
click at [402, 109] on button "All Suppliers" at bounding box center [445, 101] width 152 height 33
type input "a"
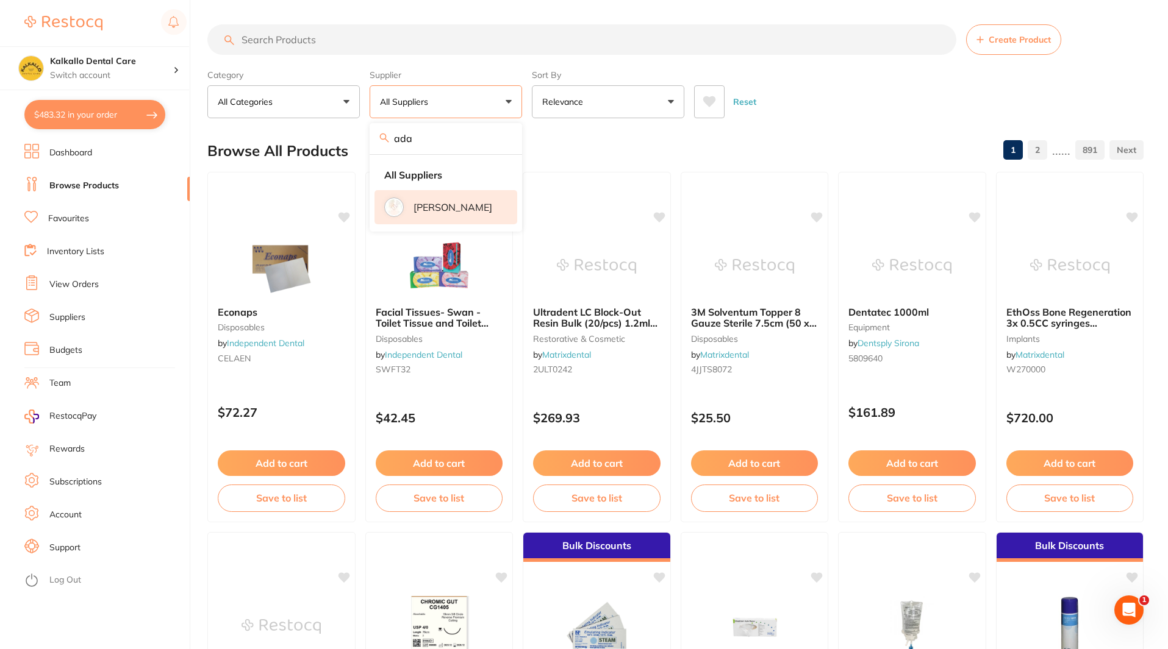
type input "ada"
click at [440, 215] on li "[PERSON_NAME]" at bounding box center [445, 207] width 143 height 34
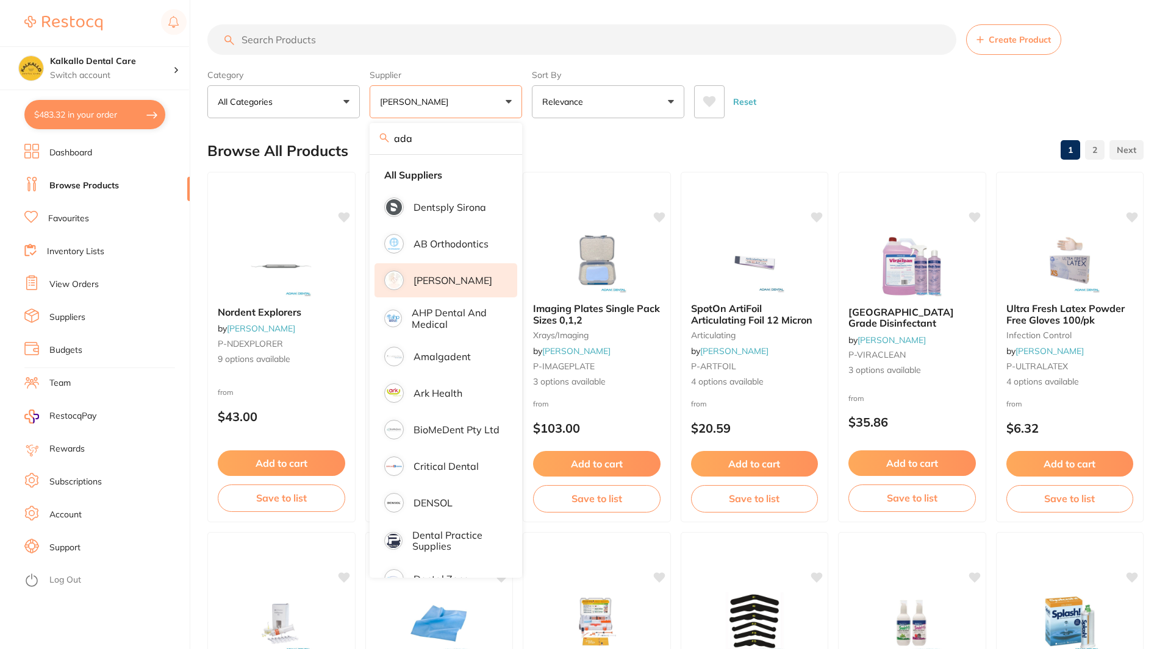
click at [431, 69] on div "Supplier [PERSON_NAME] ada All Suppliers Dentsply Sirona AB Orthodontics [PERSO…" at bounding box center [445, 92] width 152 height 54
drag, startPoint x: 329, startPoint y: 33, endPoint x: 137, endPoint y: 34, distance: 191.4
click at [137, 34] on div "$483.32 Kalkallo Dental Care Switch account Kalkallo Dental Care $483.32 in you…" at bounding box center [584, 324] width 1168 height 649
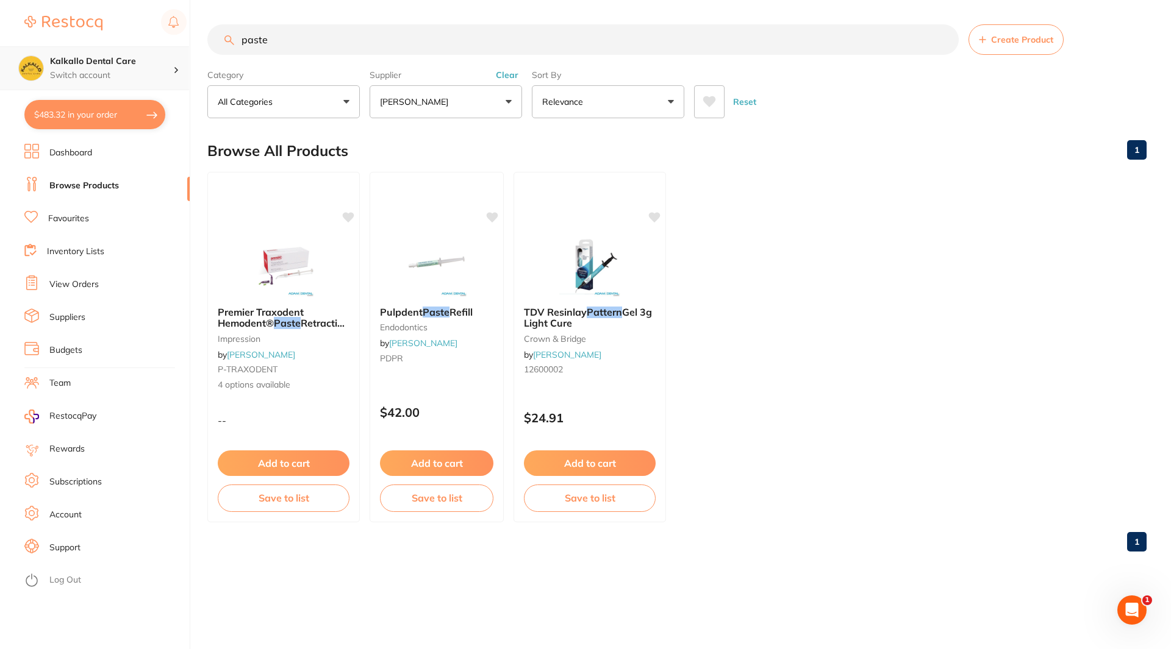
scroll to position [1, 0]
drag, startPoint x: 218, startPoint y: 51, endPoint x: 146, endPoint y: 80, distance: 77.4
click at [146, 80] on div "$483.32 Kalkallo Dental Care Switch account Kalkallo Dental Care $483.32 in you…" at bounding box center [585, 324] width 1171 height 649
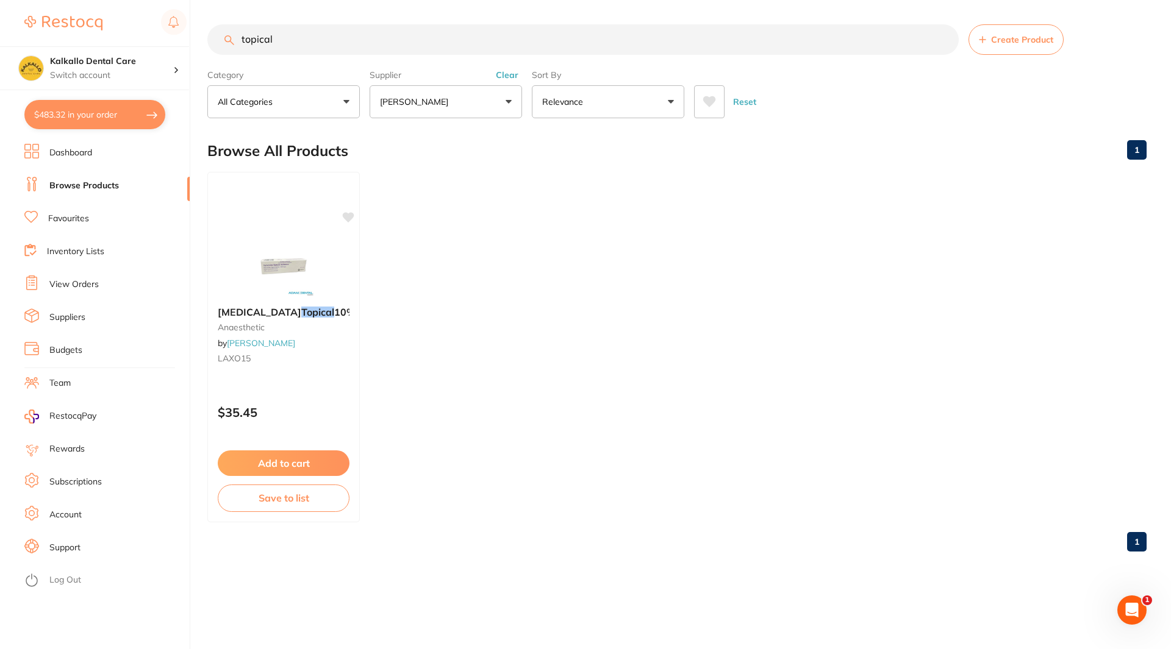
drag, startPoint x: 320, startPoint y: 45, endPoint x: 191, endPoint y: 59, distance: 129.5
click at [191, 59] on div "$483.32 Kalkallo Dental Care Switch account Kalkallo Dental Care $483.32 in you…" at bounding box center [585, 324] width 1171 height 649
type input "prophy"
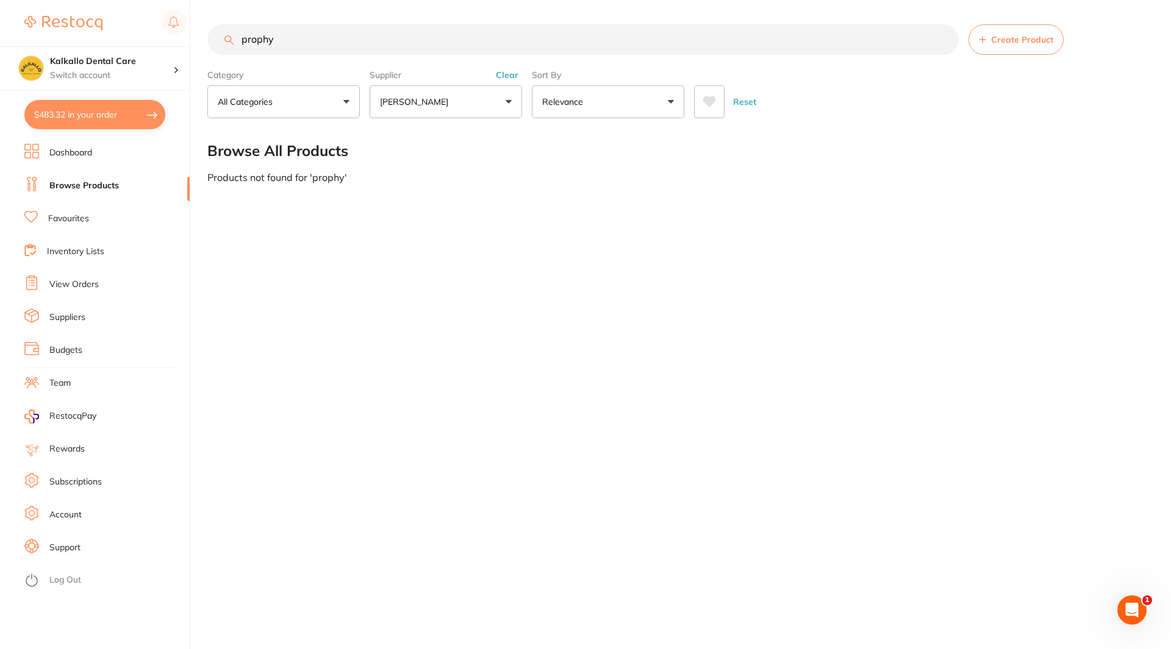
scroll to position [0, 0]
click at [412, 100] on p "[PERSON_NAME]" at bounding box center [416, 102] width 73 height 12
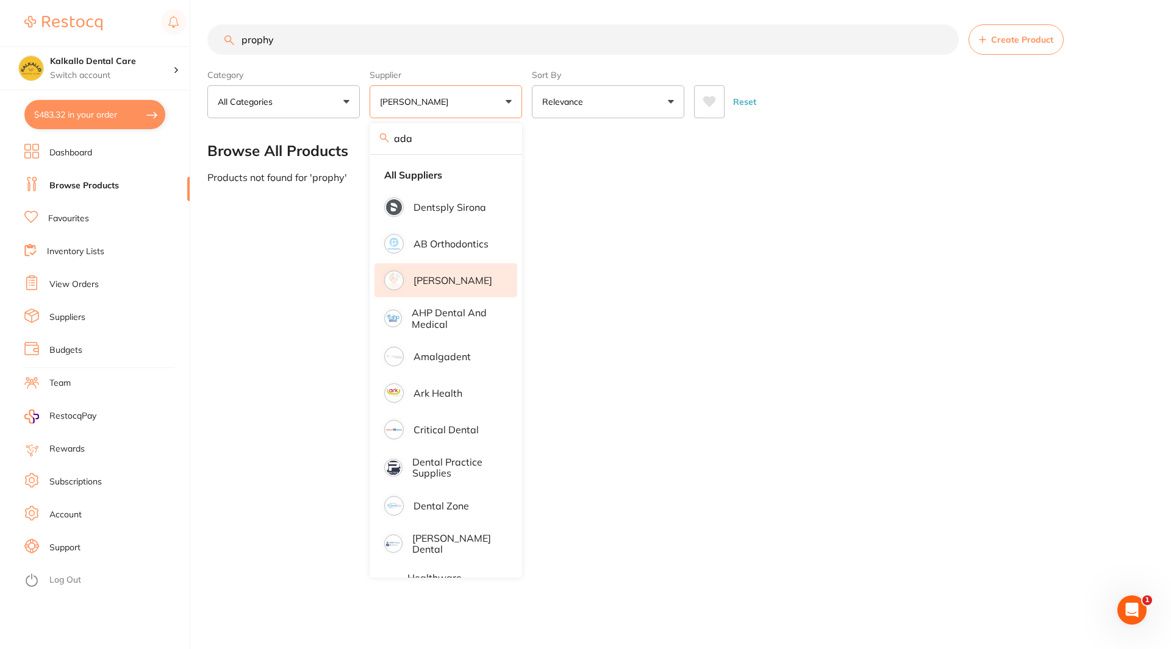
click at [499, 136] on input "ada" at bounding box center [445, 138] width 152 height 30
drag, startPoint x: 325, startPoint y: 34, endPoint x: 181, endPoint y: 29, distance: 144.0
click at [181, 29] on div "$483.32 Kalkallo Dental Care Switch account Kalkallo Dental Care $483.32 in you…" at bounding box center [585, 324] width 1171 height 649
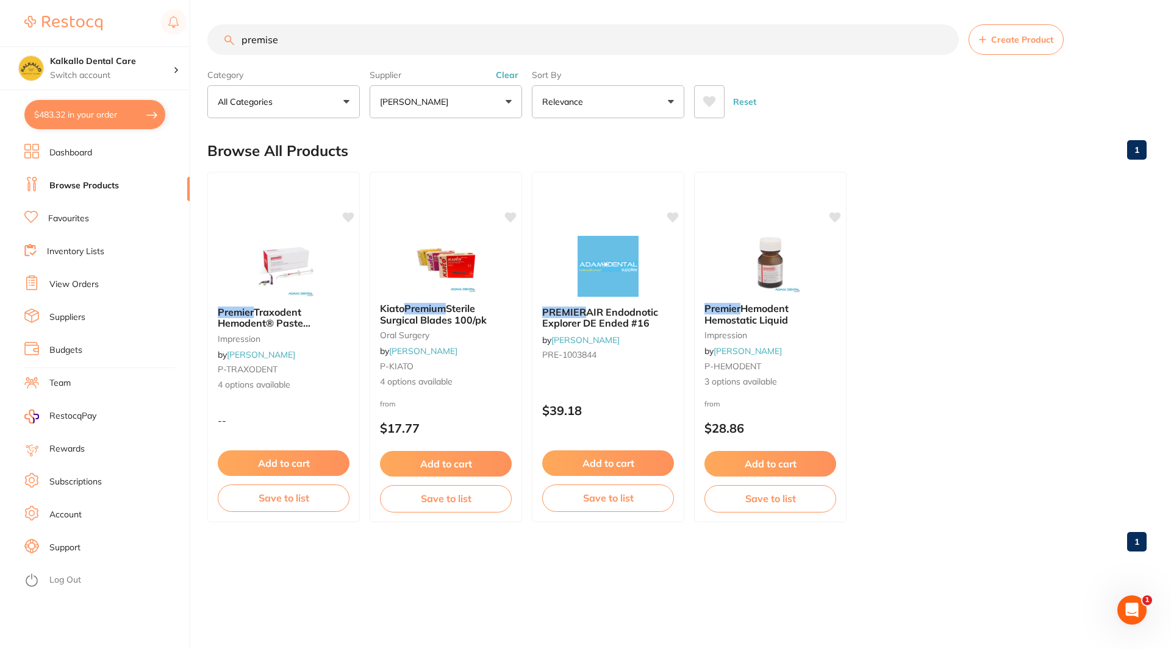
click at [505, 91] on button "[PERSON_NAME]" at bounding box center [445, 101] width 152 height 33
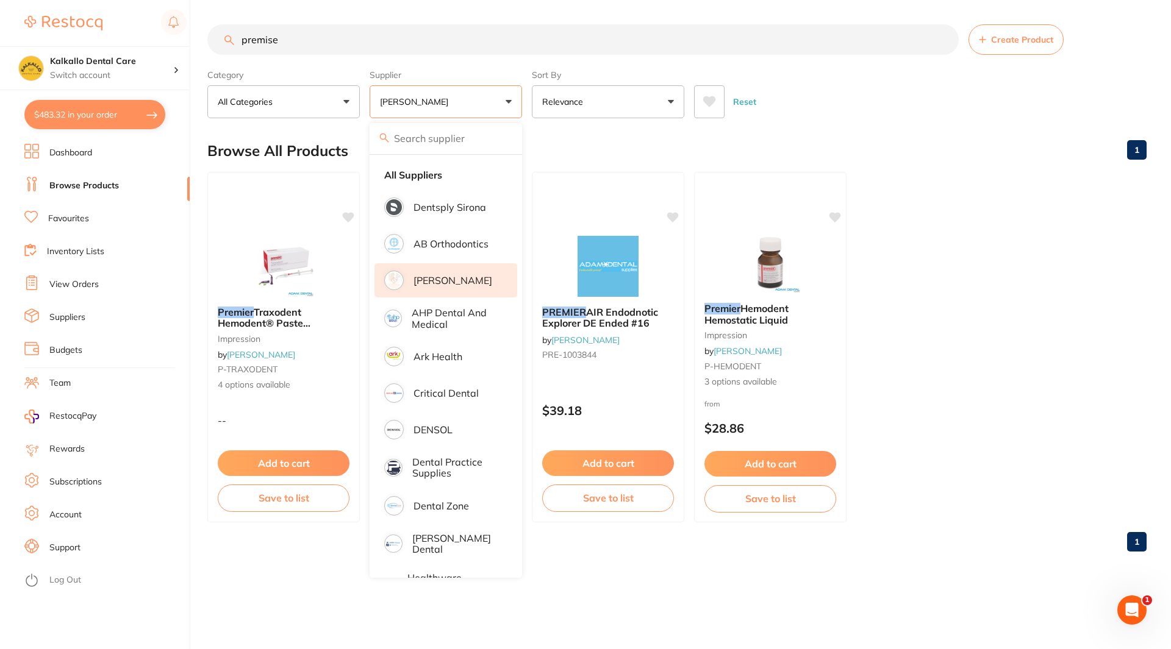
click at [442, 273] on li "[PERSON_NAME]" at bounding box center [445, 280] width 143 height 34
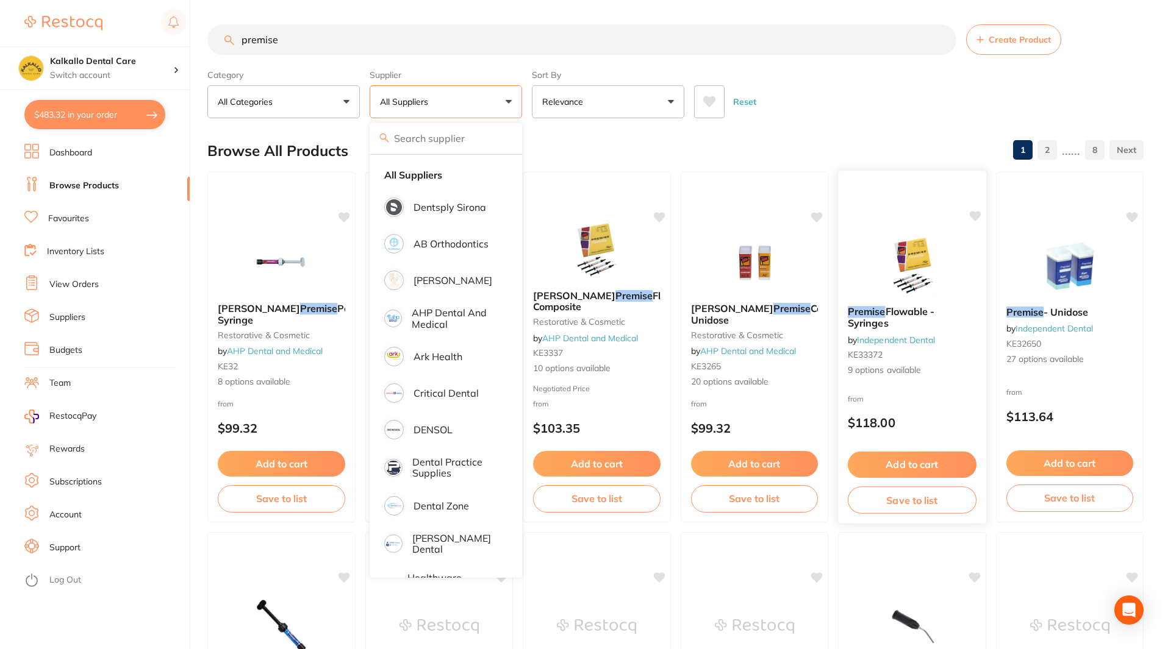
click at [971, 184] on div at bounding box center [912, 186] width 148 height 31
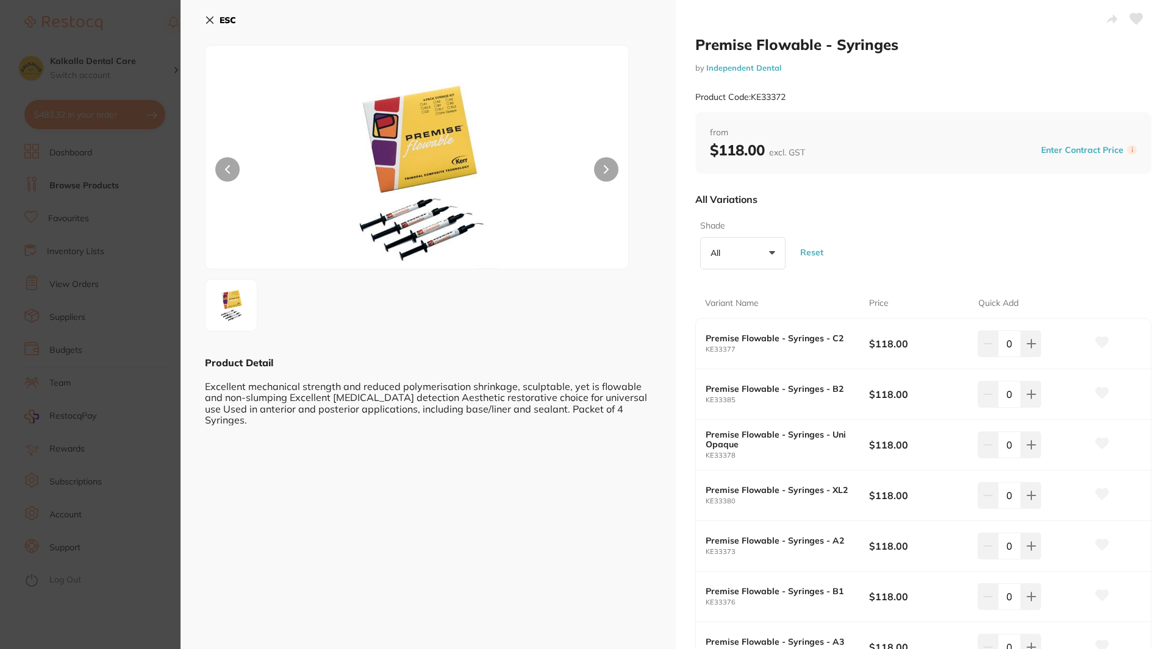
click at [163, 144] on section "Premise Flowable - Syringes by Independent Dental Product Code: KE33372 ESC Pro…" at bounding box center [585, 324] width 1171 height 649
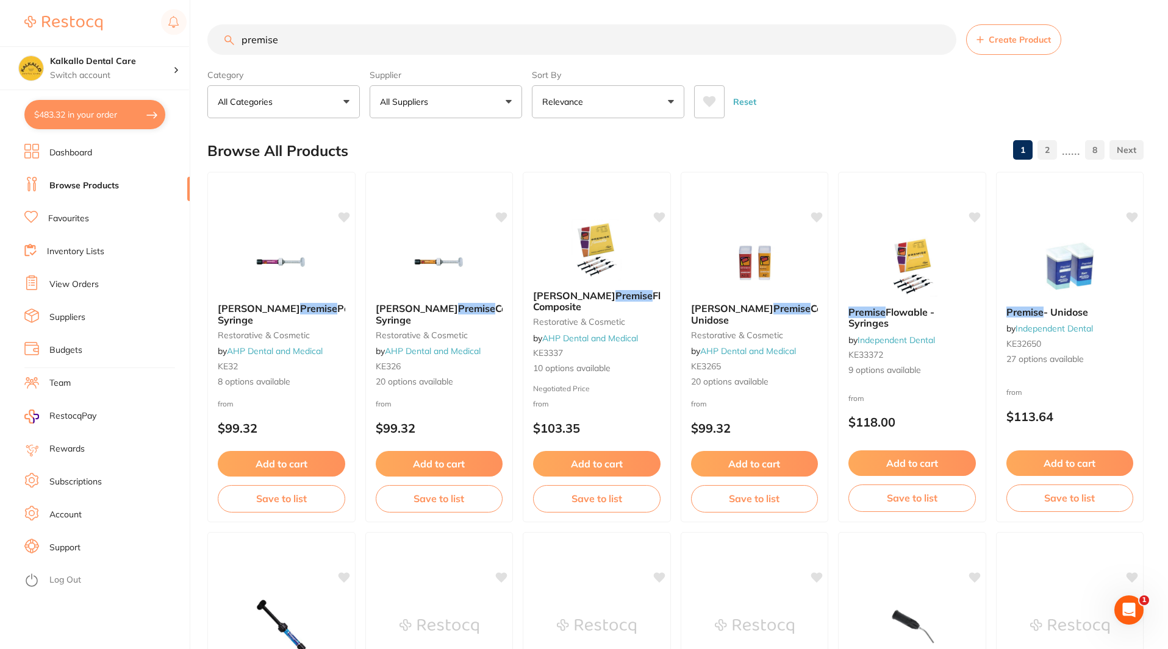
click at [351, 40] on input "premise" at bounding box center [581, 39] width 749 height 30
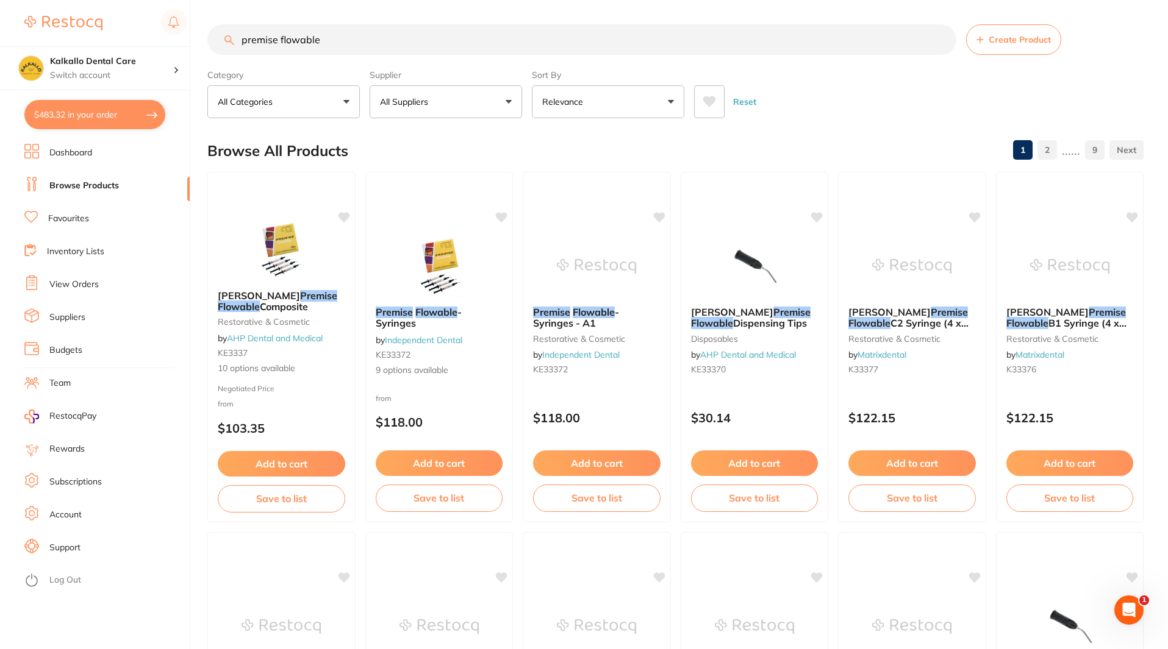
drag, startPoint x: 285, startPoint y: 41, endPoint x: 99, endPoint y: 43, distance: 186.0
click at [99, 43] on div "$483.32 Kalkallo Dental Care Switch account Kalkallo Dental Care $483.32 in you…" at bounding box center [584, 324] width 1168 height 649
type input "flowable"
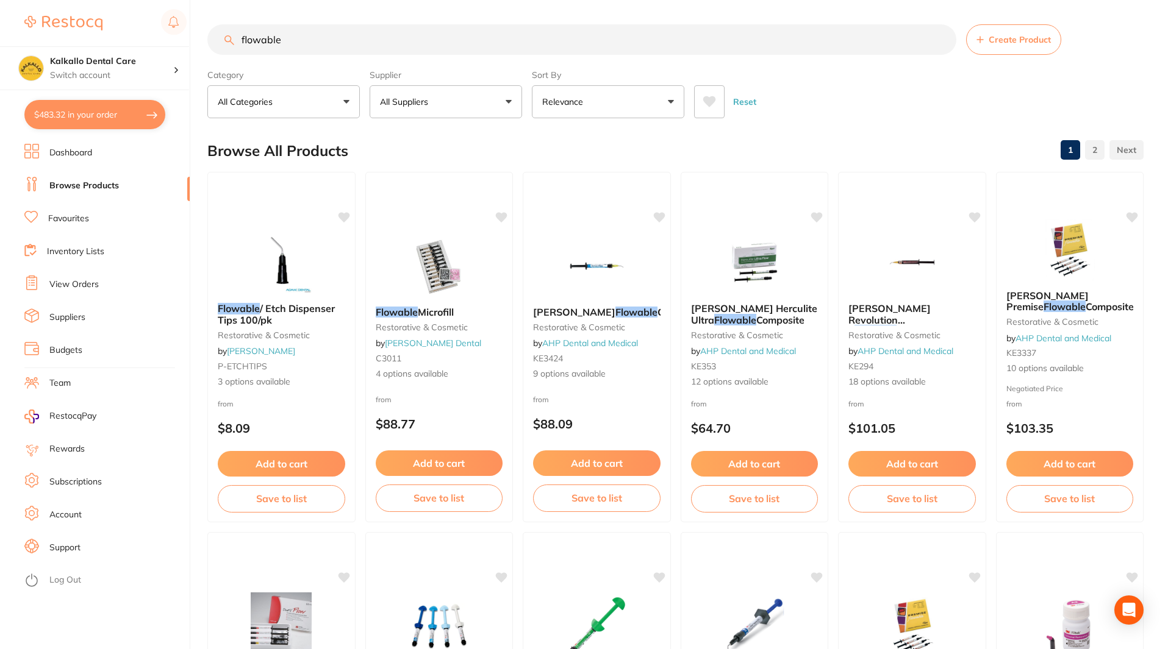
click at [491, 110] on button "All Suppliers" at bounding box center [445, 101] width 152 height 33
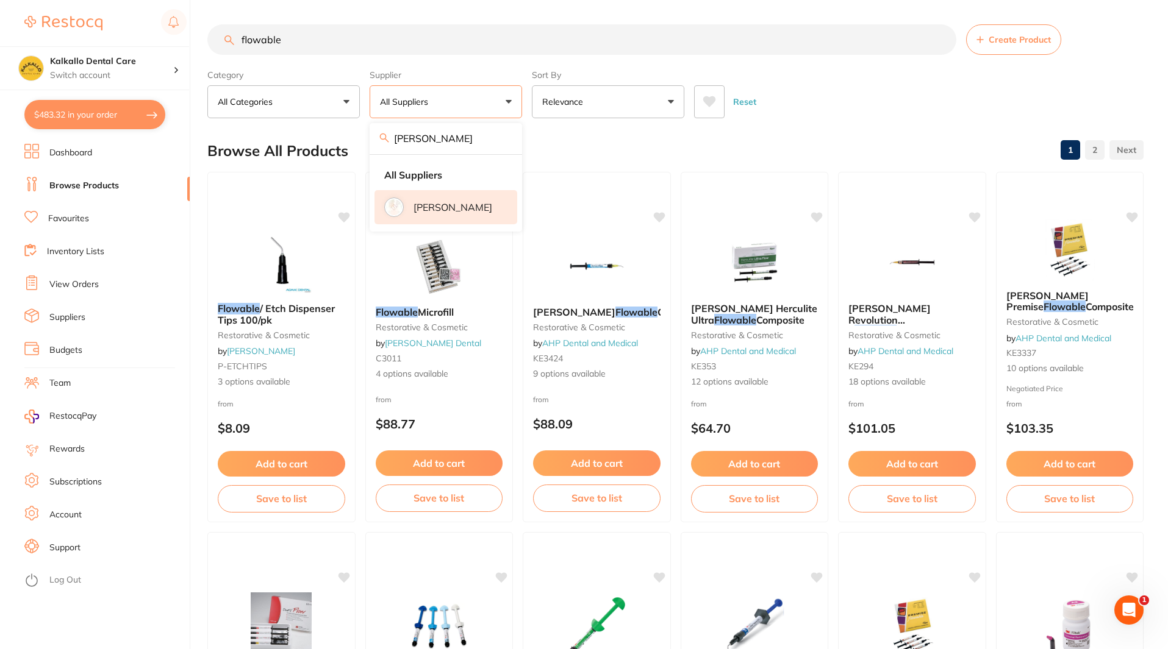
type input "[PERSON_NAME]"
click at [457, 207] on p "[PERSON_NAME]" at bounding box center [452, 207] width 79 height 11
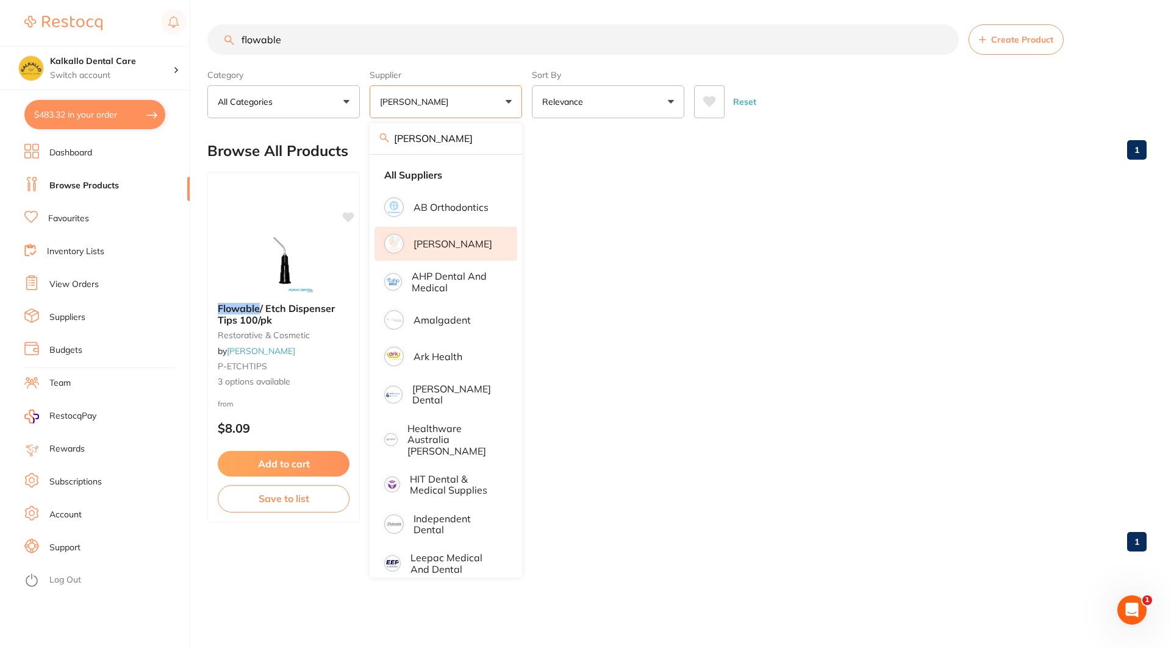
click at [442, 253] on li "[PERSON_NAME]" at bounding box center [445, 244] width 143 height 34
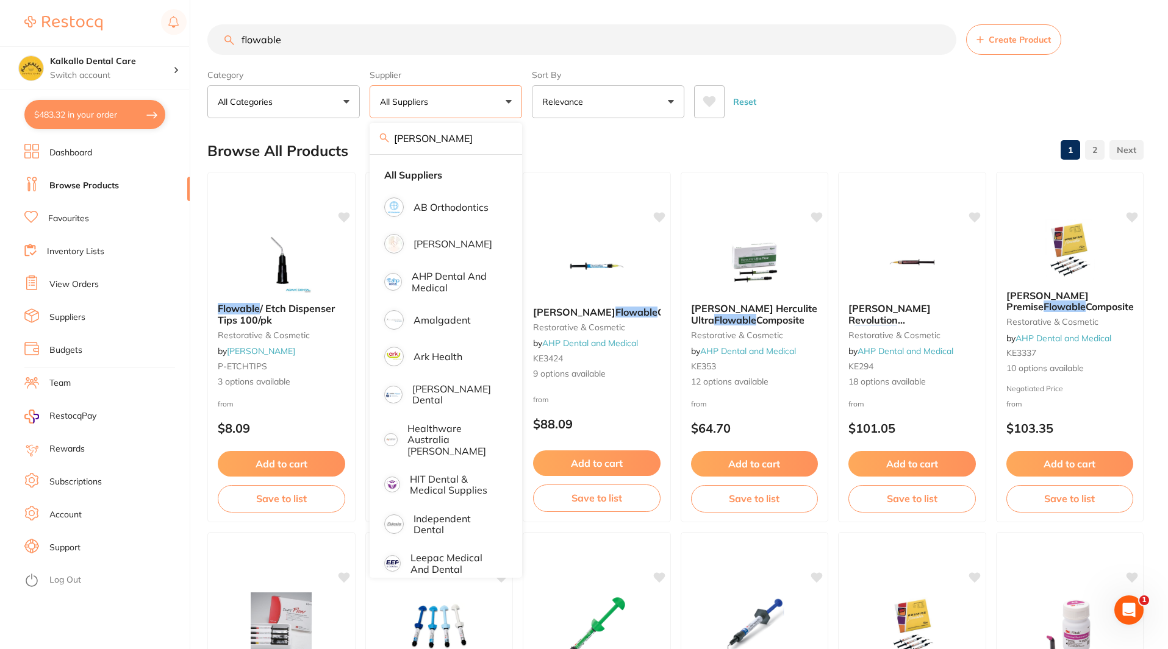
drag, startPoint x: 387, startPoint y: 136, endPoint x: 343, endPoint y: 141, distance: 44.2
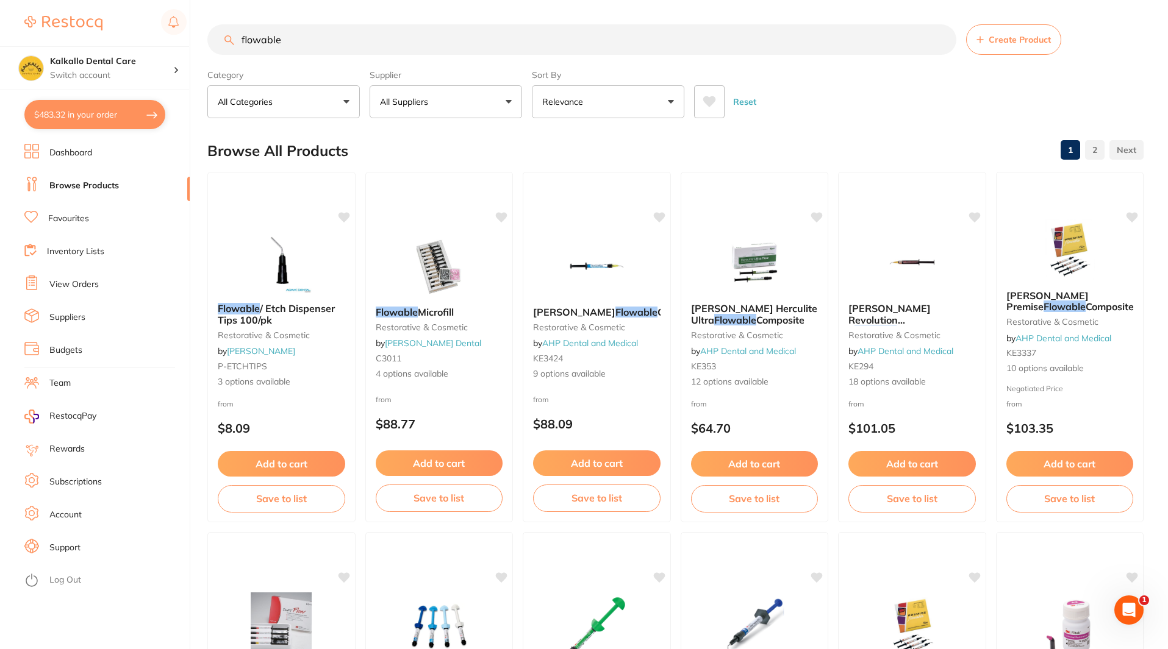
click at [455, 95] on button "All Suppliers" at bounding box center [445, 101] width 152 height 33
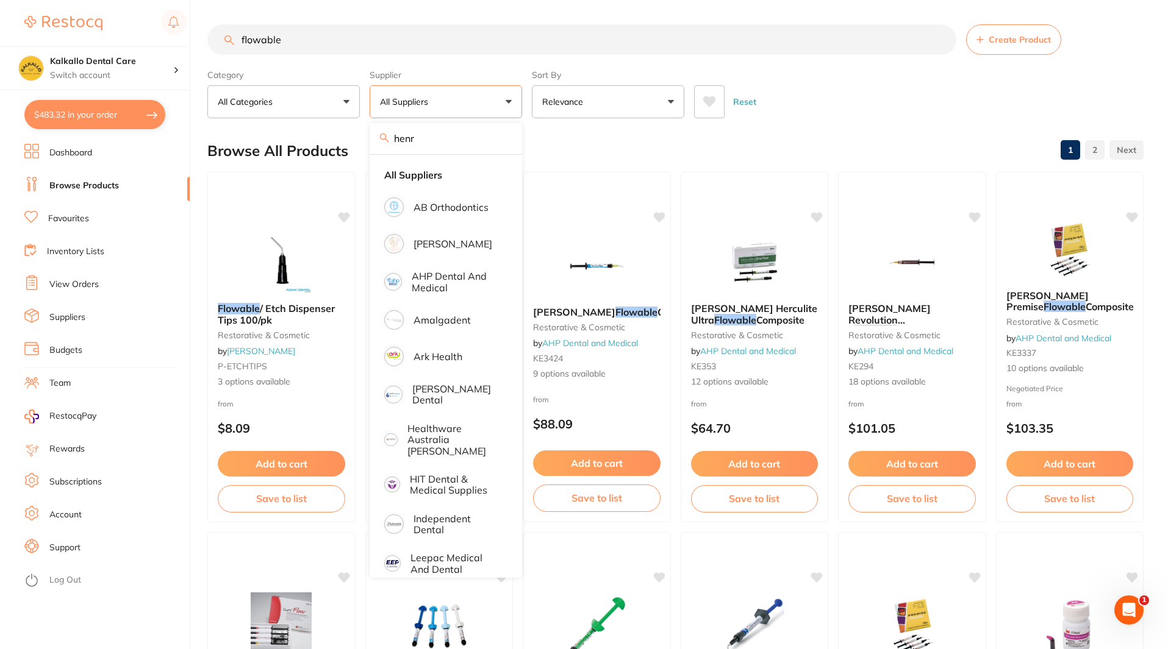
type input "[PERSON_NAME]"
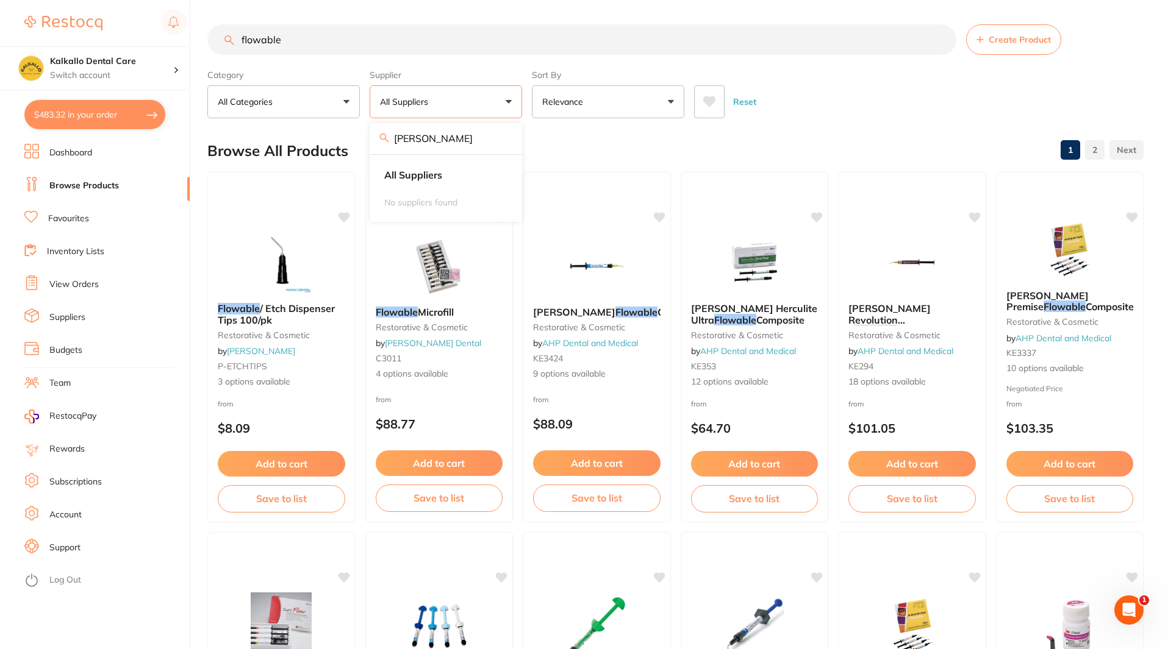
click at [510, 135] on input "[PERSON_NAME]" at bounding box center [445, 138] width 152 height 30
click at [502, 137] on input "[PERSON_NAME]" at bounding box center [445, 138] width 152 height 30
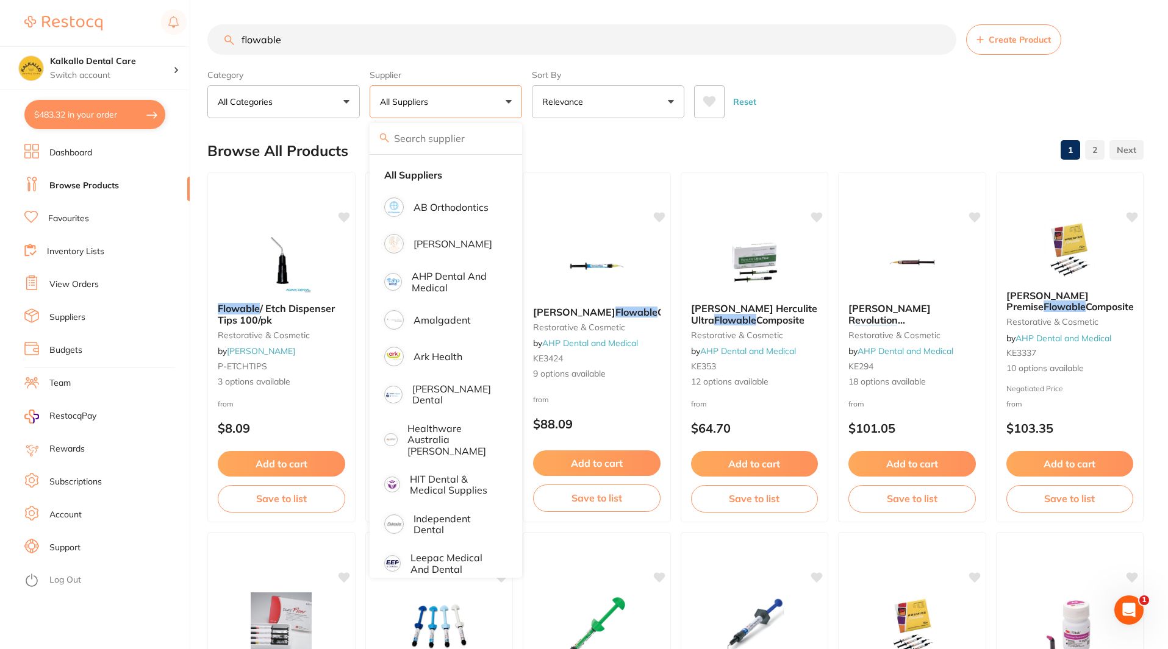
click at [838, 86] on div "Reset" at bounding box center [914, 97] width 440 height 43
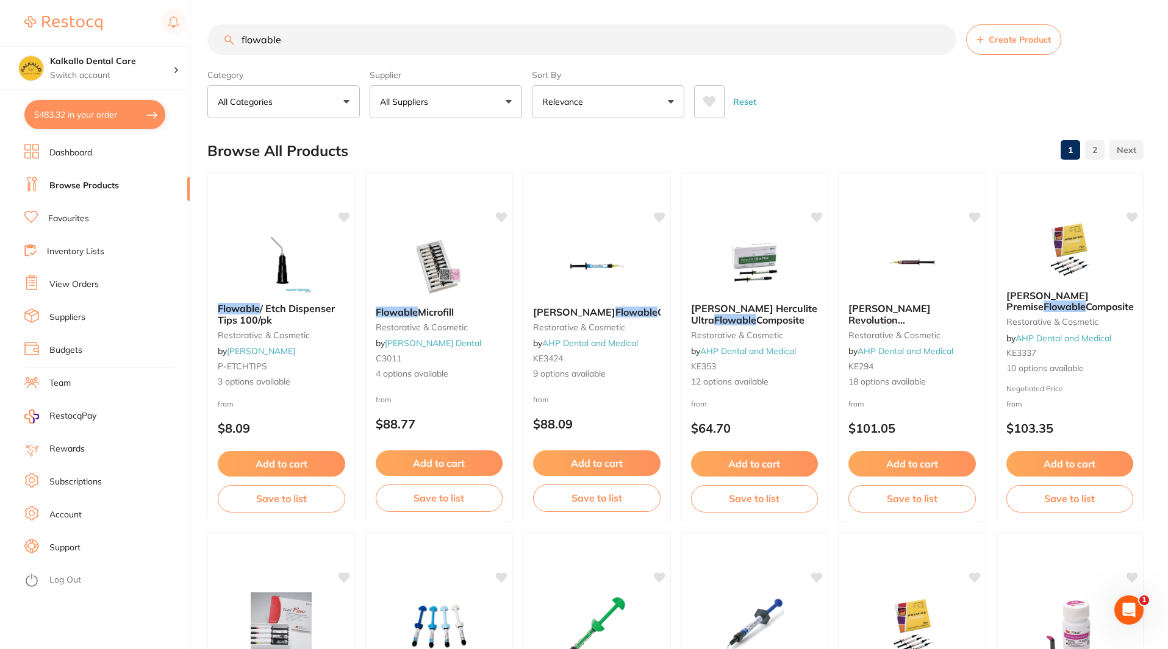
click at [113, 134] on section "Kalkallo Dental Care Switch account Kalkallo Dental Care $483.32 in your order …" at bounding box center [95, 324] width 190 height 649
click at [118, 125] on button "$483.32 in your order" at bounding box center [94, 114] width 141 height 29
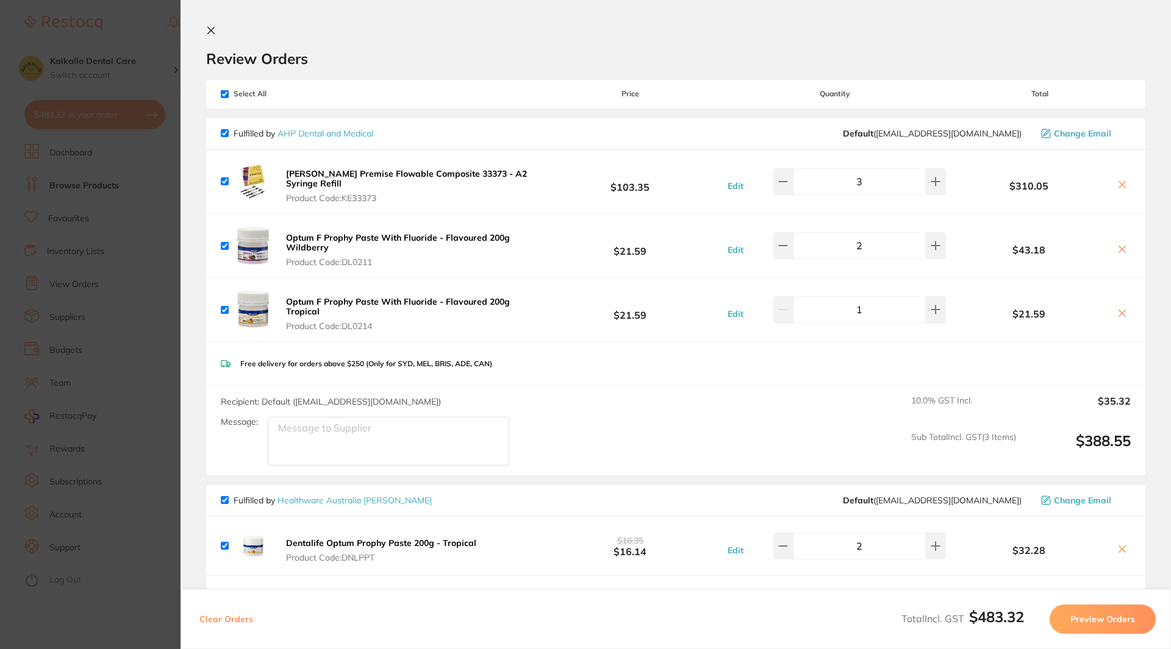
click at [104, 210] on section "Update RRP Set your pre negotiated price for this item. Item Agreed RRP (excl. …" at bounding box center [585, 324] width 1171 height 649
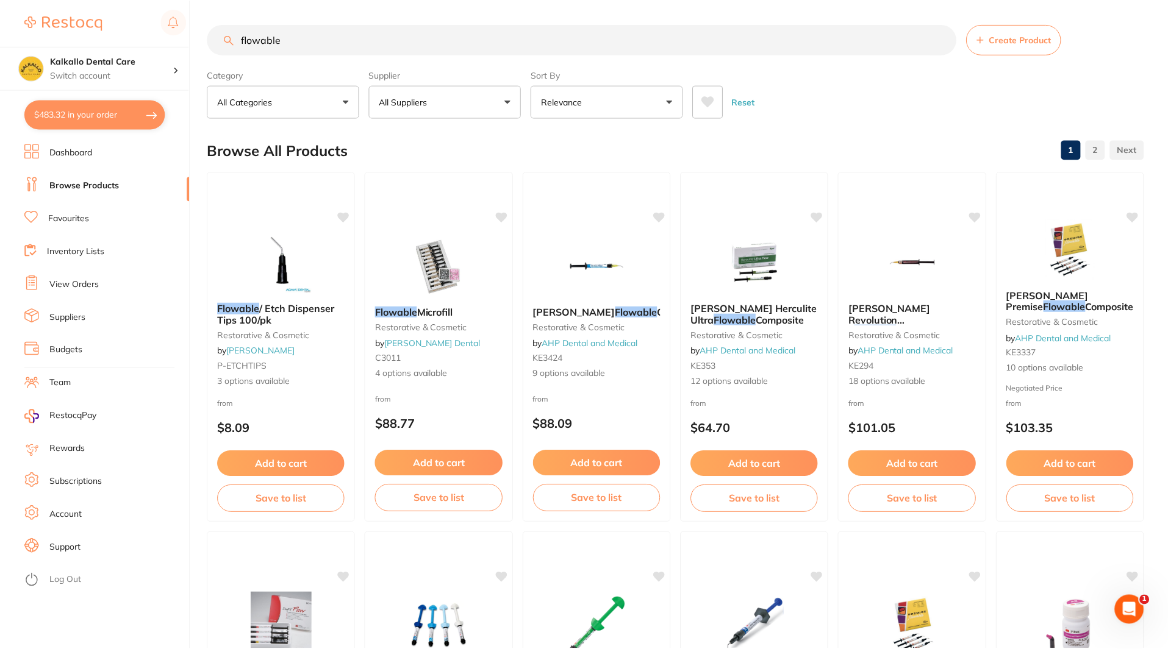
scroll to position [1, 0]
click at [400, 95] on button "All Suppliers" at bounding box center [445, 101] width 152 height 33
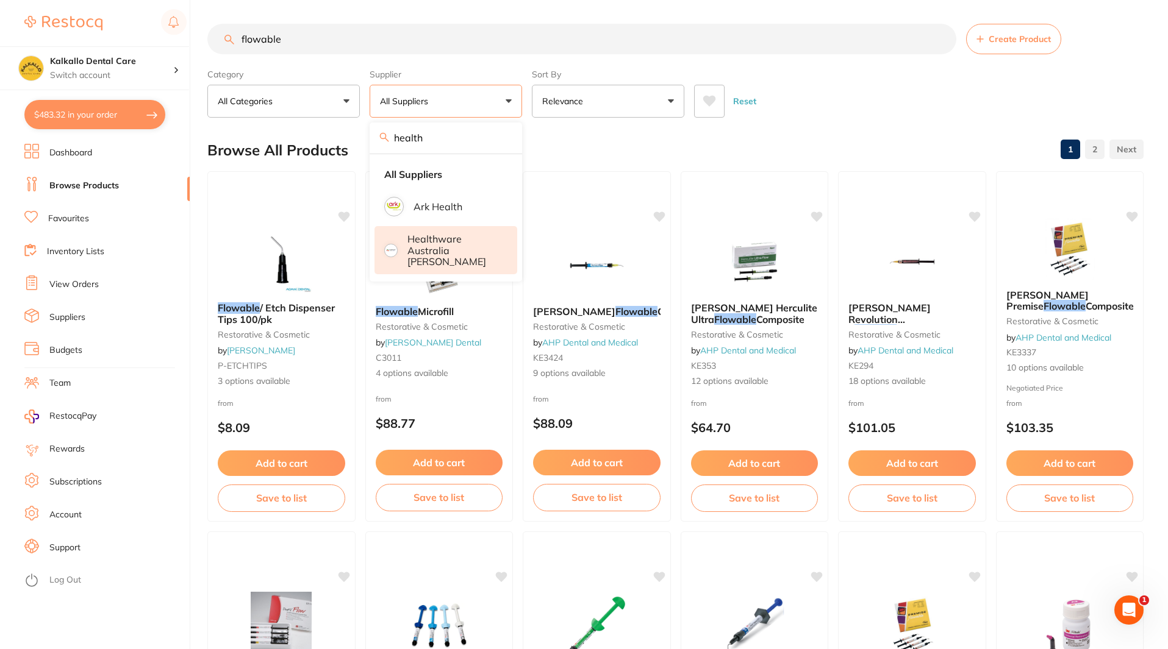
type input "health"
click at [439, 234] on p "Healthware Australia [PERSON_NAME]" at bounding box center [453, 251] width 93 height 34
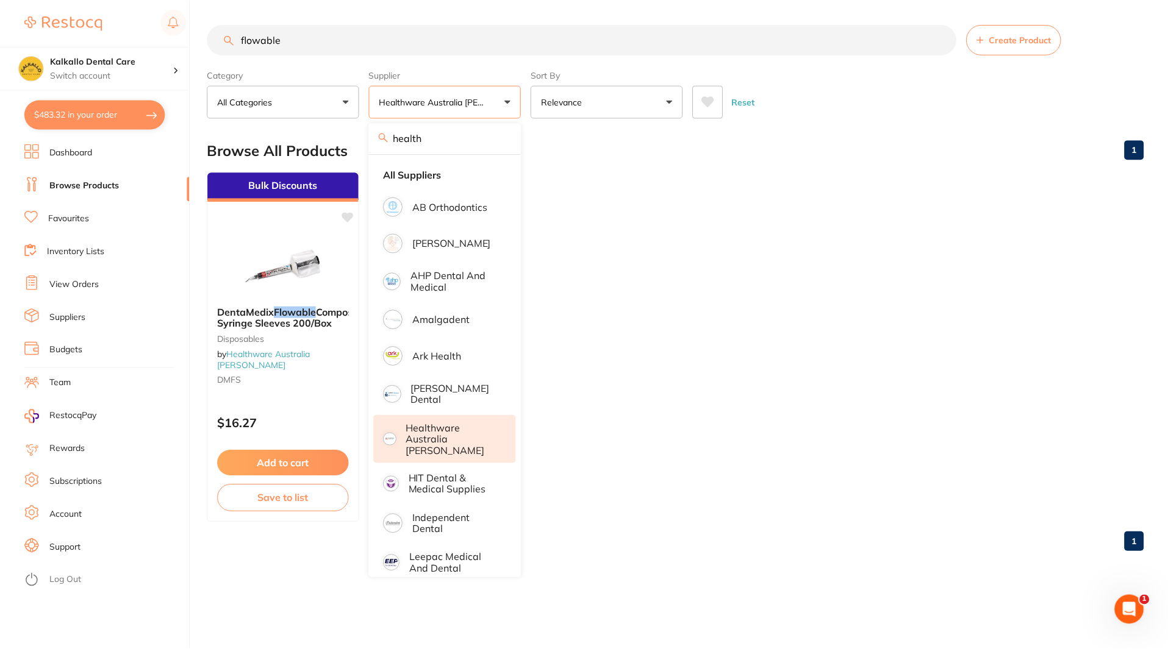
scroll to position [0, 0]
click at [485, 431] on p "Healthware Australia [PERSON_NAME]" at bounding box center [453, 440] width 93 height 34
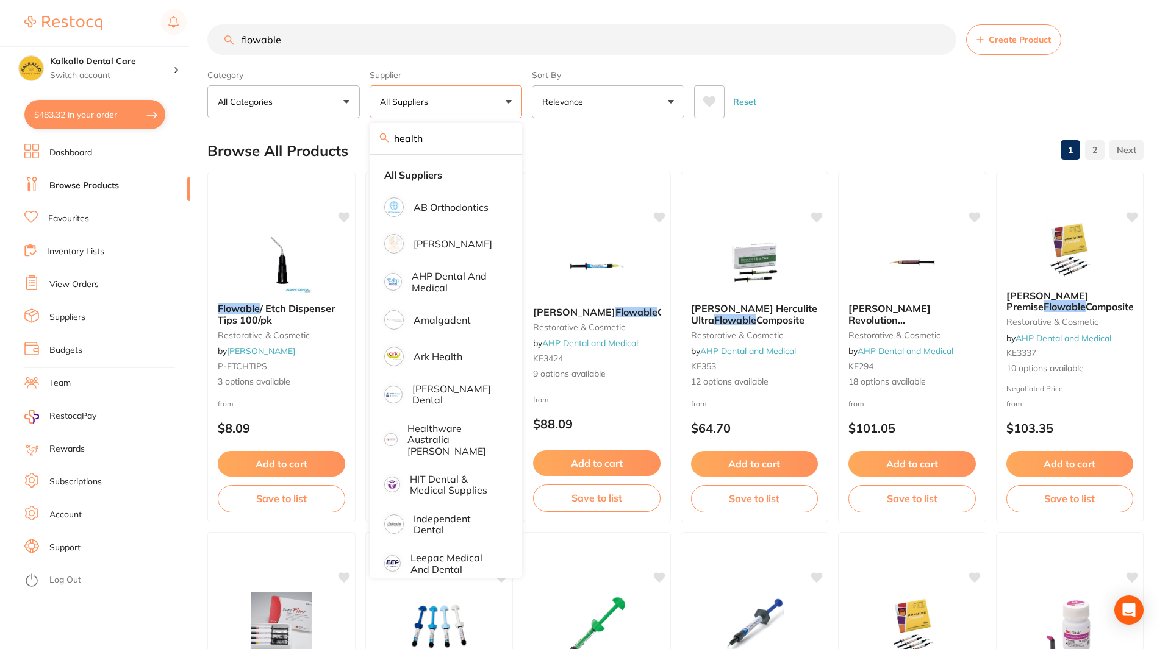
click at [815, 102] on div "Reset" at bounding box center [914, 97] width 440 height 43
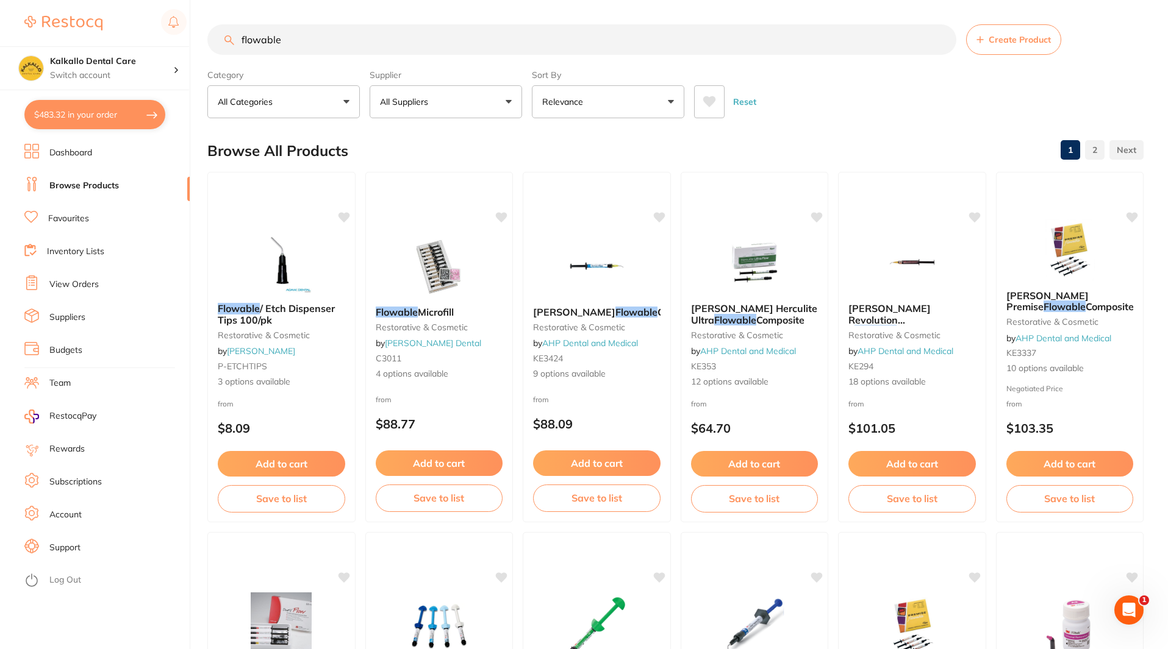
click at [102, 110] on button "$483.32 in your order" at bounding box center [94, 114] width 141 height 29
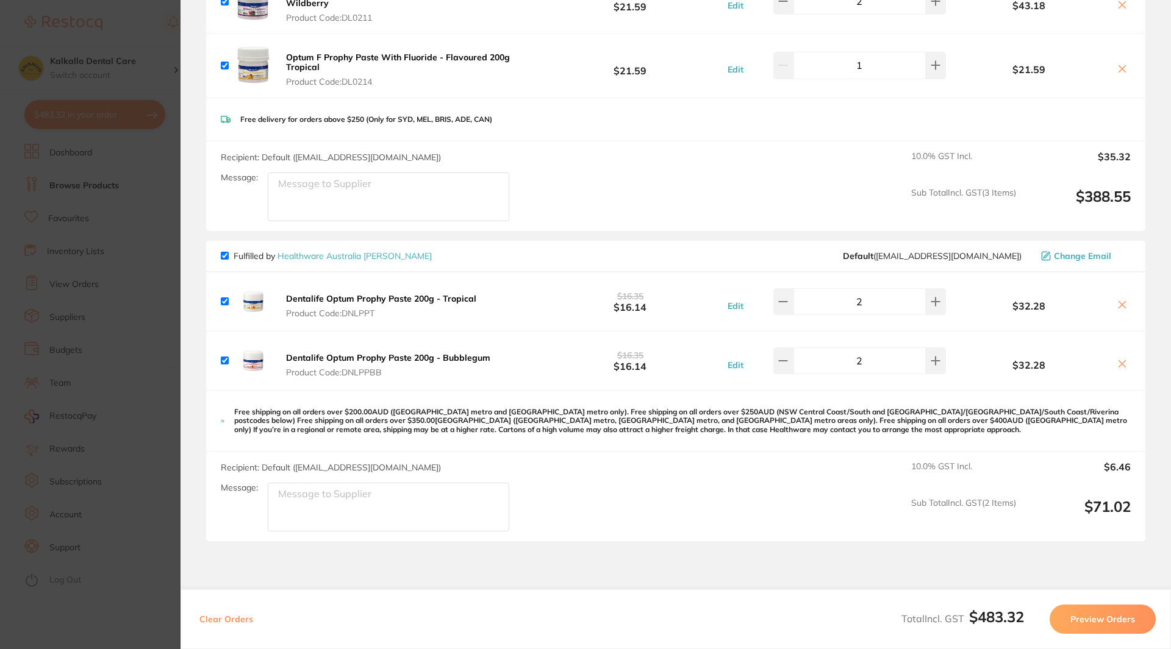
scroll to position [122, 0]
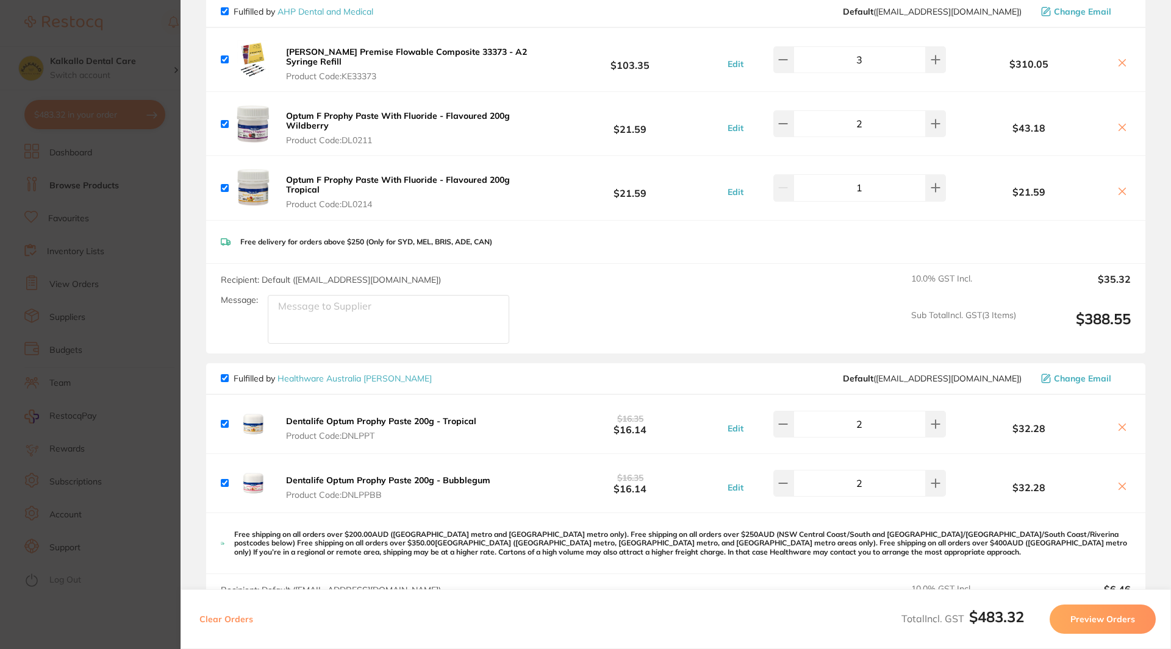
click at [365, 110] on b "Optum F Prophy Paste With Fluoride - Flavoured 200g Wildberry" at bounding box center [398, 120] width 224 height 21
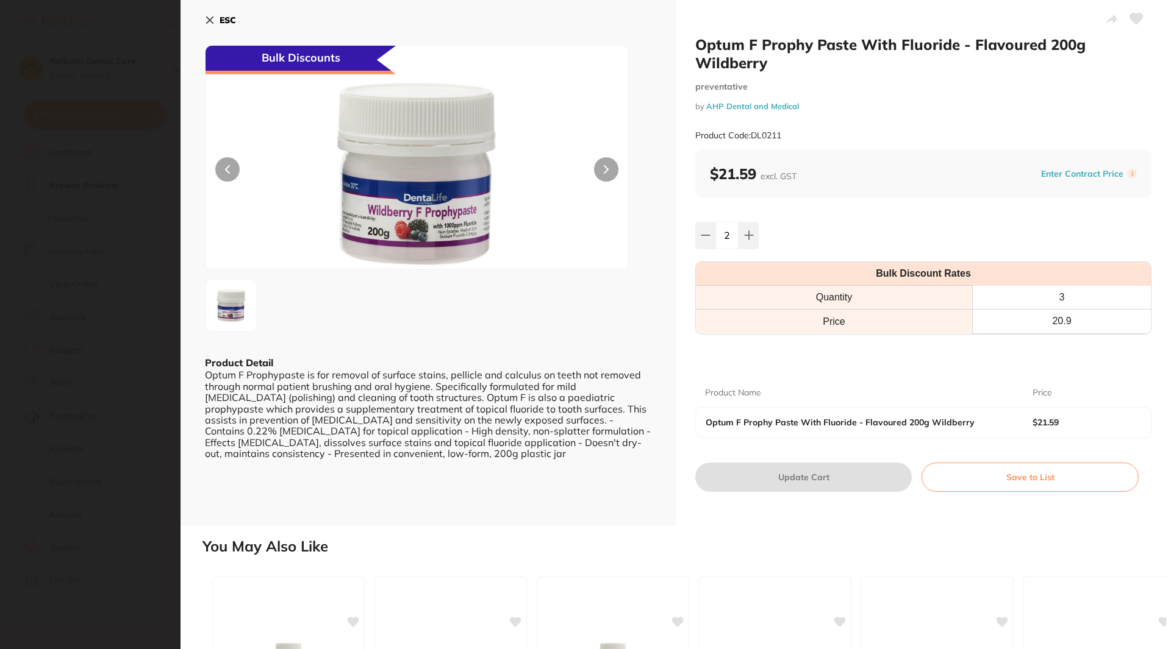
click at [15, 192] on section "Optum F Prophy Paste With Fluoride - Flavoured 200g Wildberry preventative by A…" at bounding box center [585, 324] width 1171 height 649
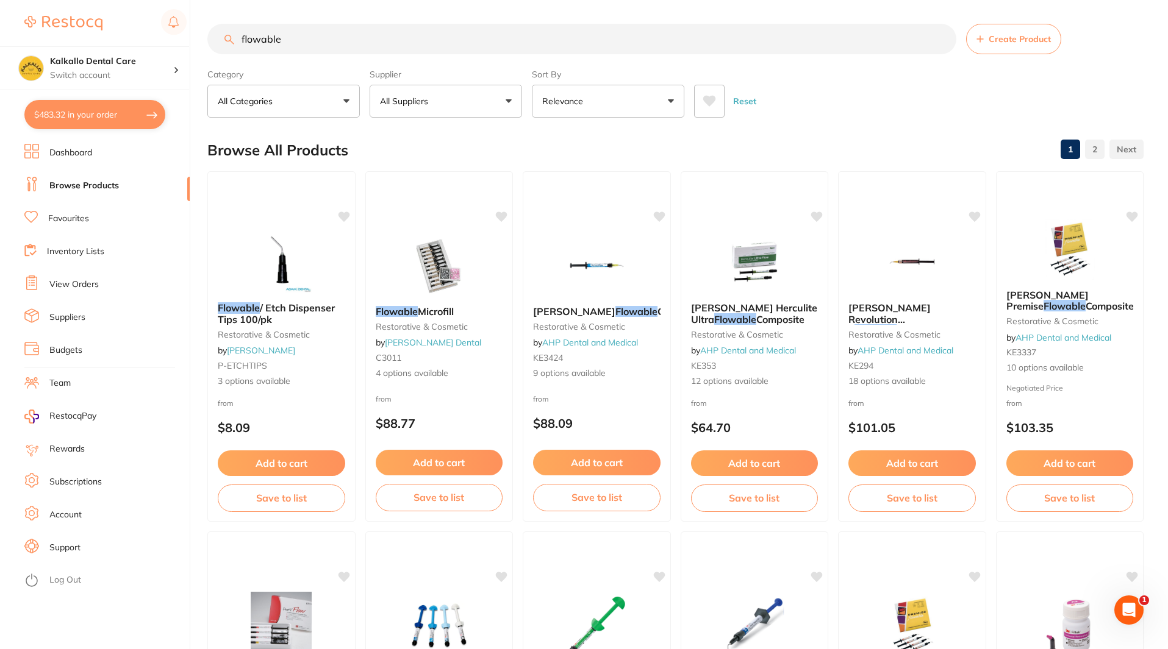
scroll to position [0, 0]
click at [123, 132] on section "Kalkallo Dental Care Switch account Kalkallo Dental Care $483.32 in your order …" at bounding box center [95, 324] width 190 height 649
click at [124, 118] on button "$483.32 in your order" at bounding box center [94, 114] width 141 height 29
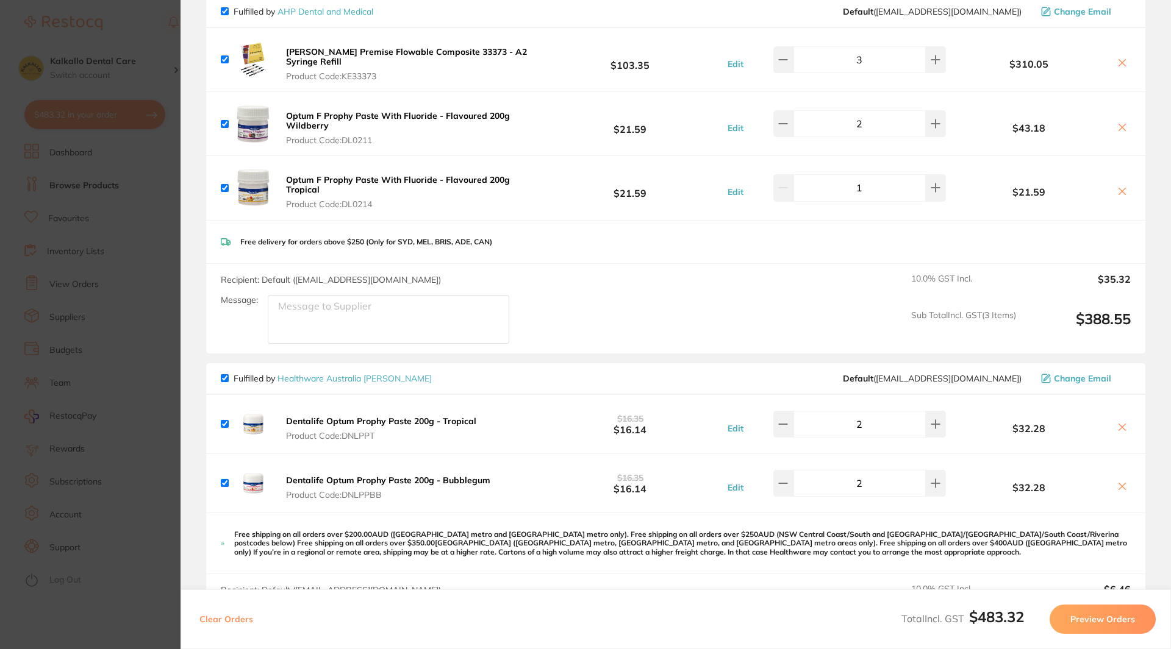
click at [356, 309] on textarea "Message:" at bounding box center [388, 319] width 241 height 49
type textarea "bulk price for prophy pls"
click at [1119, 483] on icon at bounding box center [1122, 486] width 7 height 7
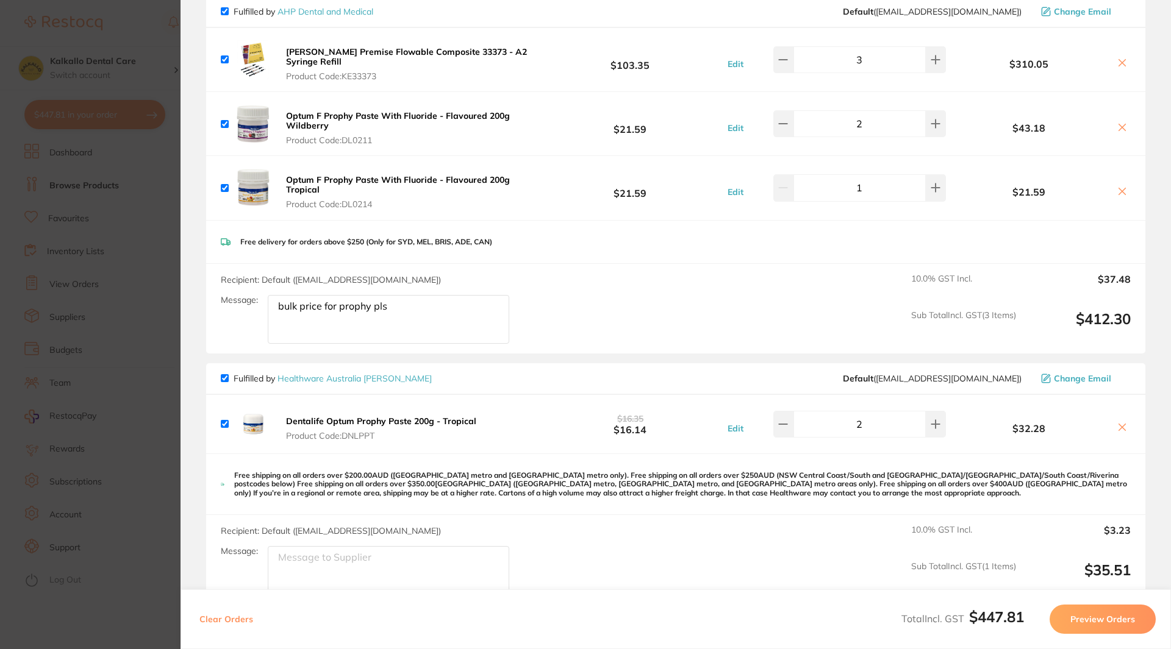
click at [1121, 423] on icon at bounding box center [1122, 428] width 10 height 10
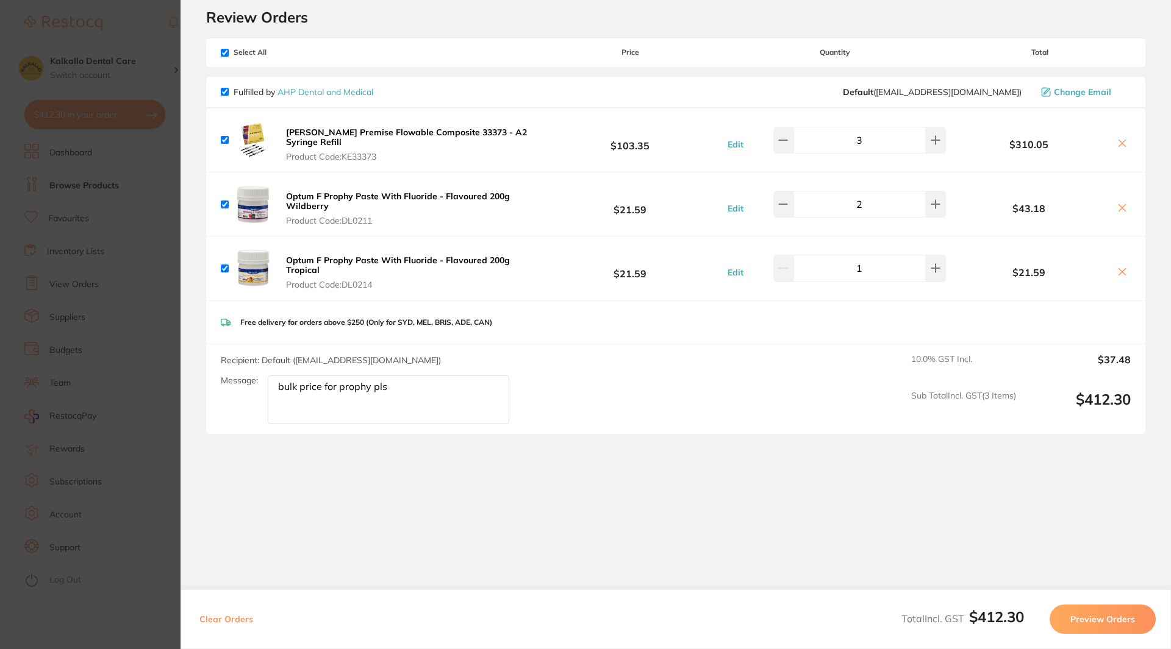
checkbox input "true"
click at [129, 438] on section "Update RRP Set your pre negotiated price for this item. Item Agreed RRP (excl. …" at bounding box center [585, 324] width 1171 height 649
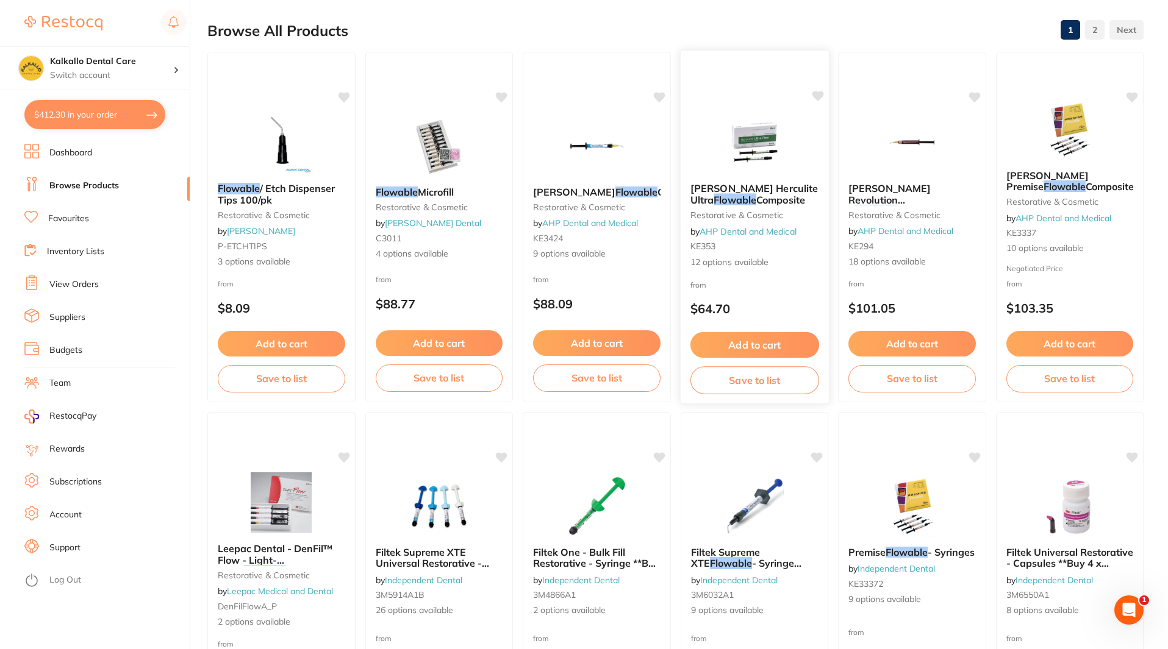
scroll to position [123, 0]
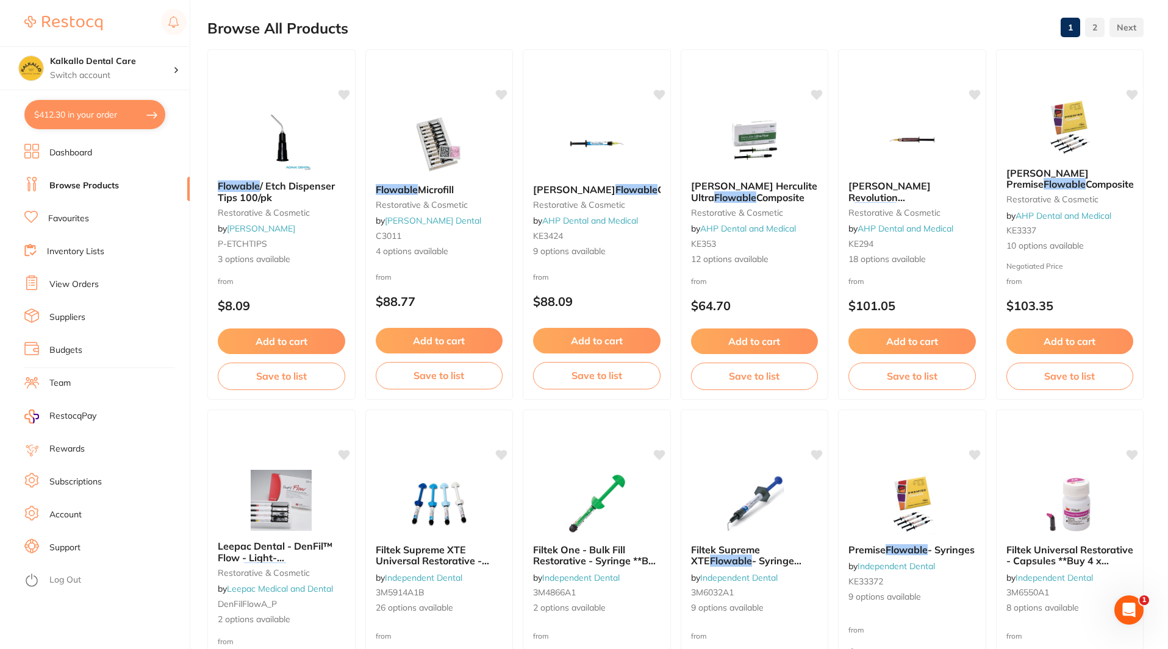
click at [91, 122] on button "$412.30 in your order" at bounding box center [94, 114] width 141 height 29
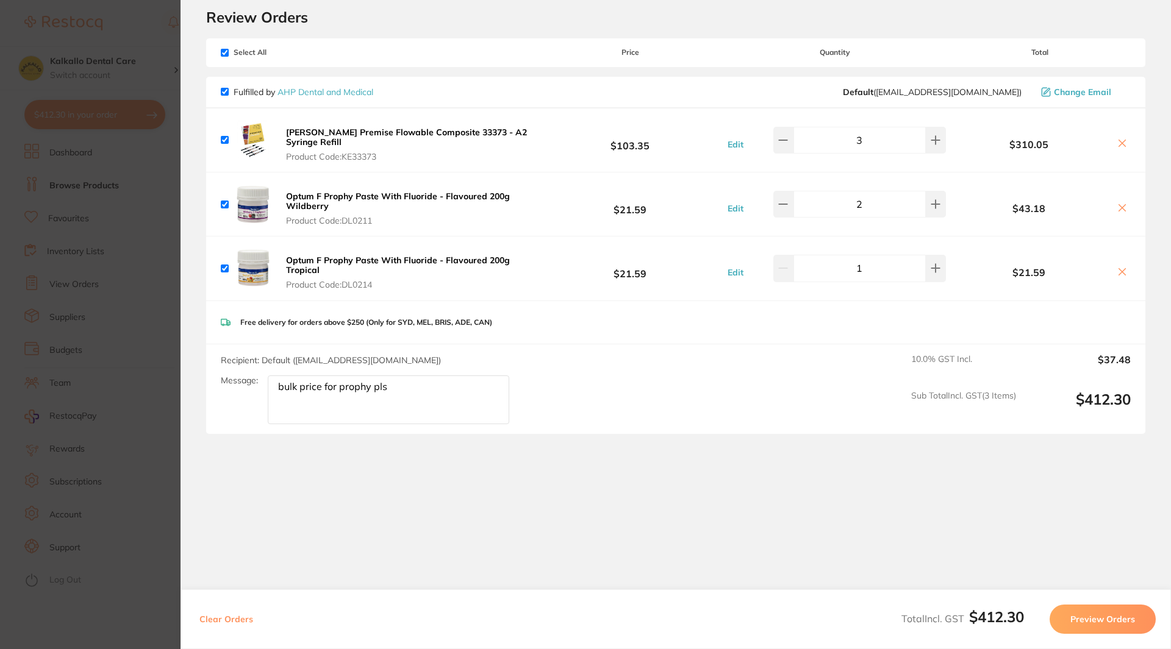
click at [397, 132] on b "[PERSON_NAME] Premise Flowable Composite 33373 - A2 Syringe Refill" at bounding box center [406, 137] width 241 height 21
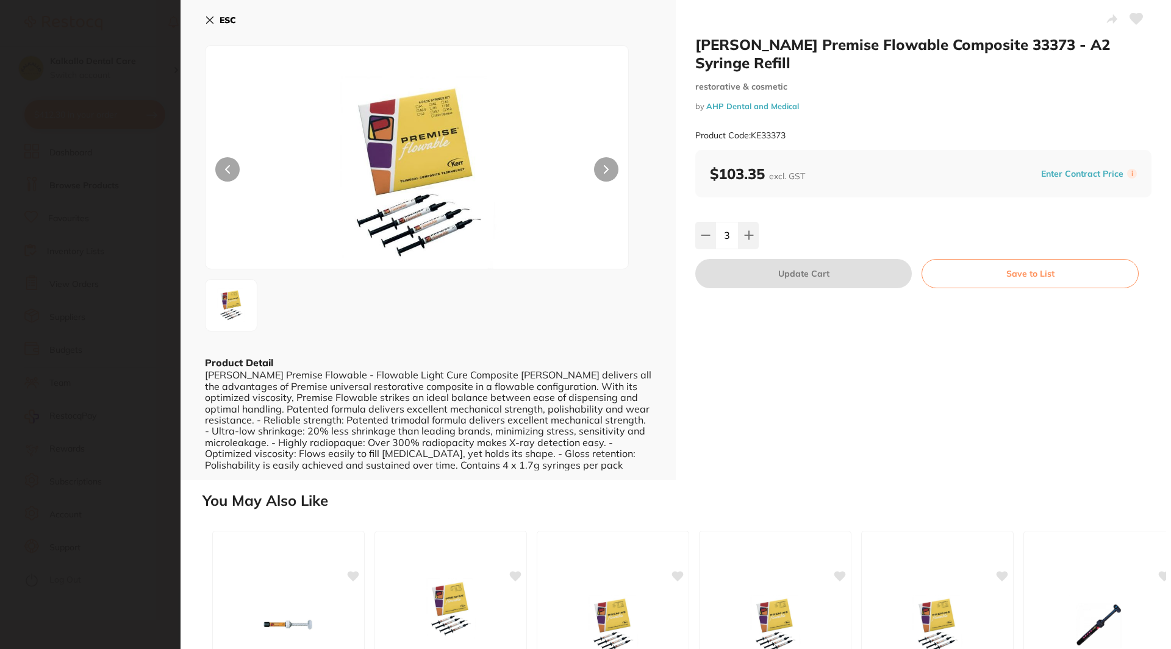
click at [1124, 15] on button at bounding box center [1136, 20] width 30 height 30
click at [154, 266] on section "[PERSON_NAME] Premise Flowable Composite 33373 - A2 Syringe Refill restorative …" at bounding box center [585, 324] width 1171 height 649
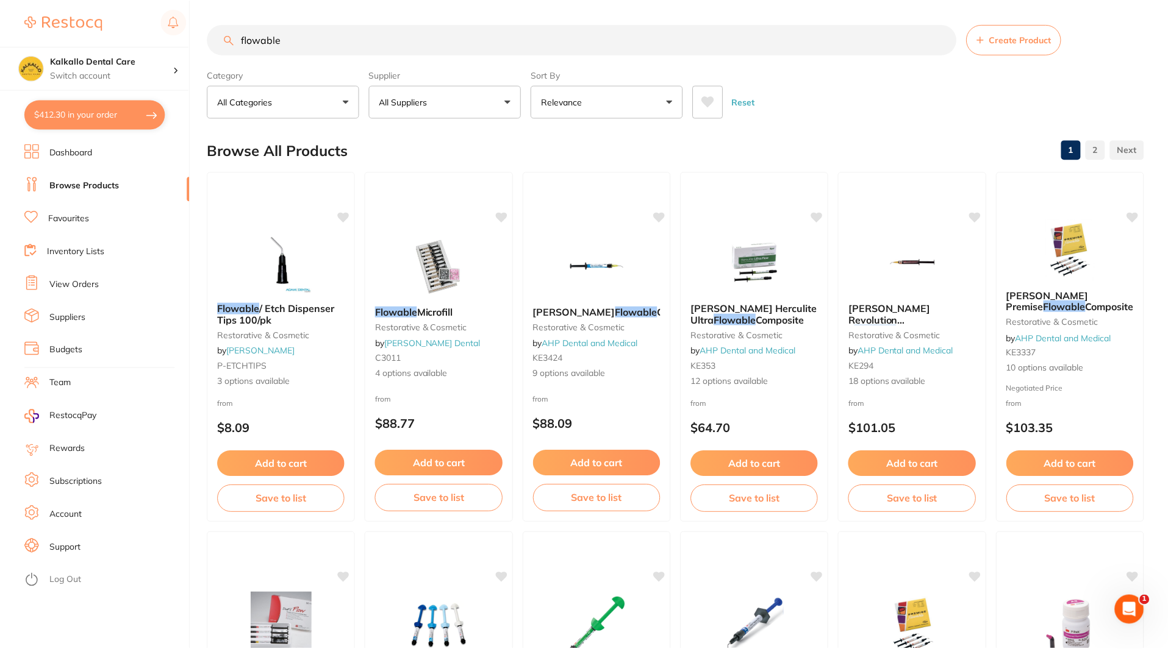
scroll to position [123, 0]
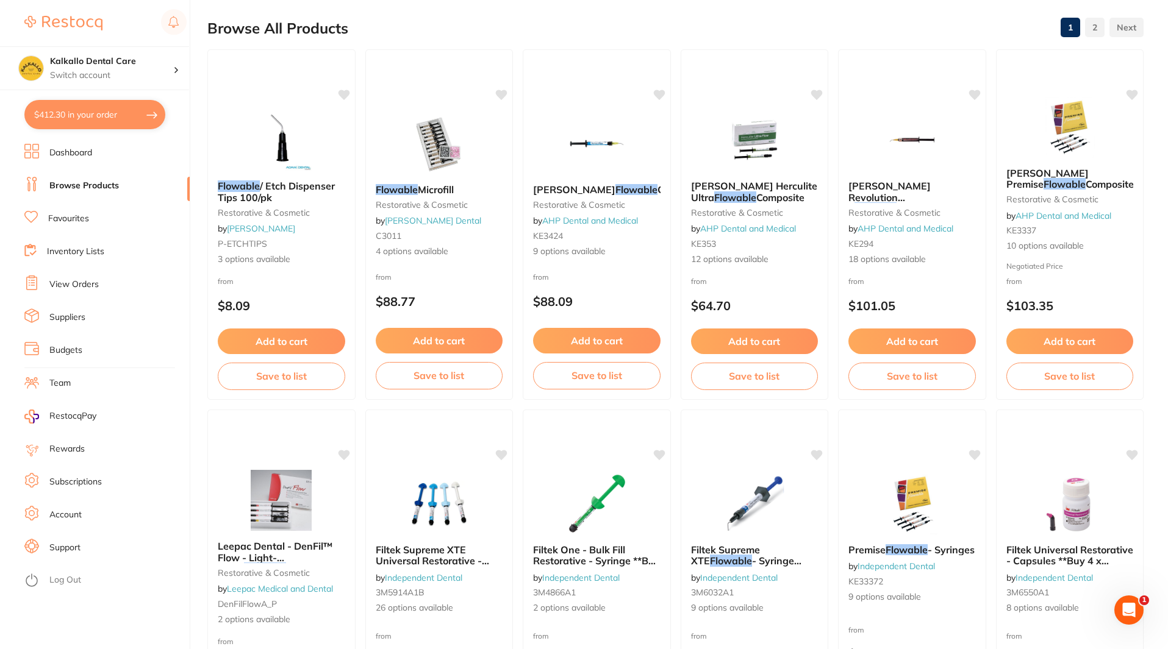
click at [120, 122] on button "$412.30 in your order" at bounding box center [94, 114] width 141 height 29
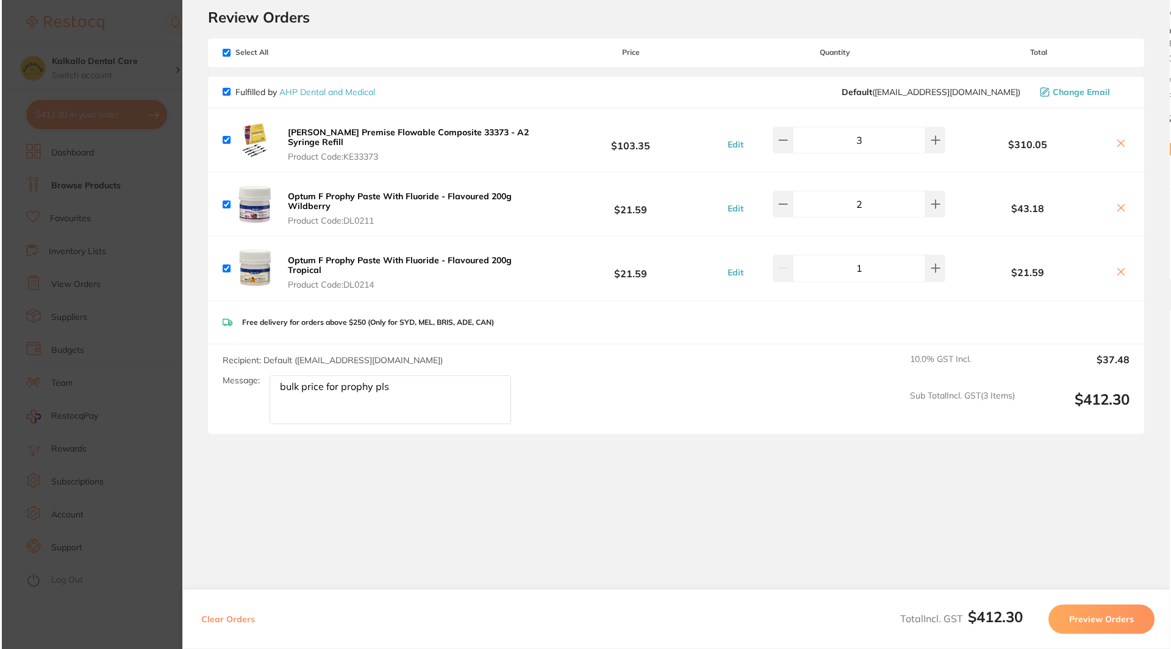
scroll to position [0, 0]
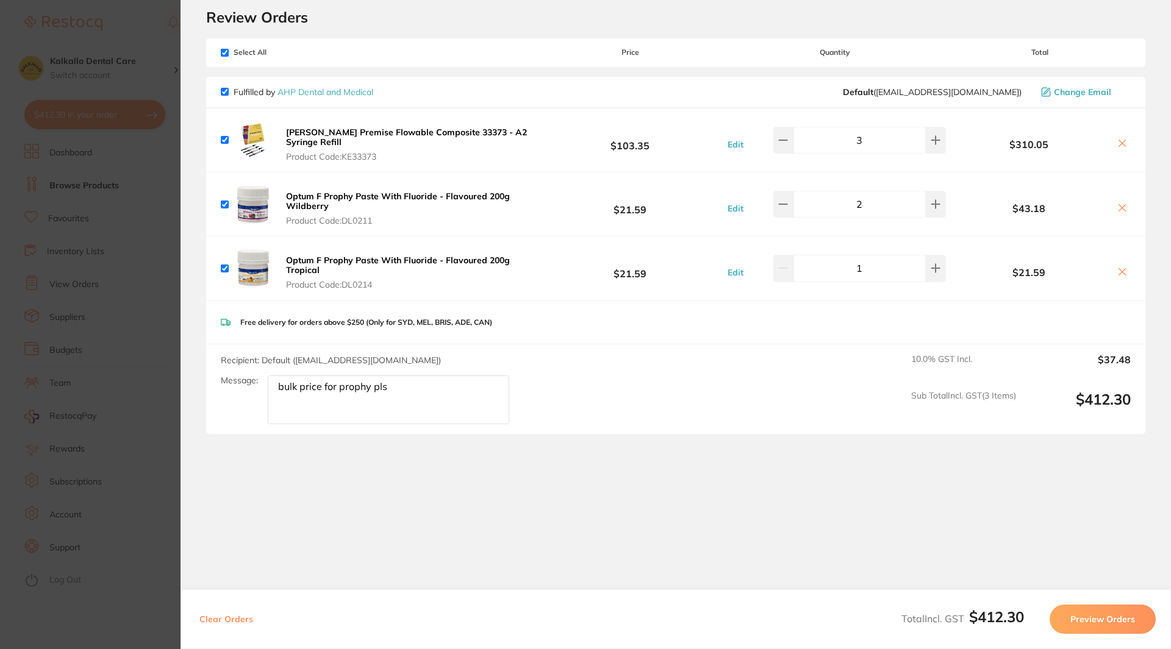
click at [432, 193] on b "Optum F Prophy Paste With Fluoride - Flavoured 200g Wildberry" at bounding box center [398, 201] width 224 height 21
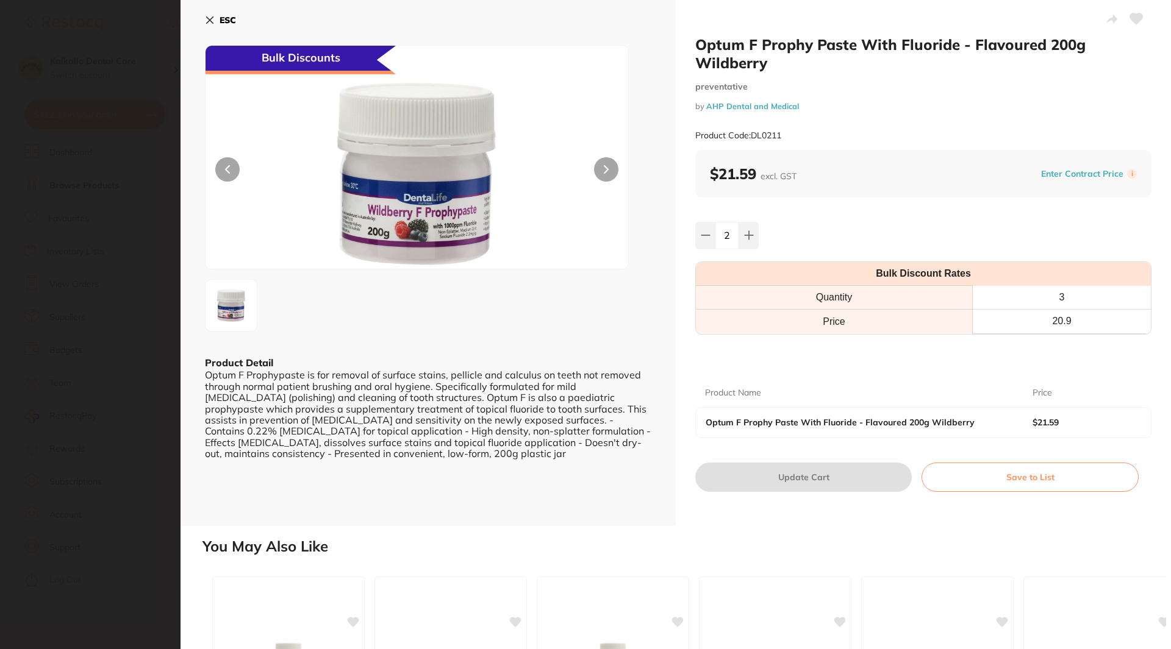
click at [1135, 16] on icon at bounding box center [1136, 18] width 13 height 11
click at [83, 296] on section "Optum F Prophy Paste With Fluoride - Flavoured 200g Wildberry preventative by A…" at bounding box center [585, 324] width 1171 height 649
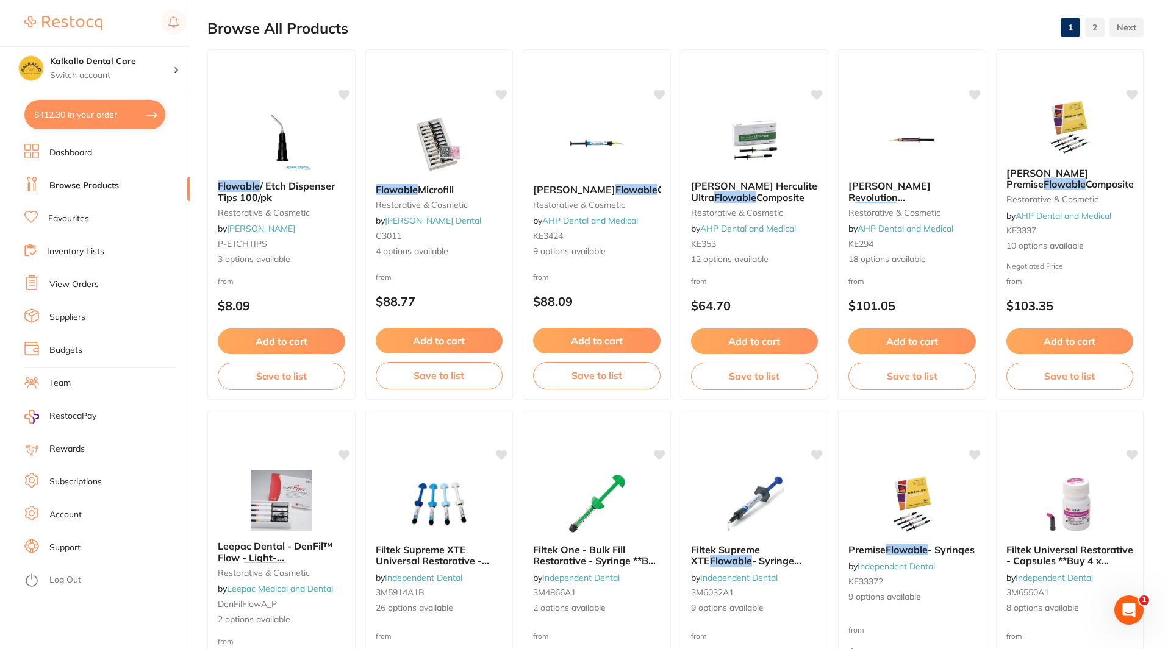
click at [119, 111] on button "$412.30 in your order" at bounding box center [94, 114] width 141 height 29
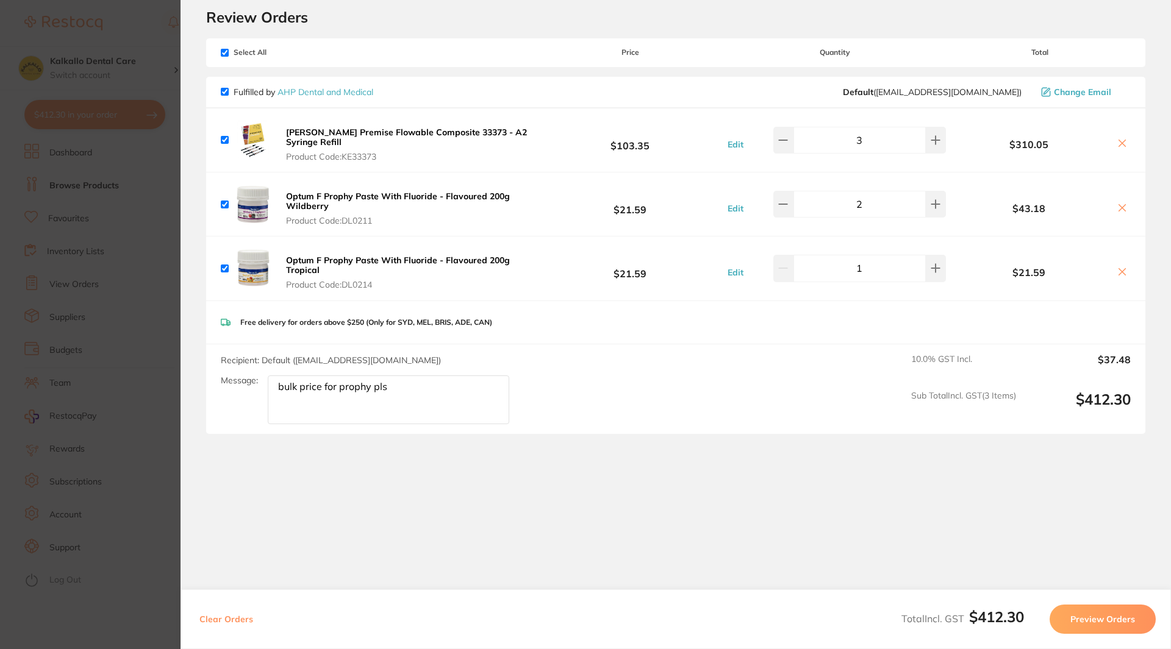
click at [360, 265] on button "Optum F Prophy Paste With Fluoride - Flavoured 200g Tropical Product Code: DL02…" at bounding box center [410, 272] width 257 height 35
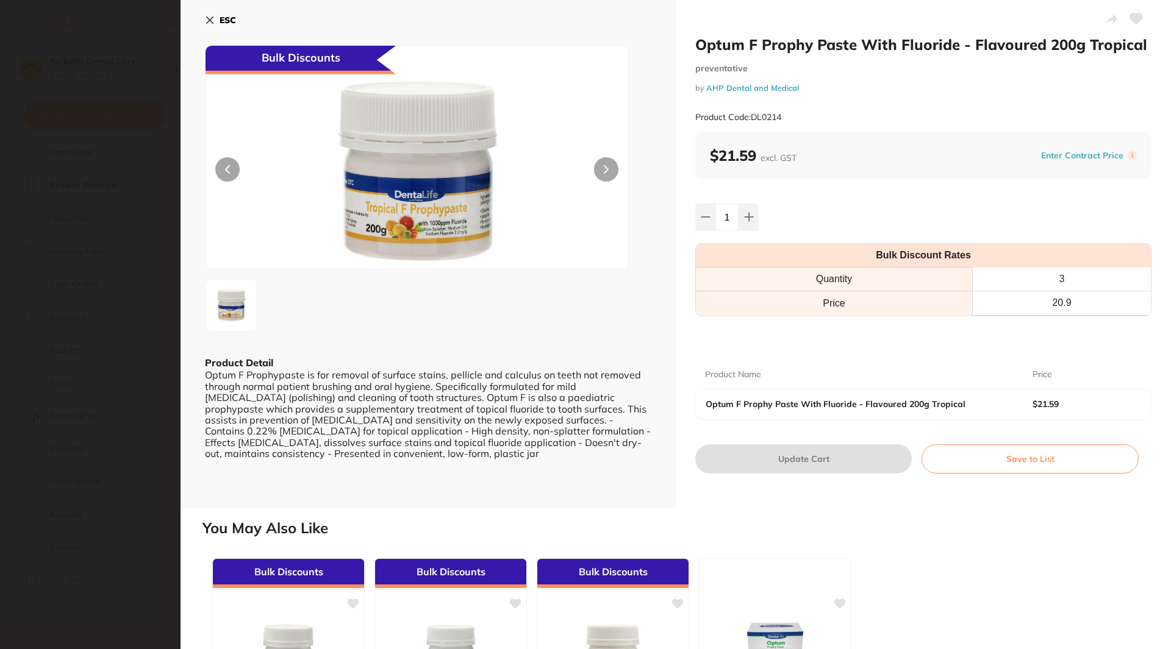
click at [1133, 20] on icon at bounding box center [1136, 18] width 13 height 11
click at [1135, 24] on icon at bounding box center [1135, 19] width 13 height 12
click at [129, 340] on section "Optum F Prophy Paste With Fluoride - Flavoured 200g Tropical preventative by AH…" at bounding box center [585, 324] width 1171 height 649
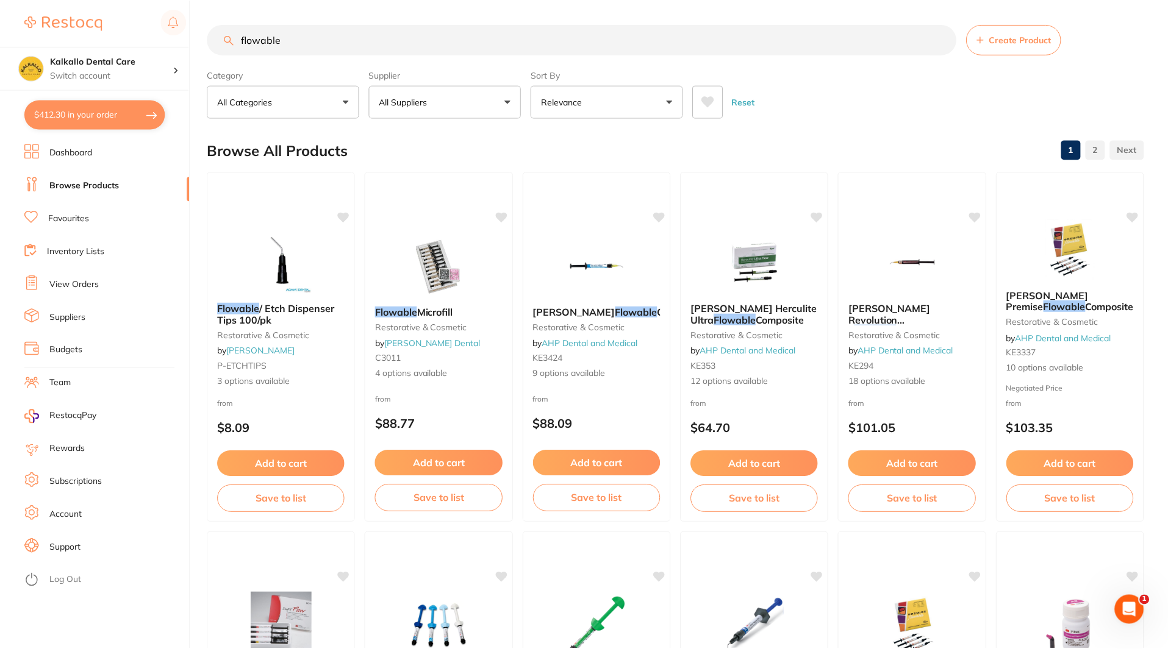
scroll to position [123, 0]
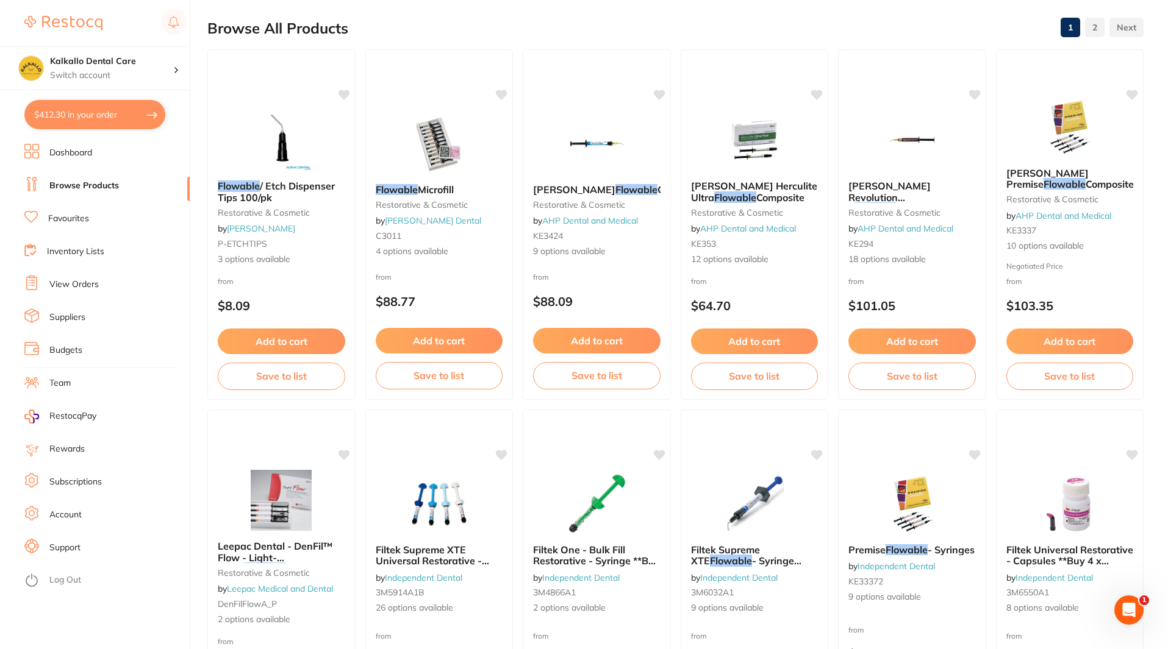
click at [115, 113] on button "$412.30 in your order" at bounding box center [94, 114] width 141 height 29
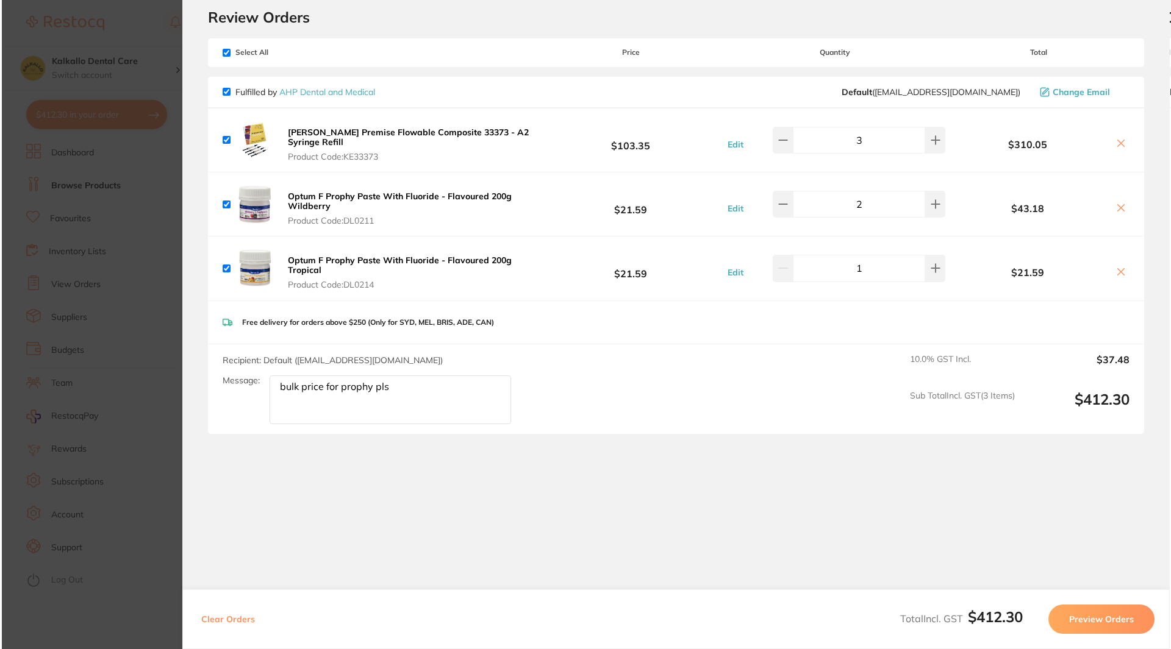
scroll to position [0, 0]
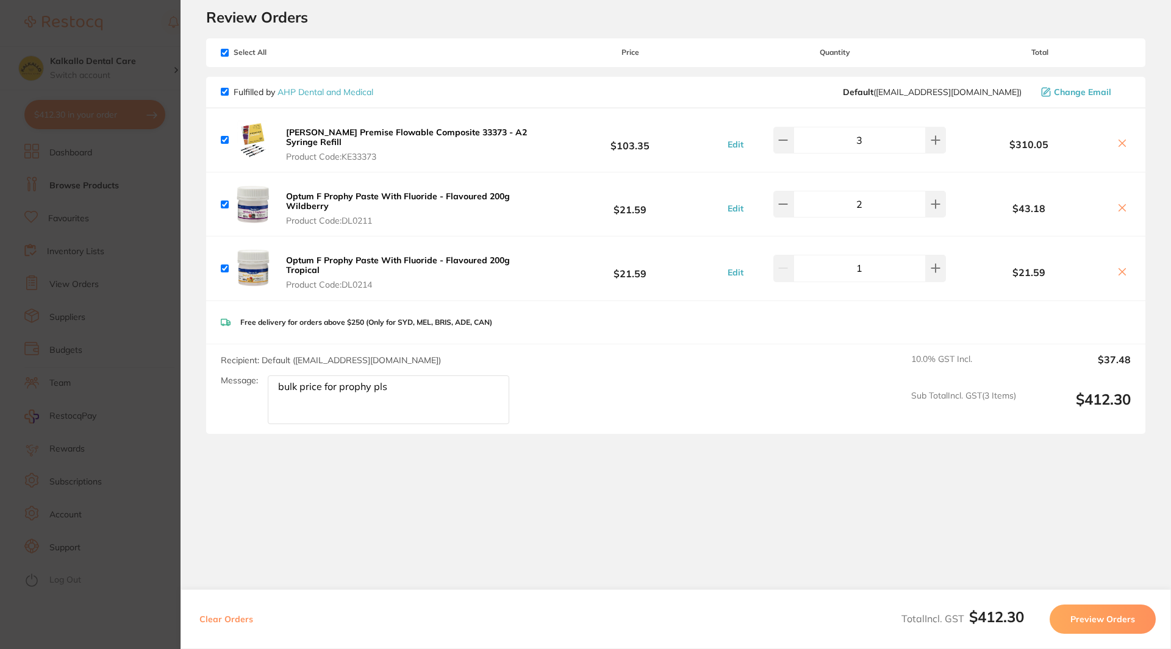
click at [396, 192] on b "Optum F Prophy Paste With Fluoride - Flavoured 200g Wildberry" at bounding box center [398, 201] width 224 height 21
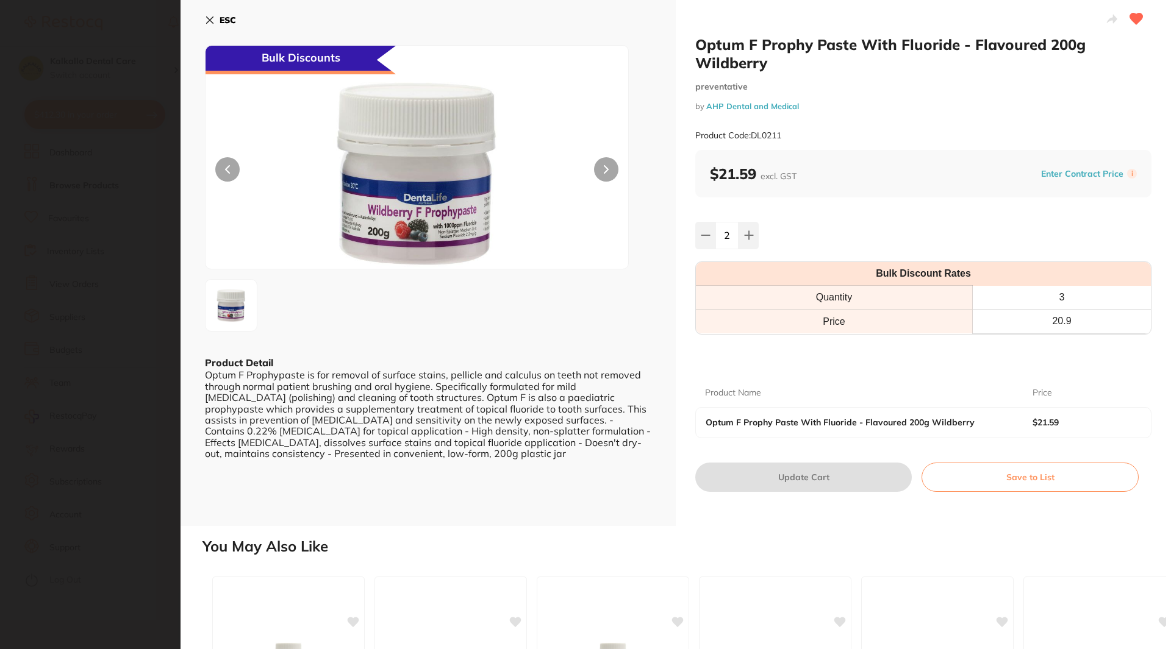
click at [1129, 20] on icon at bounding box center [1135, 19] width 13 height 12
click at [108, 208] on section "Optum F Prophy Paste With Fluoride - Flavoured 200g Wildberry preventative by A…" at bounding box center [585, 324] width 1171 height 649
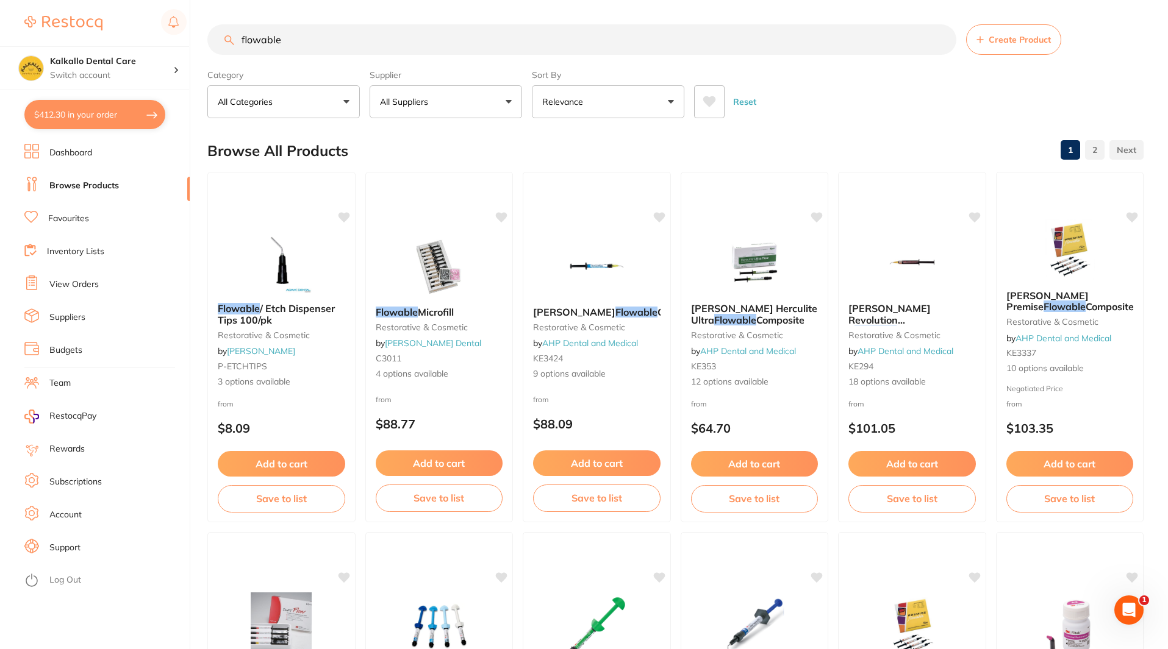
drag, startPoint x: 327, startPoint y: 40, endPoint x: 221, endPoint y: 40, distance: 106.7
click at [221, 40] on input "flowable" at bounding box center [581, 39] width 749 height 30
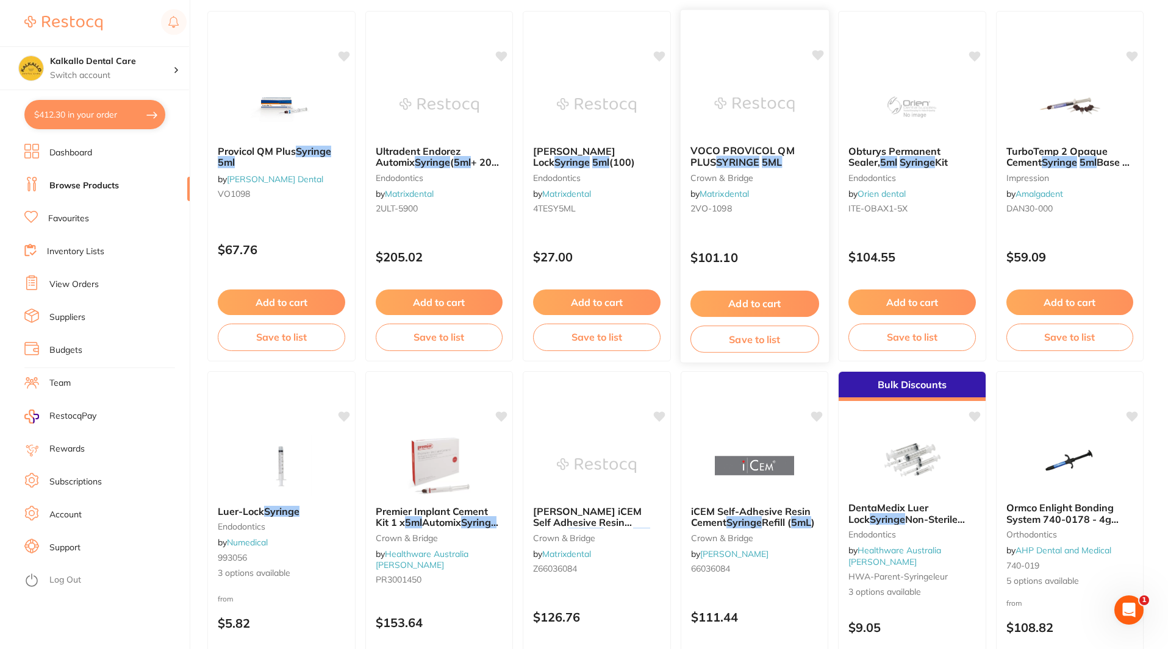
scroll to position [183, 0]
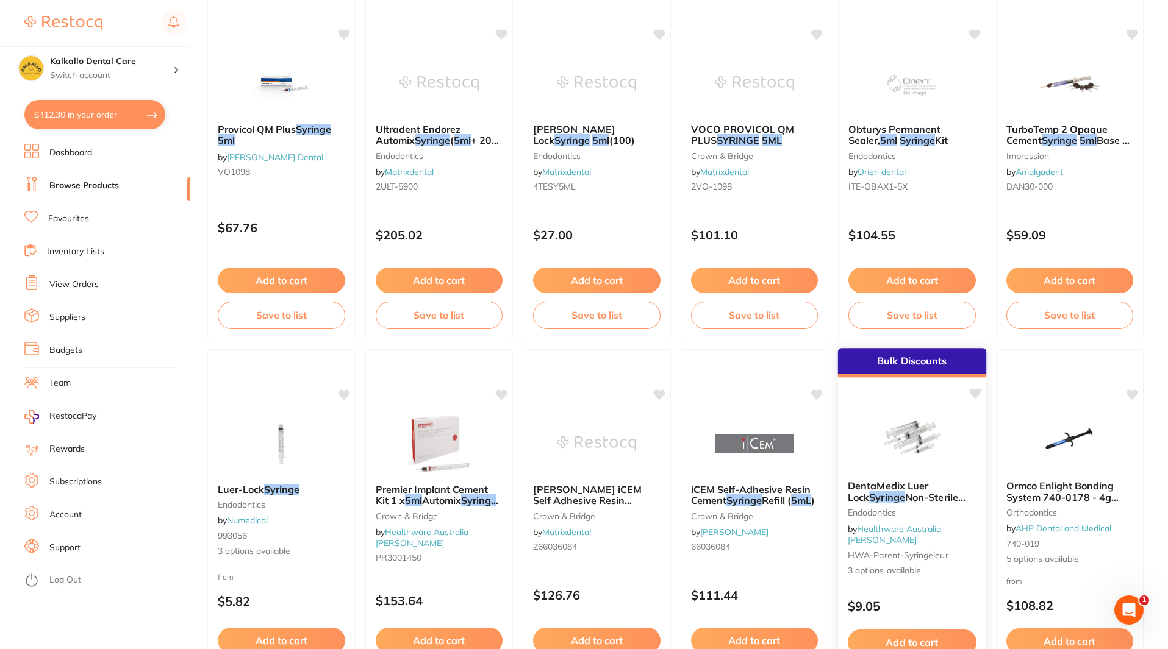
type input "5ml syringe"
click at [879, 501] on em "Syringe" at bounding box center [887, 497] width 36 height 12
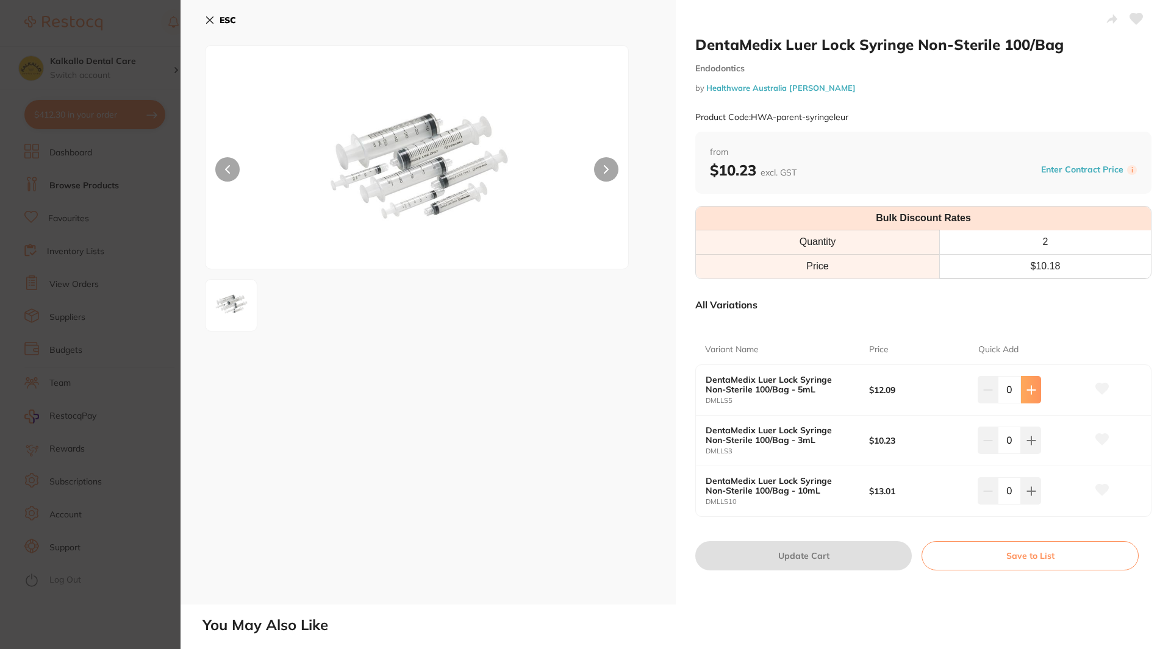
click at [1033, 388] on icon at bounding box center [1031, 390] width 10 height 10
type input "1"
click at [860, 548] on button "Update Cart" at bounding box center [803, 555] width 216 height 29
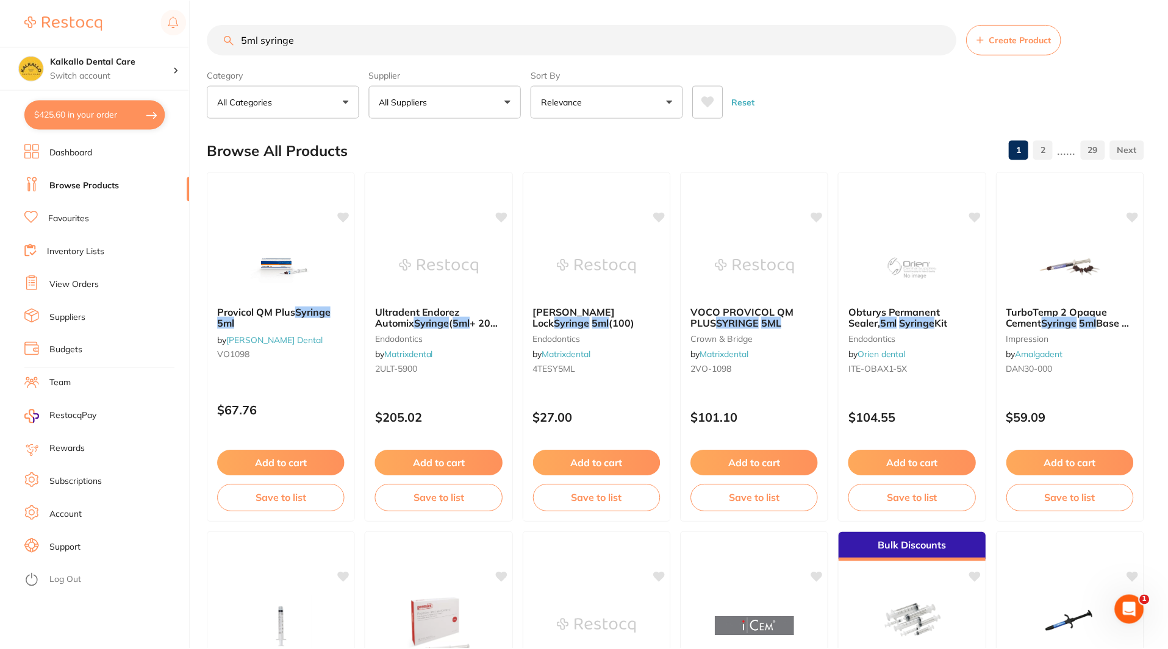
scroll to position [183, 0]
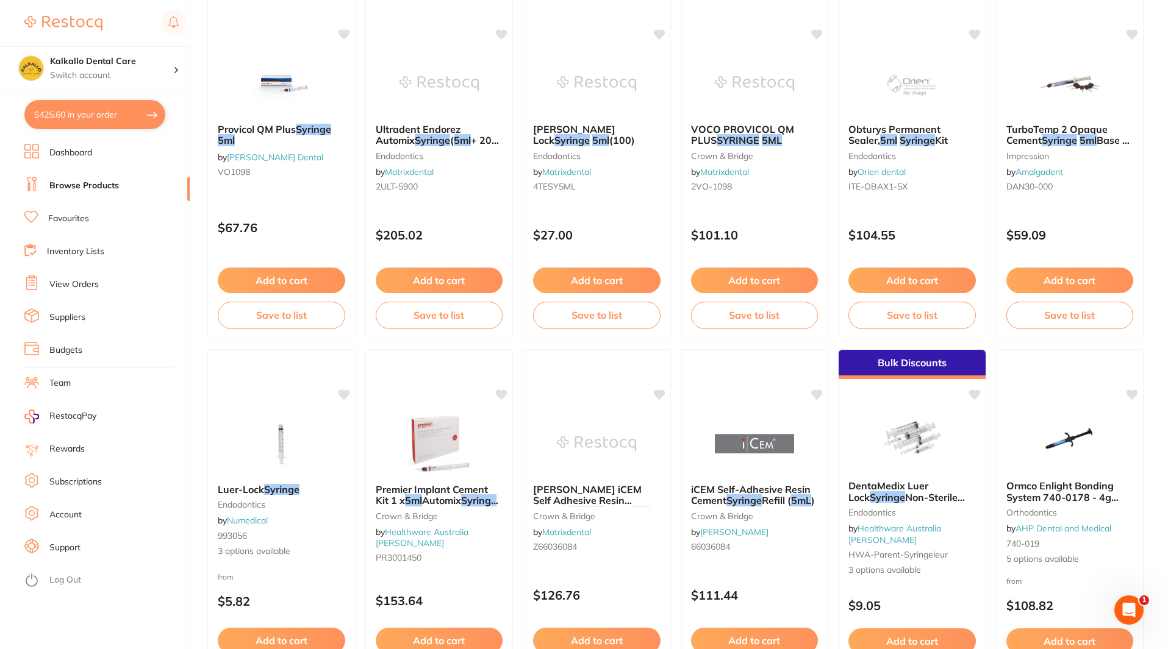
click at [126, 104] on button "$425.60 in your order" at bounding box center [94, 114] width 141 height 29
checkbox input "true"
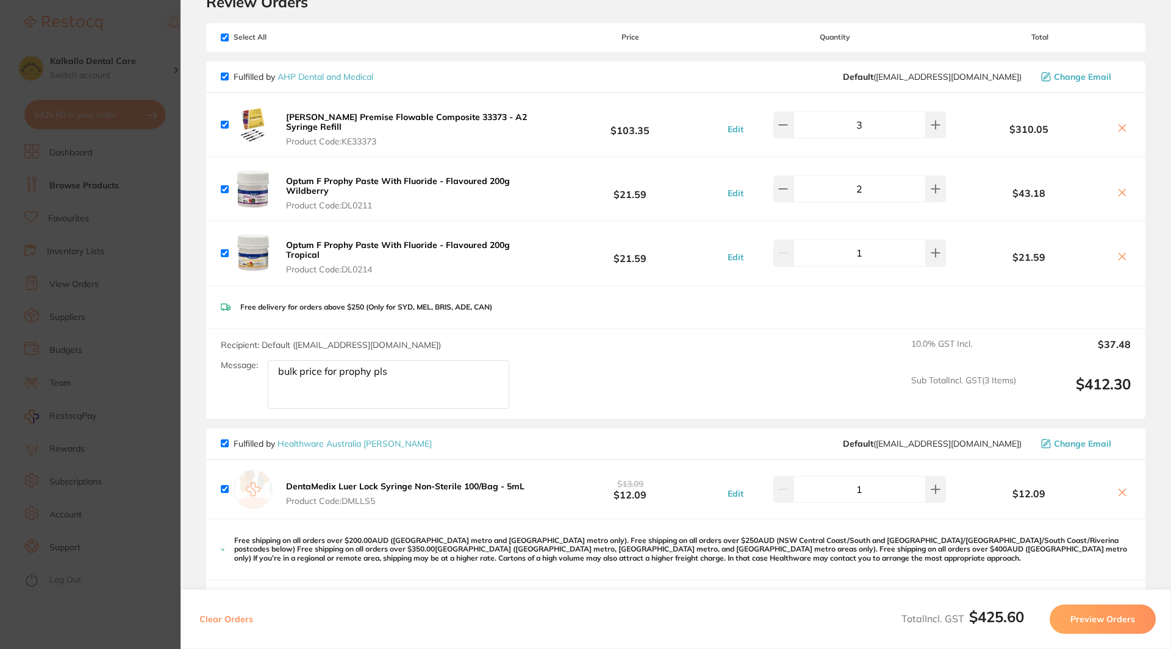
scroll to position [102, 0]
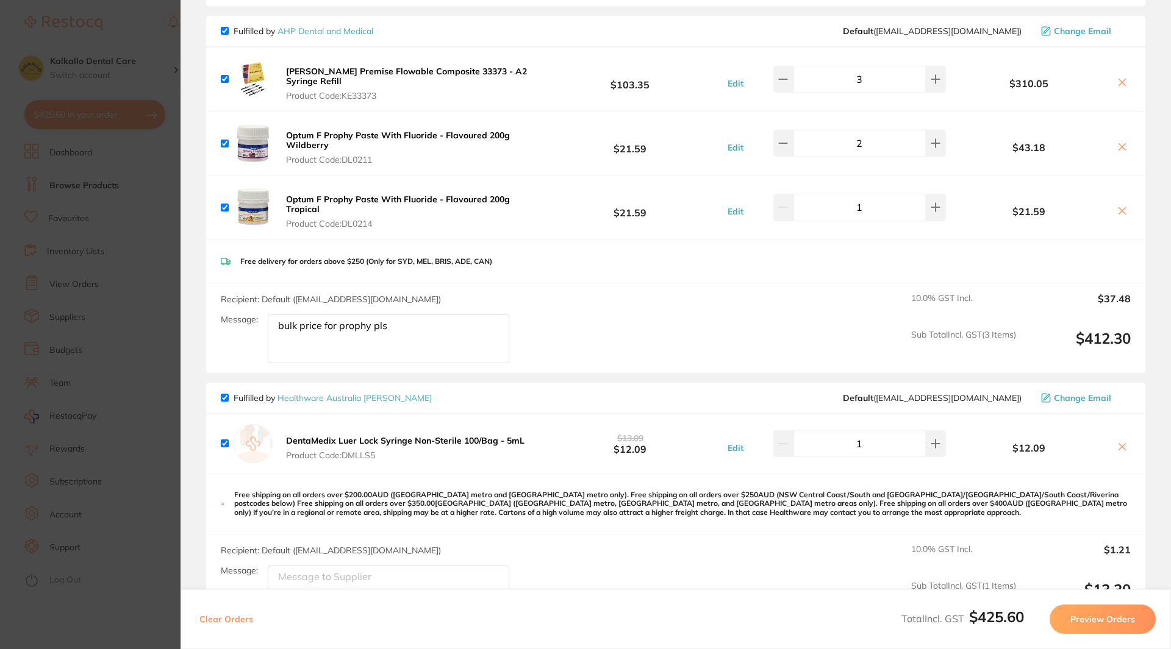
click at [1117, 442] on icon at bounding box center [1122, 447] width 10 height 10
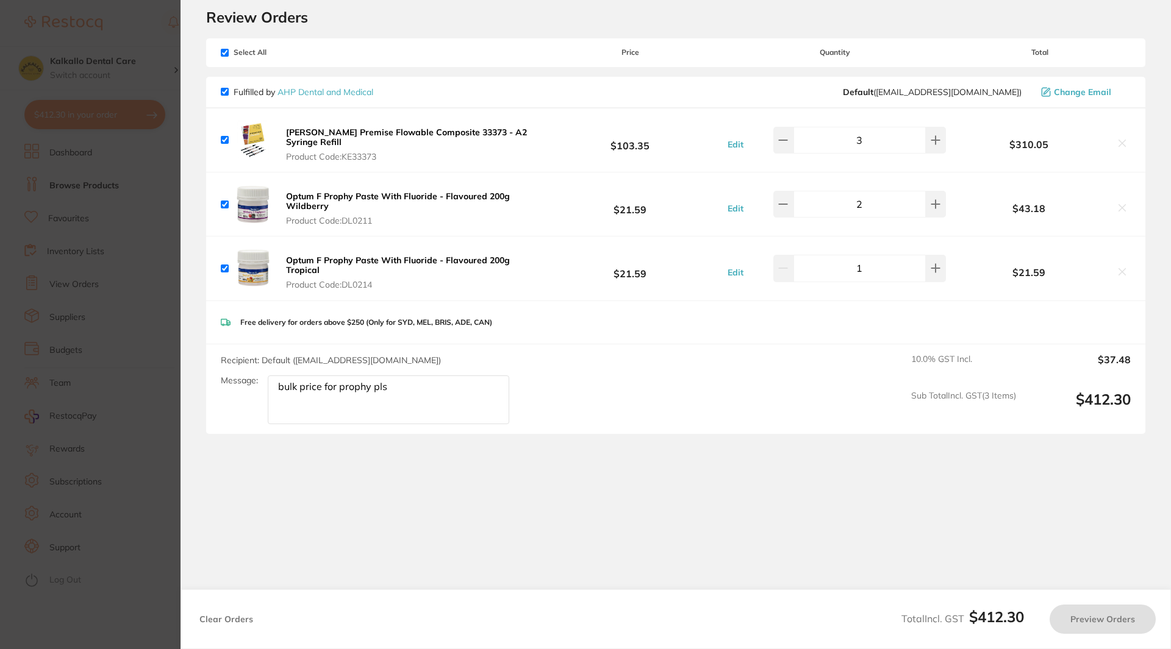
checkbox input "true"
click at [73, 218] on section "Update RRP Set your pre negotiated price for this item. Item Agreed RRP (excl. …" at bounding box center [585, 324] width 1171 height 649
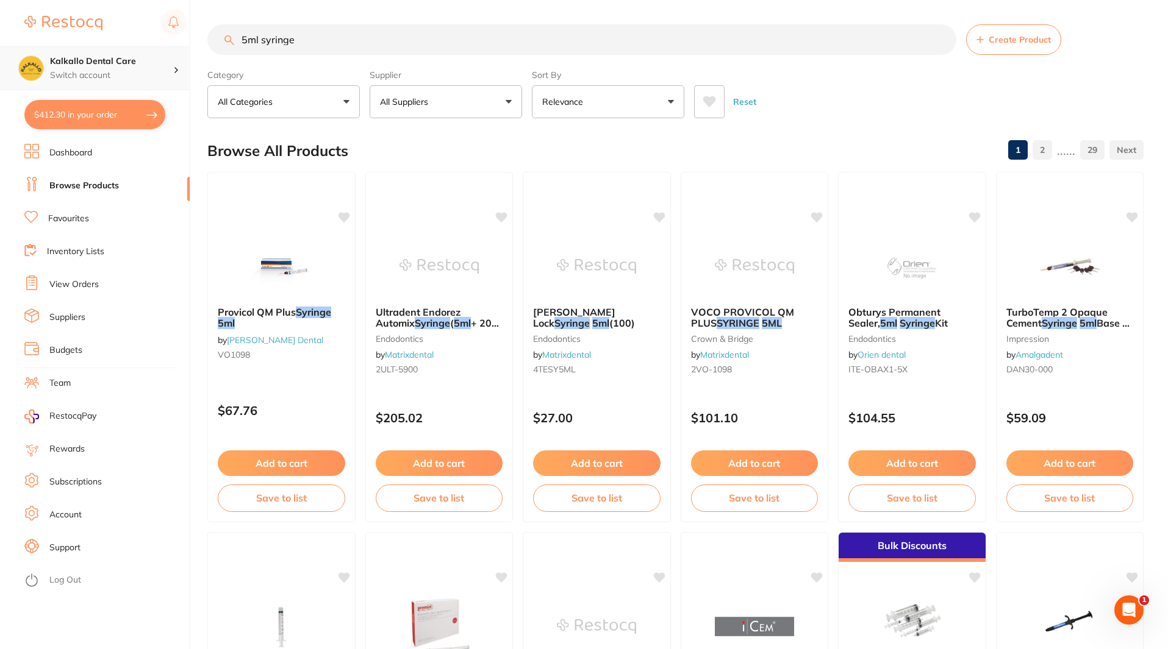
scroll to position [1, 0]
drag, startPoint x: 383, startPoint y: 45, endPoint x: 83, endPoint y: 54, distance: 300.7
click at [83, 54] on div "$412.30 Kalkallo Dental Care Switch account Kalkallo Dental Care $412.30 in you…" at bounding box center [584, 324] width 1168 height 649
type input "cups"
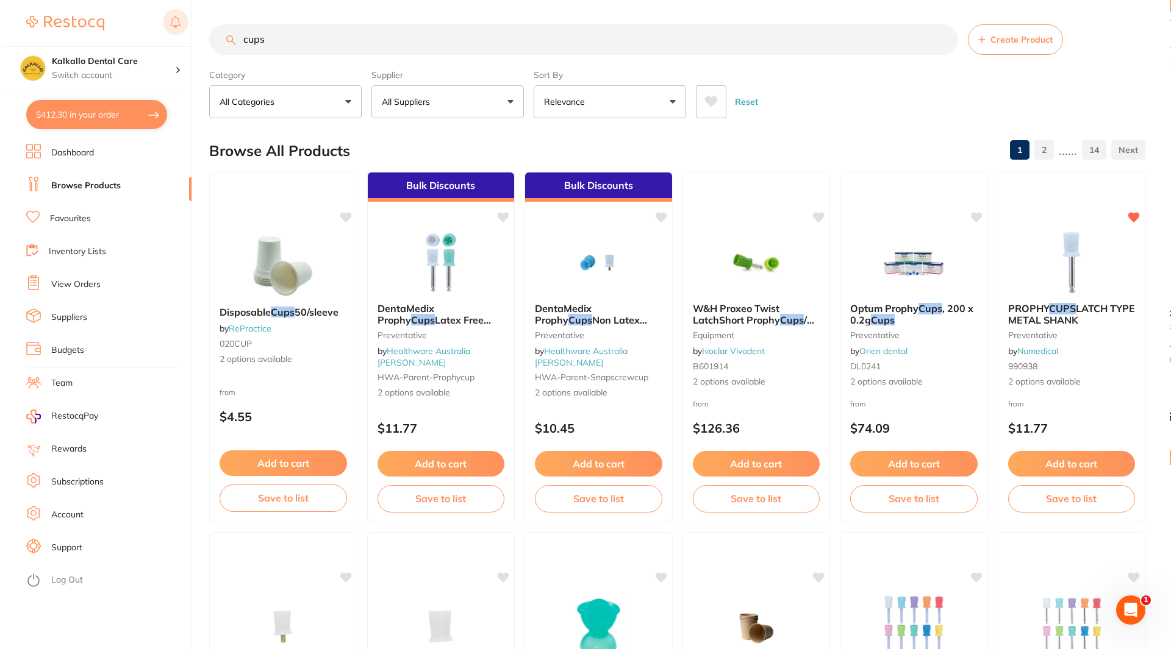
scroll to position [0, 0]
drag, startPoint x: 306, startPoint y: 51, endPoint x: 169, endPoint y: 24, distance: 139.2
click at [169, 24] on div "$412.30 Kalkallo Dental Care Switch account Kalkallo Dental Care $412.30 in you…" at bounding box center [584, 324] width 1168 height 649
